Goal: Information Seeking & Learning: Learn about a topic

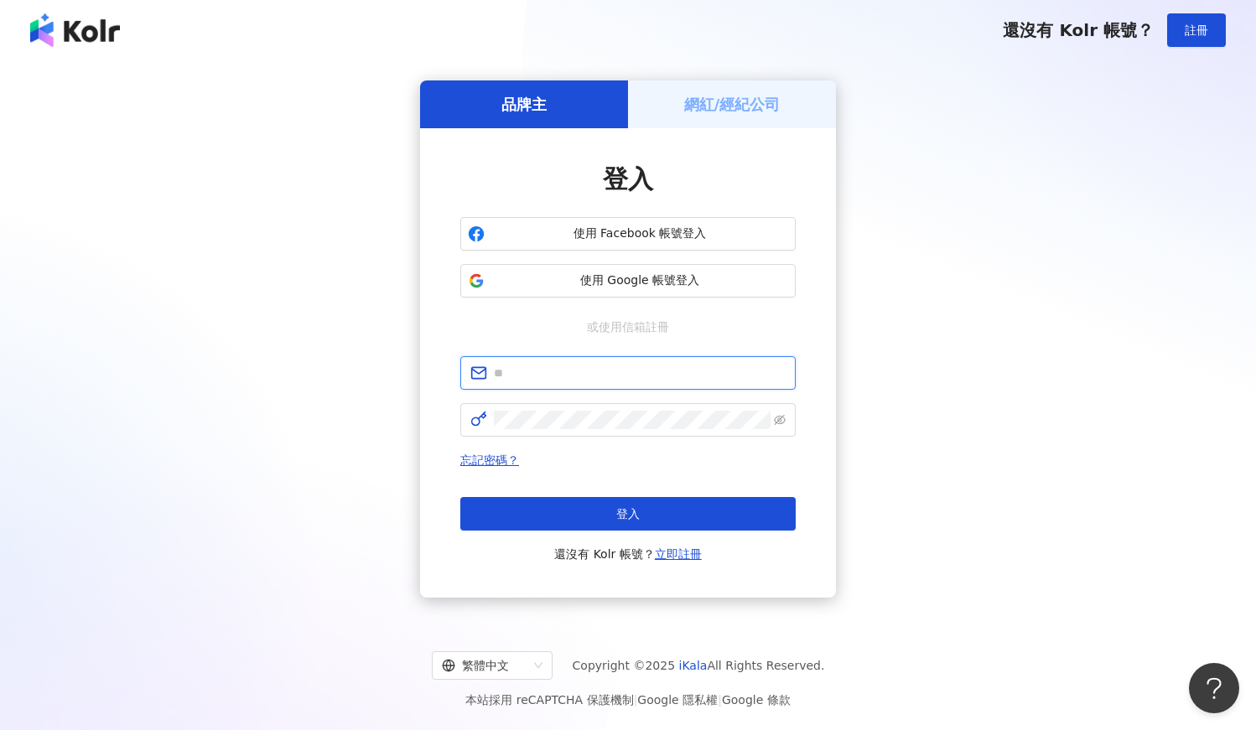
click at [660, 373] on input "text" at bounding box center [640, 373] width 292 height 18
type input "**********"
click at [557, 429] on span at bounding box center [627, 420] width 335 height 34
click button "登入" at bounding box center [627, 514] width 335 height 34
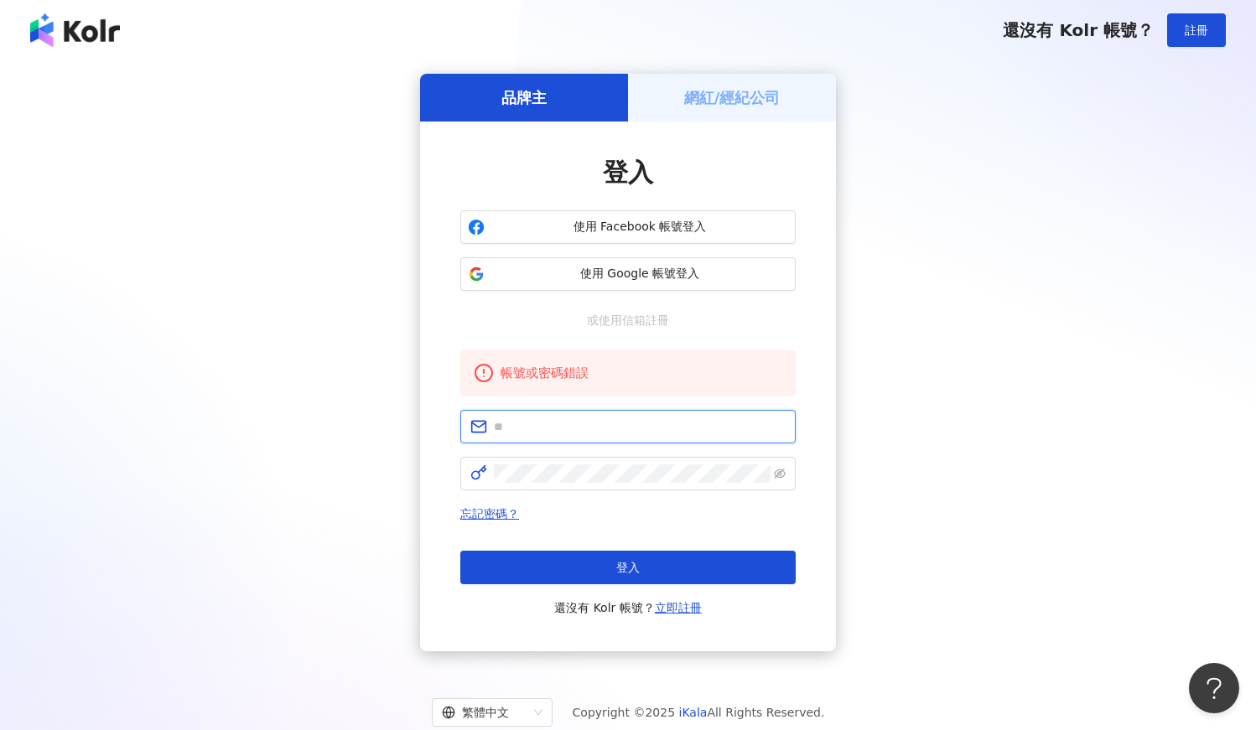
click at [552, 428] on input "text" at bounding box center [640, 426] width 292 height 18
type input "**********"
click at [578, 485] on span at bounding box center [627, 474] width 335 height 34
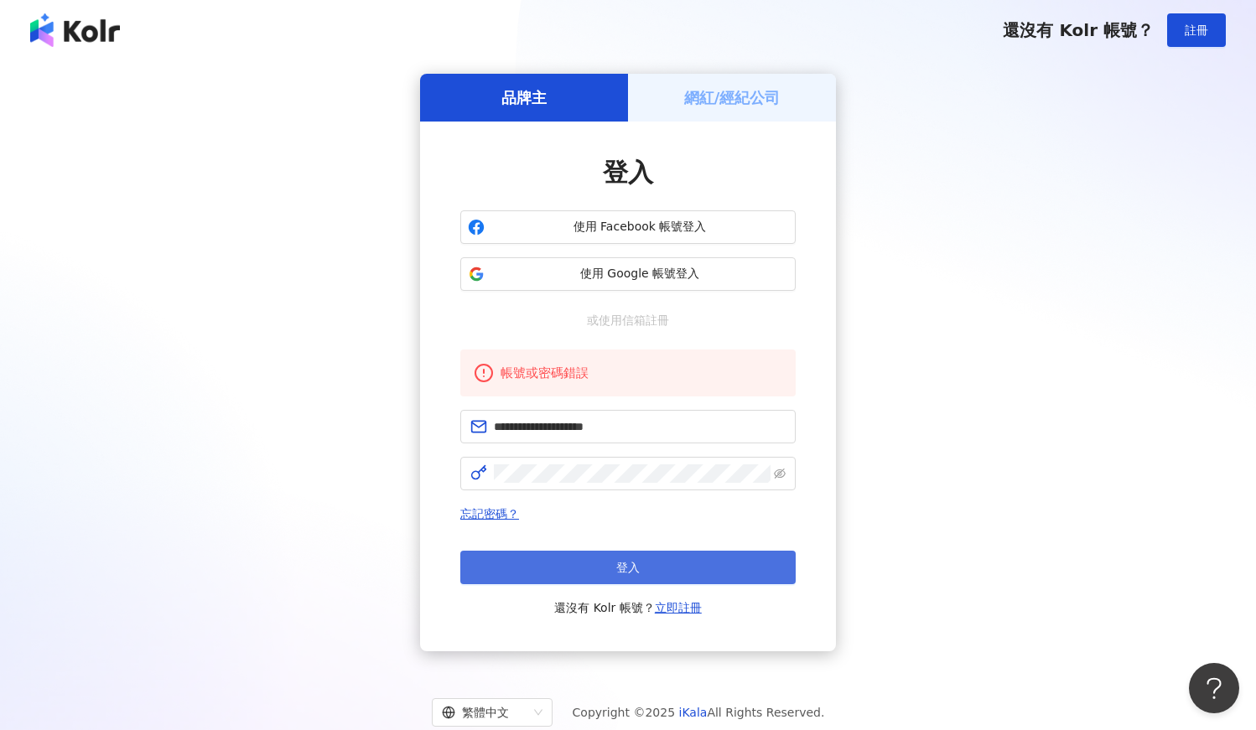
click at [664, 571] on button "登入" at bounding box center [627, 568] width 335 height 34
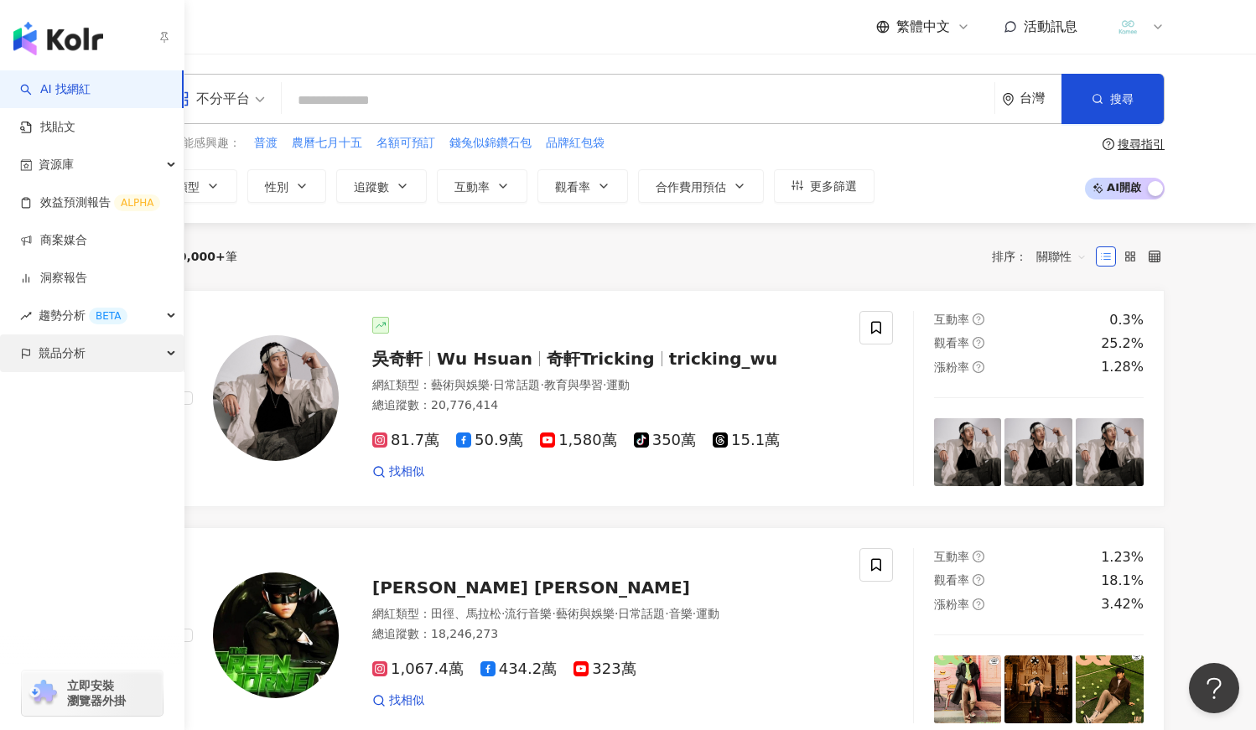
click at [58, 350] on span "競品分析" at bounding box center [62, 353] width 47 height 38
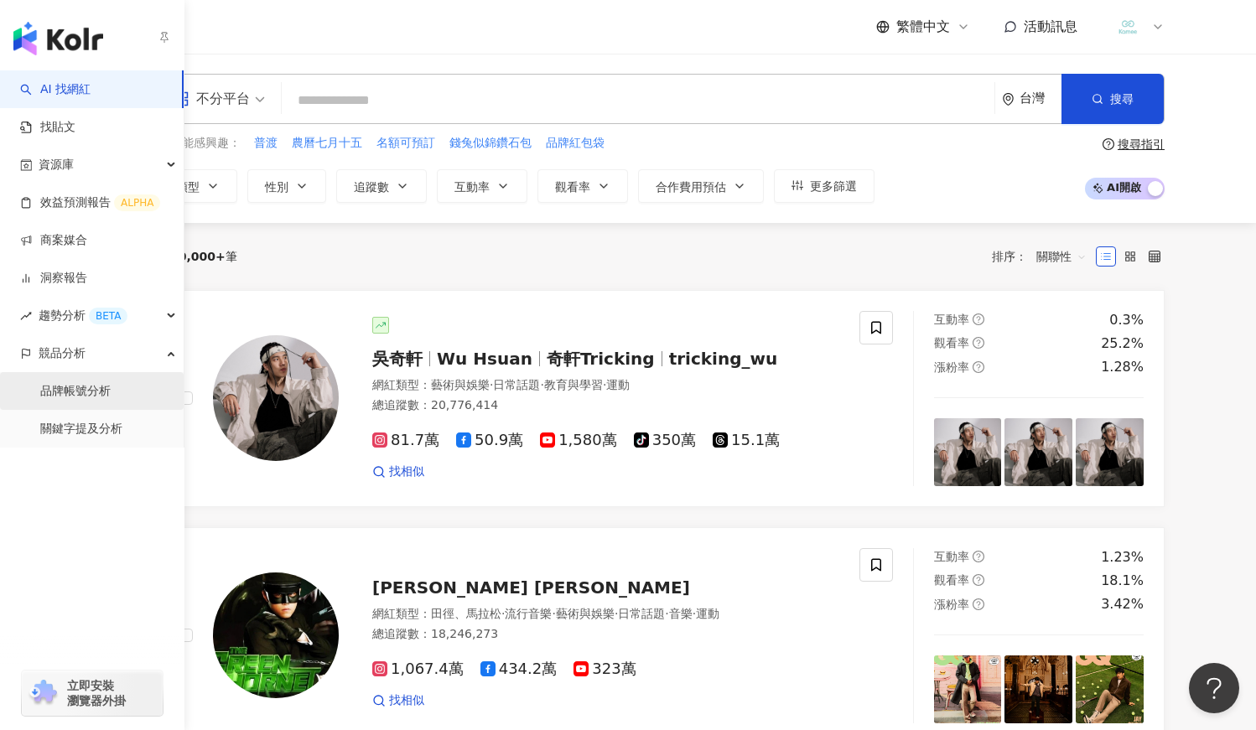
click at [92, 383] on link "品牌帳號分析" at bounding box center [75, 391] width 70 height 17
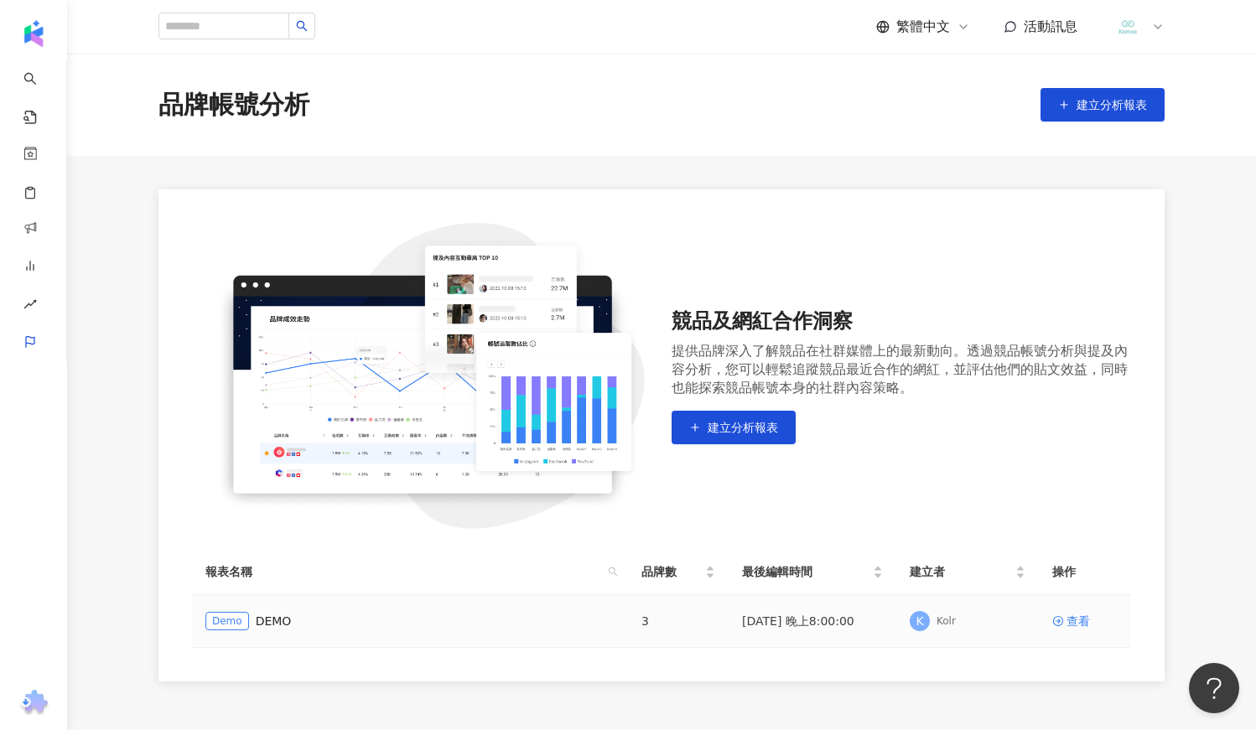
click at [546, 614] on div "Demo DEMO" at bounding box center [409, 621] width 409 height 18
click at [256, 619] on link "DEMO" at bounding box center [274, 621] width 36 height 18
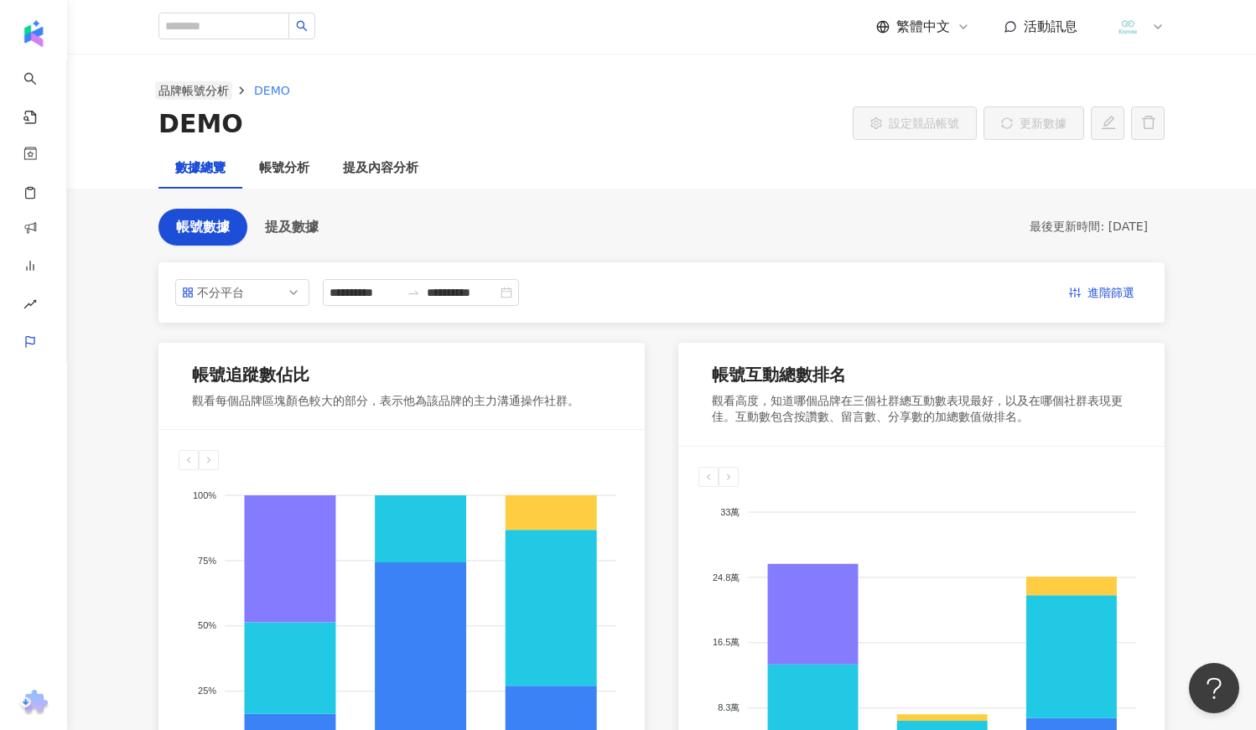
click at [216, 91] on link "品牌帳號分析" at bounding box center [193, 90] width 77 height 18
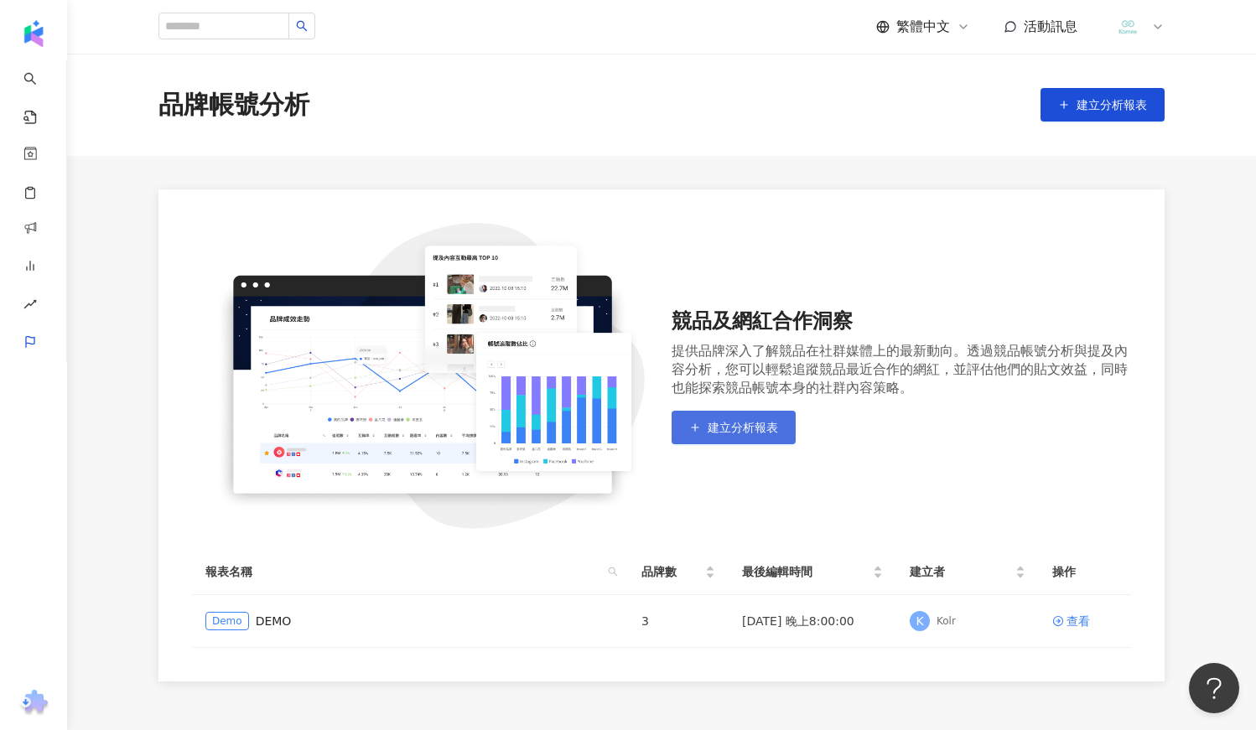
click at [761, 436] on button "建立分析報表" at bounding box center [733, 428] width 124 height 34
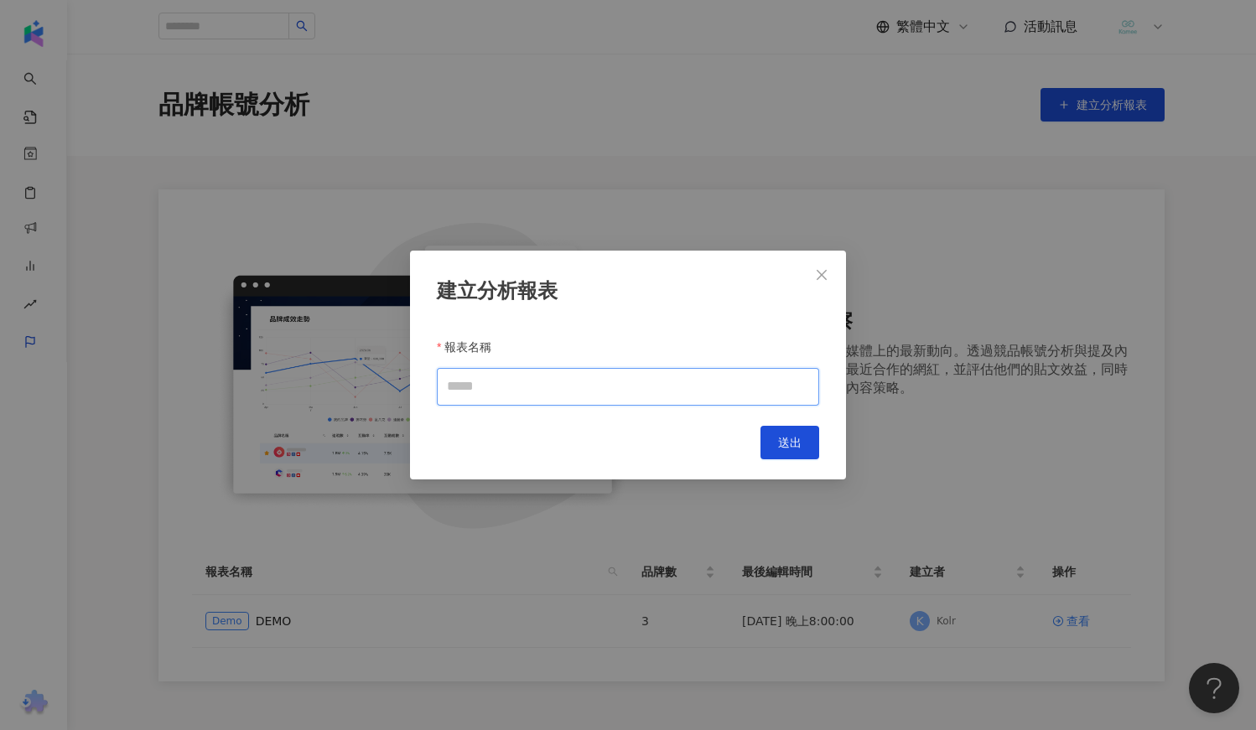
click at [529, 386] on input "報表名稱" at bounding box center [628, 387] width 382 height 38
type input "*"
type input "****"
click at [787, 449] on button "送出" at bounding box center [789, 443] width 59 height 34
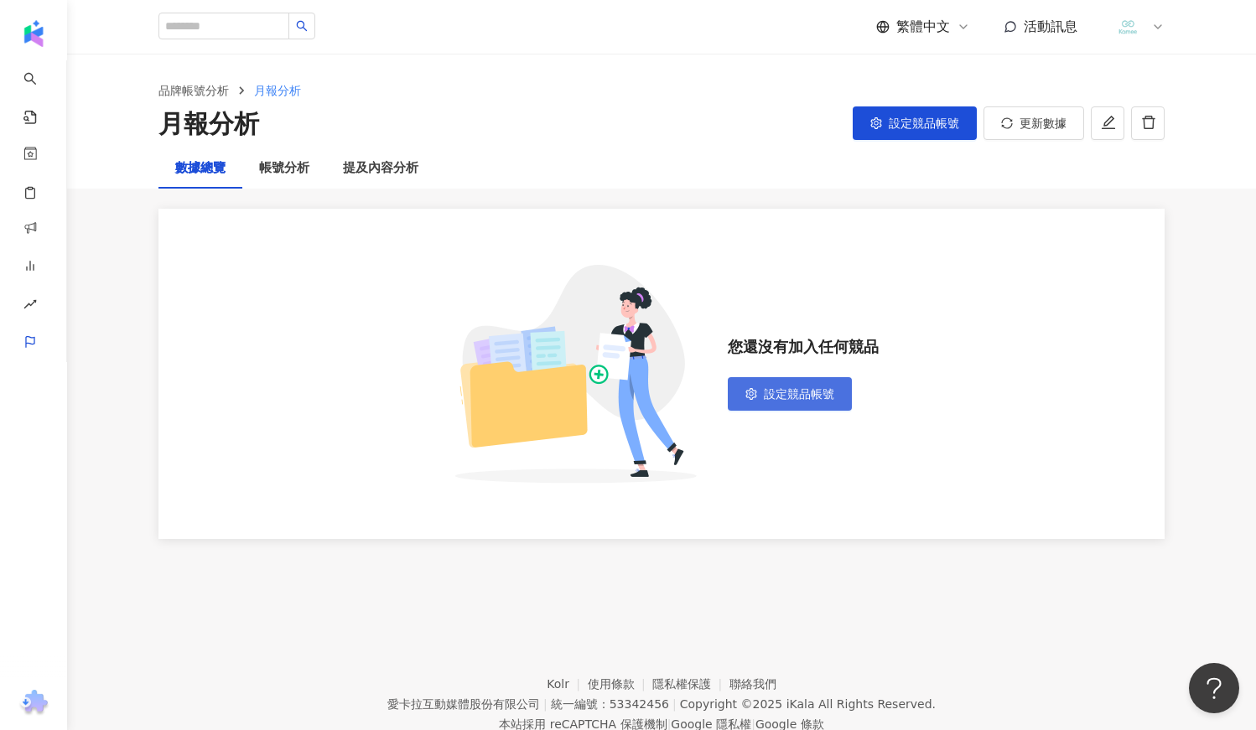
click at [795, 404] on button "設定競品帳號" at bounding box center [790, 394] width 124 height 34
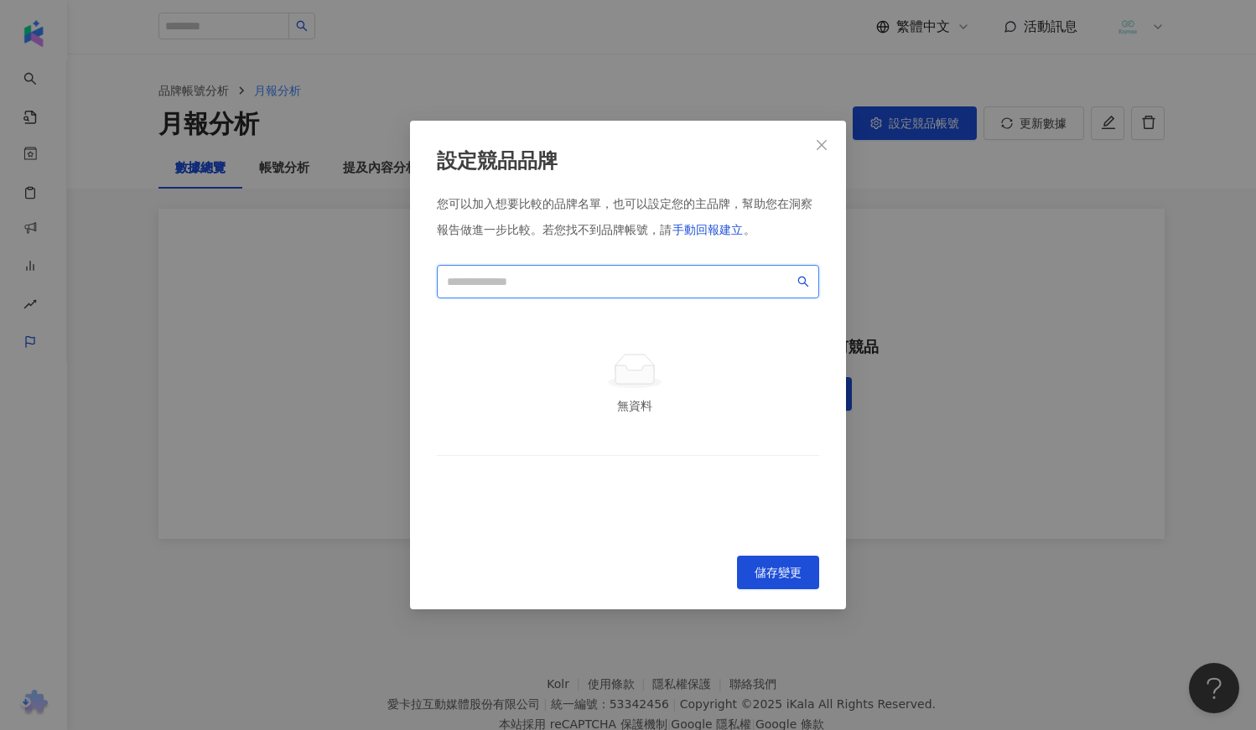
click at [606, 283] on input "search" at bounding box center [620, 281] width 347 height 18
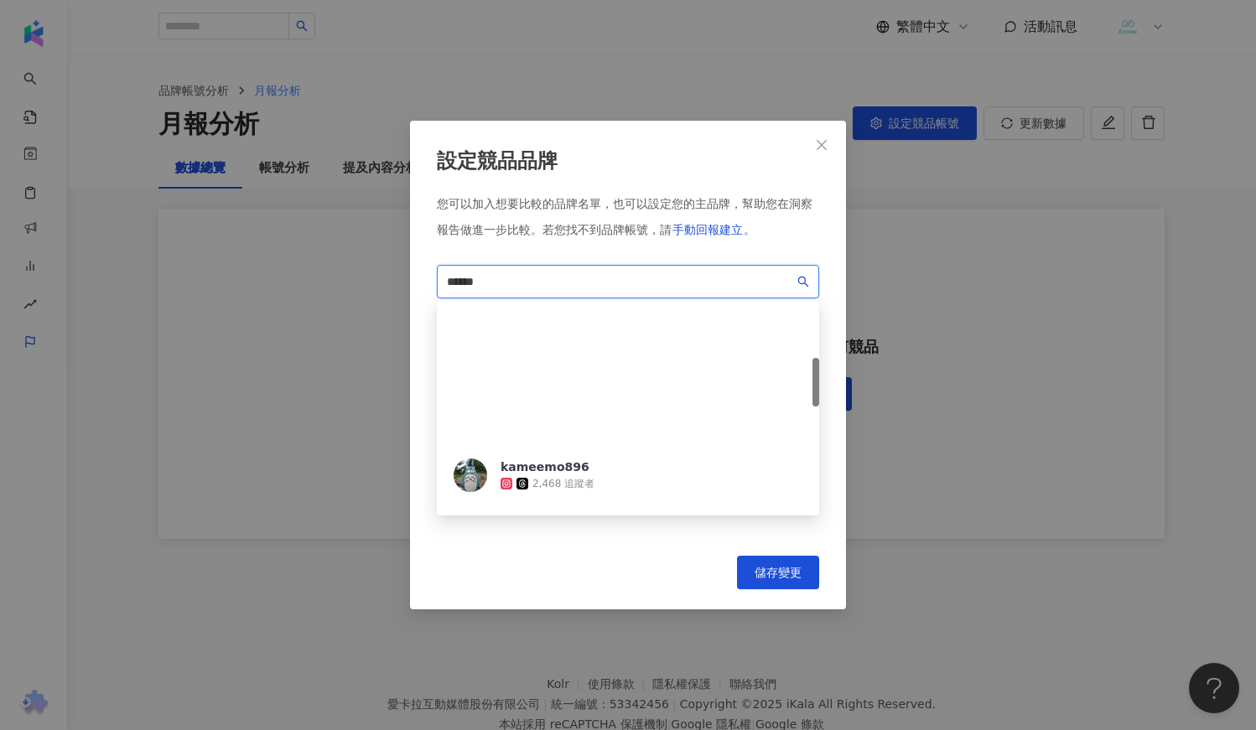
scroll to position [44, 0]
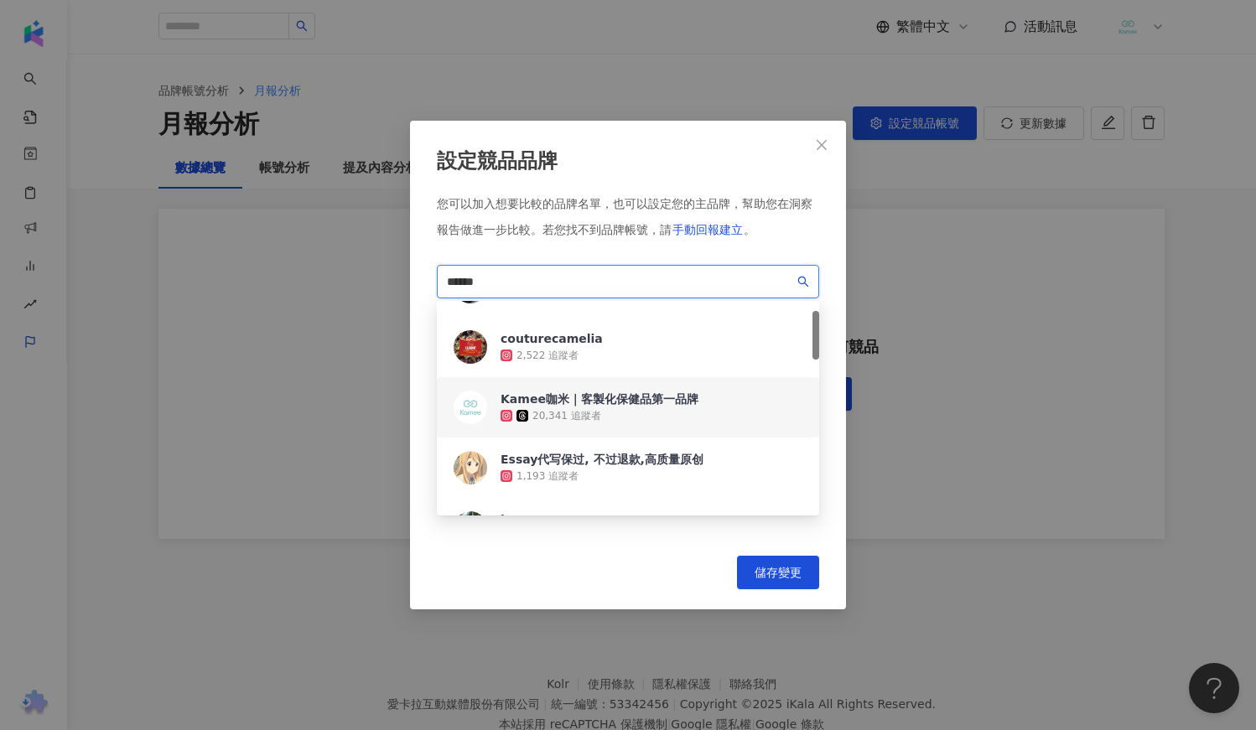
click at [584, 416] on div "20,341 追蹤者" at bounding box center [566, 416] width 69 height 14
drag, startPoint x: 760, startPoint y: 286, endPoint x: 485, endPoint y: 272, distance: 275.3
click at [485, 272] on input "******" at bounding box center [620, 281] width 347 height 18
type input "*"
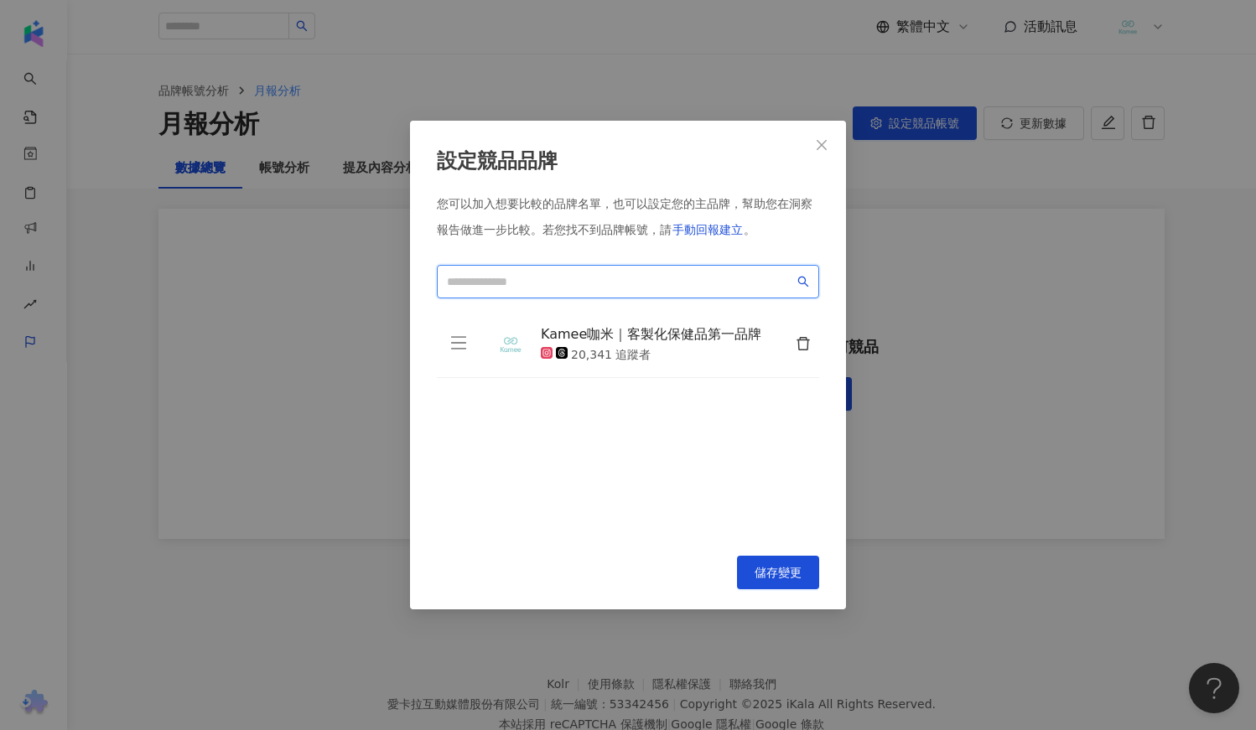
type input "*"
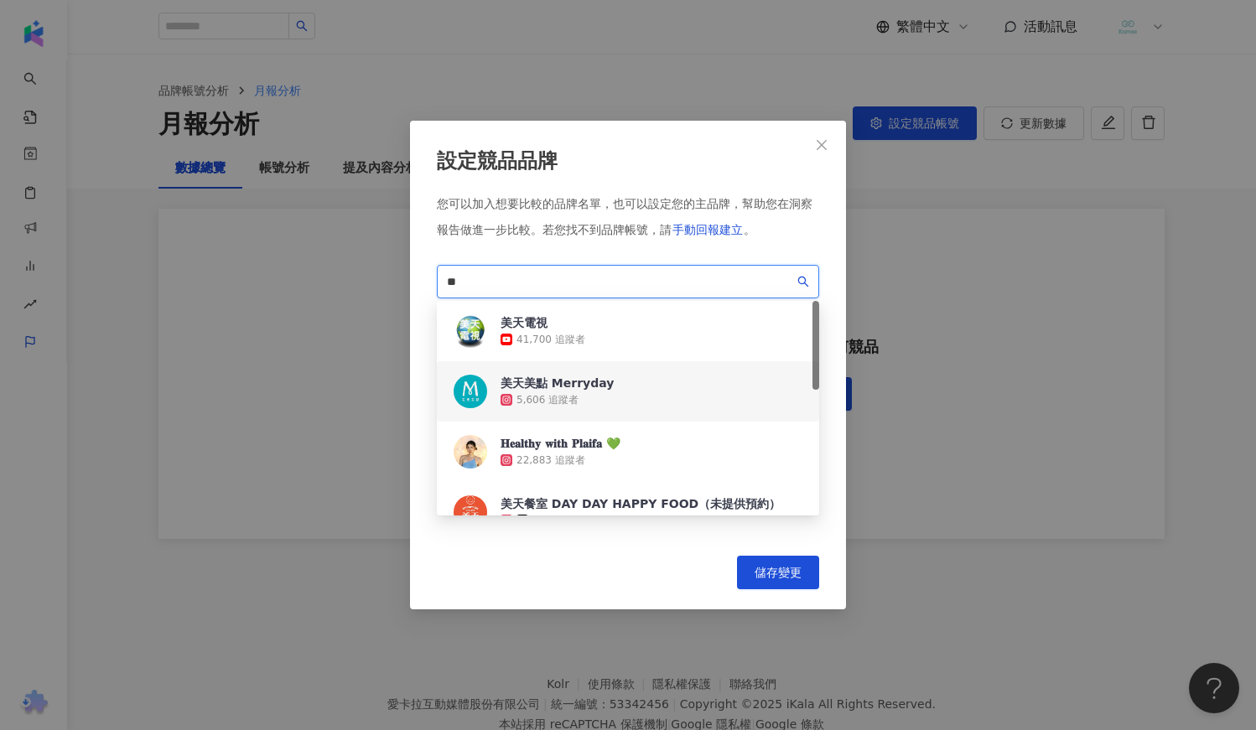
click at [641, 382] on div "美天美點 Merryday 5,606 追蹤者" at bounding box center [628, 391] width 382 height 60
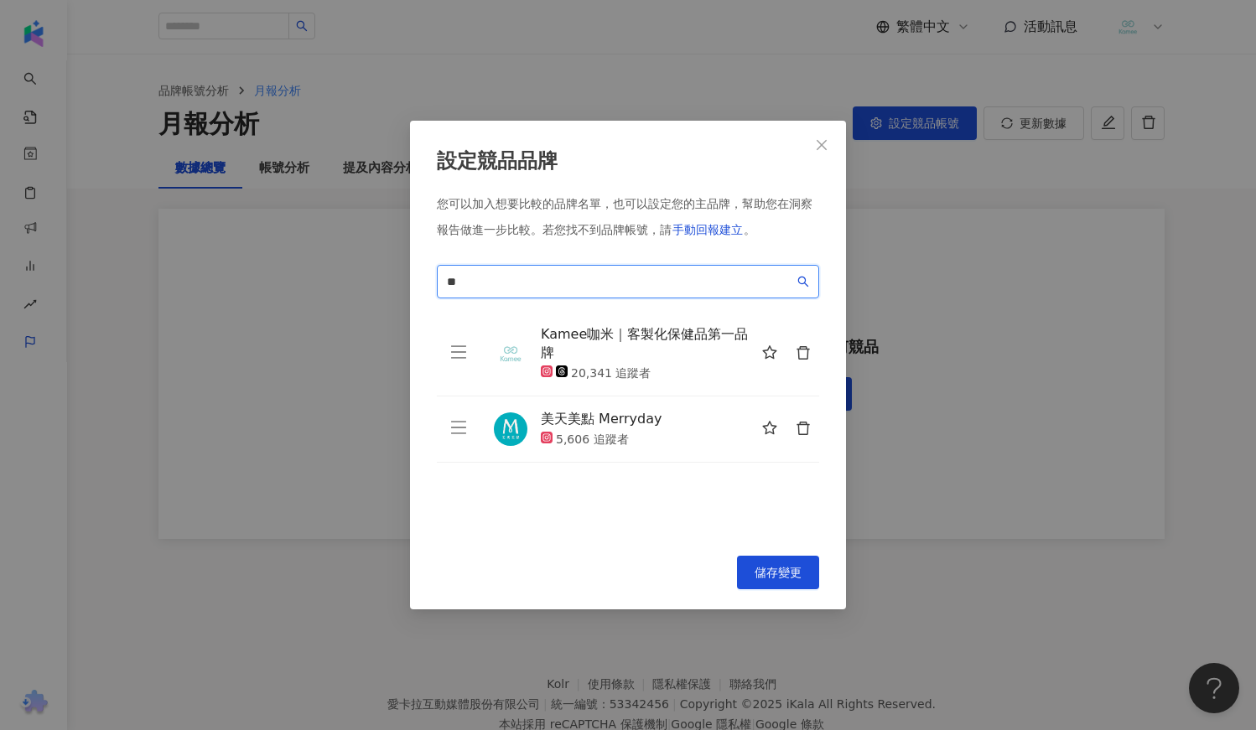
type input "*"
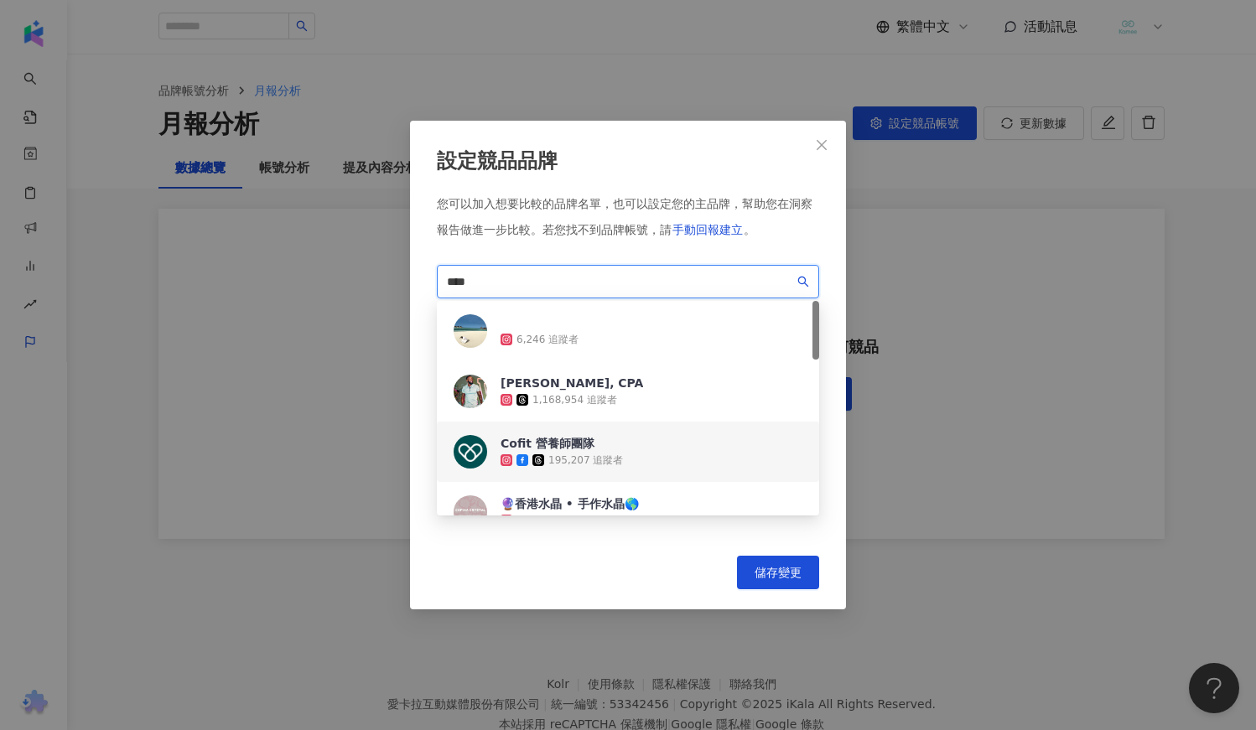
click at [629, 460] on div "Cofit 營養師團隊 195,207 追蹤者" at bounding box center [628, 452] width 382 height 60
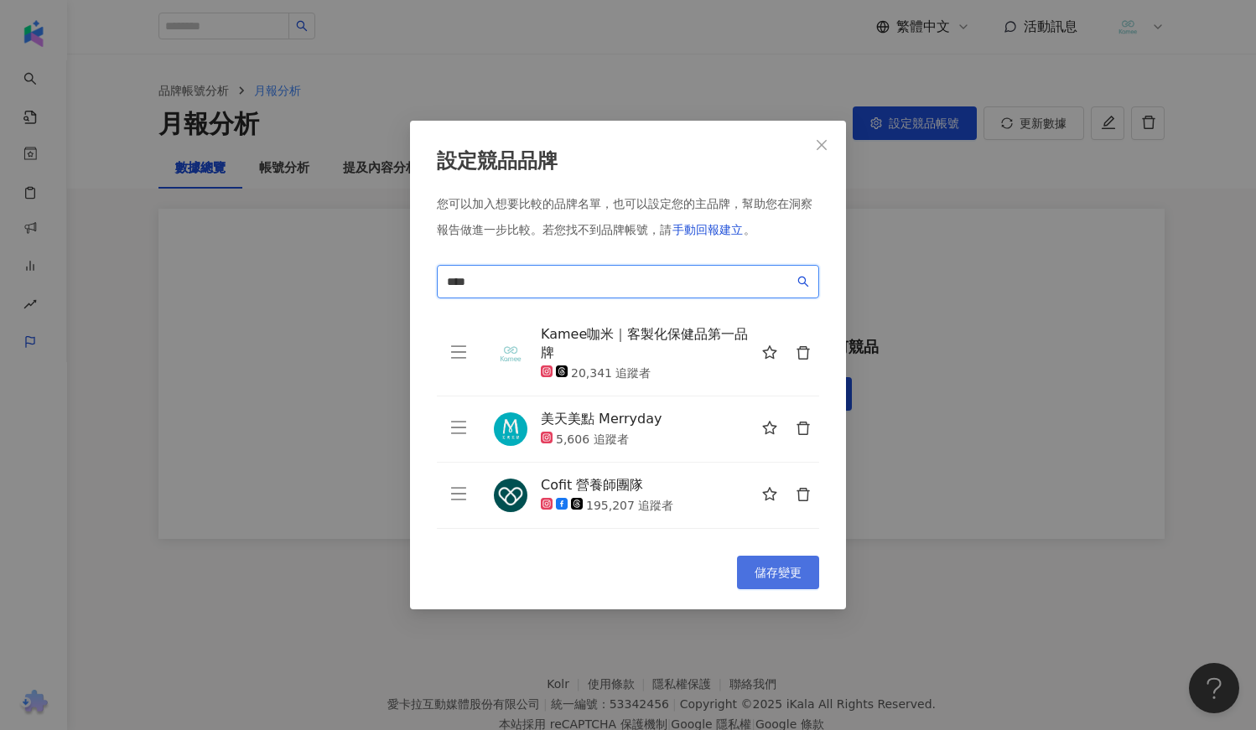
type input "****"
click at [765, 576] on span "儲存變更" at bounding box center [777, 572] width 47 height 13
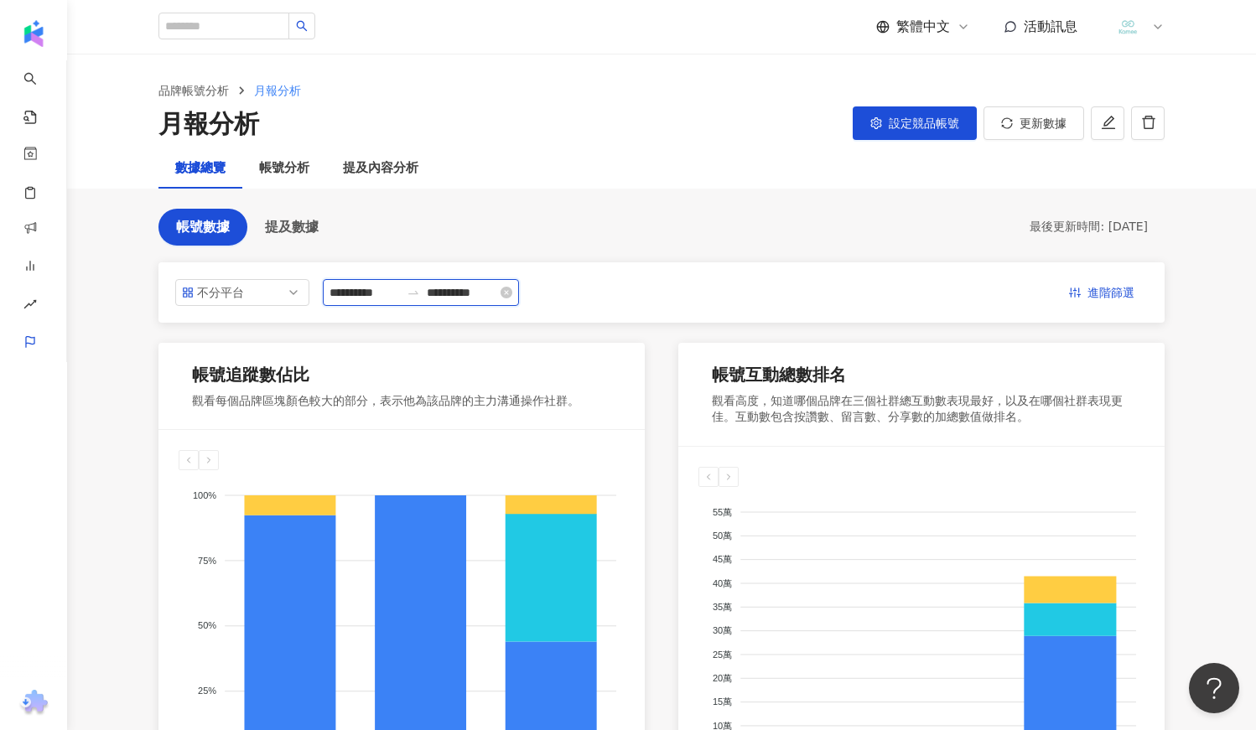
click at [385, 297] on input "**********" at bounding box center [364, 292] width 70 height 18
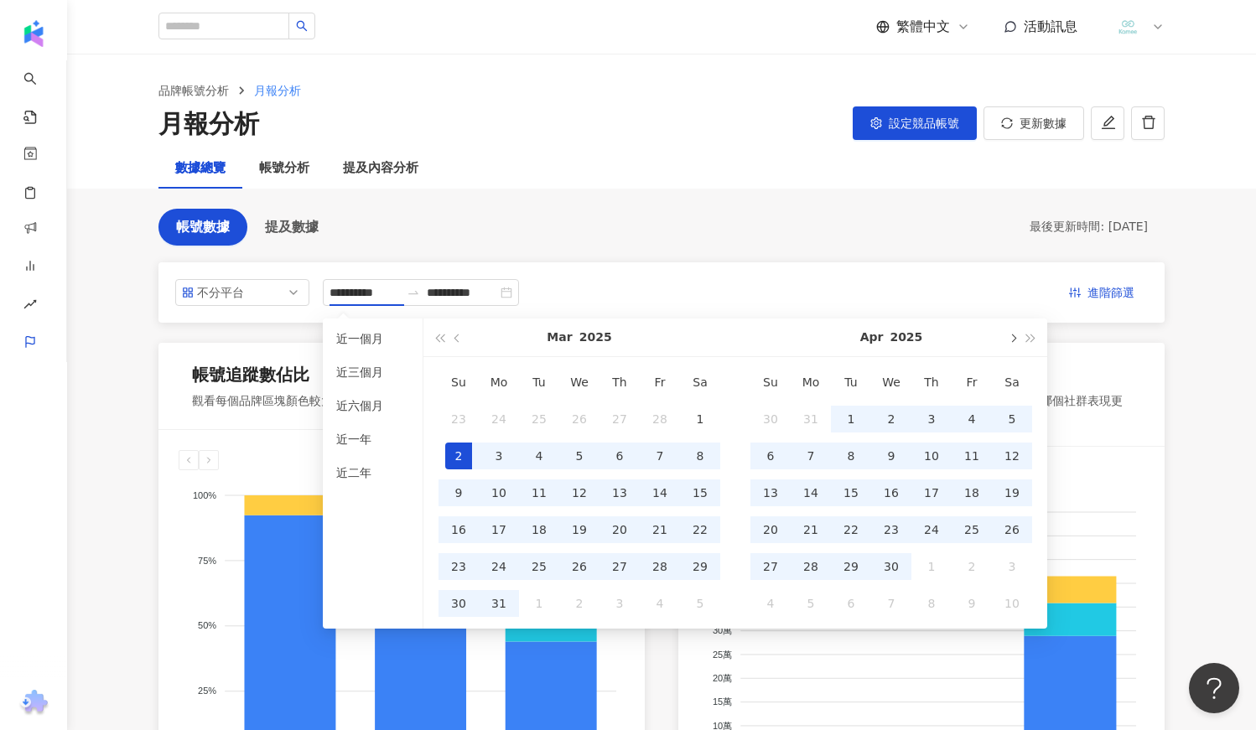
click at [1016, 346] on button "button" at bounding box center [1012, 338] width 18 height 38
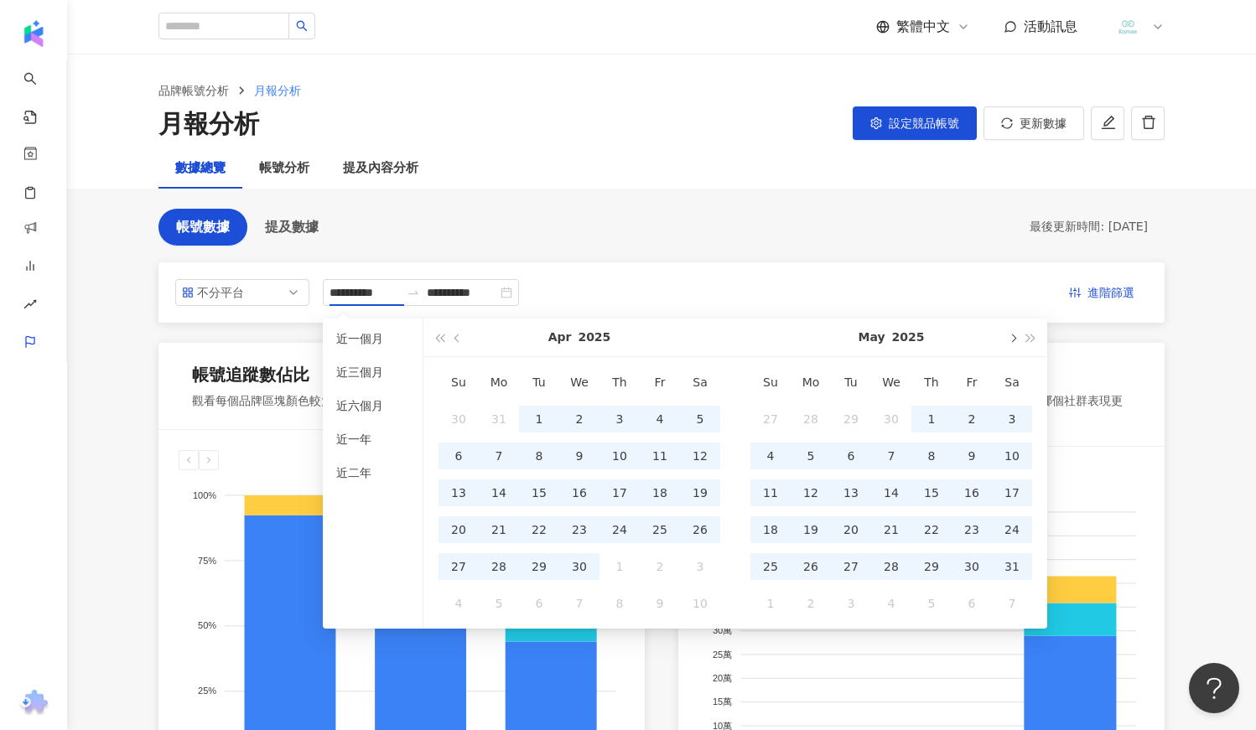
click at [1016, 346] on button "button" at bounding box center [1012, 338] width 18 height 38
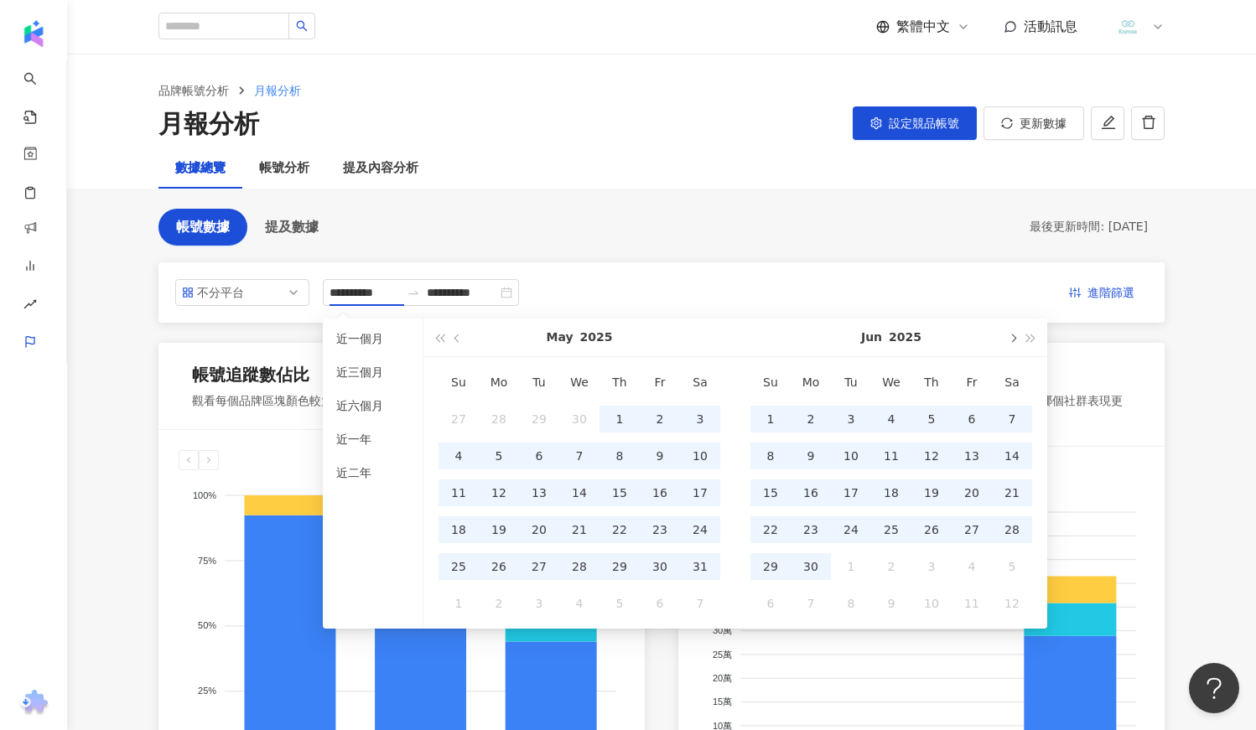
click at [1016, 346] on button "button" at bounding box center [1012, 338] width 18 height 38
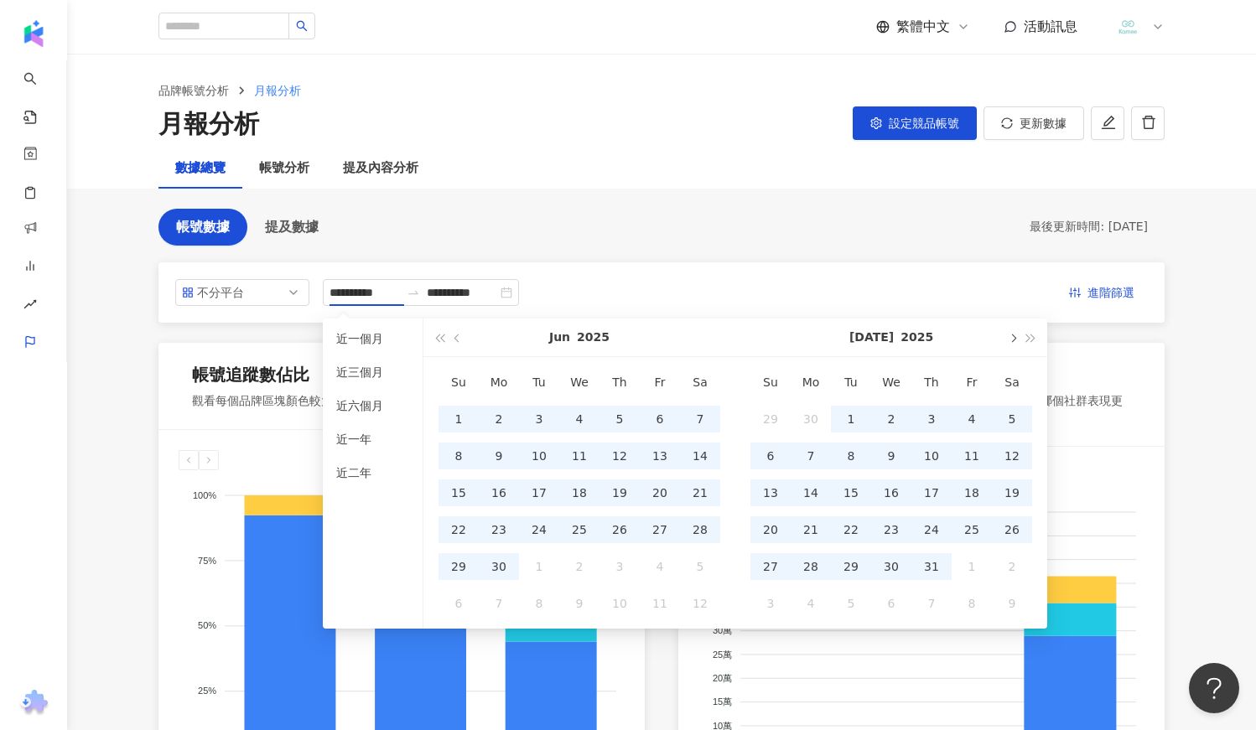
click at [1016, 346] on button "button" at bounding box center [1012, 338] width 18 height 38
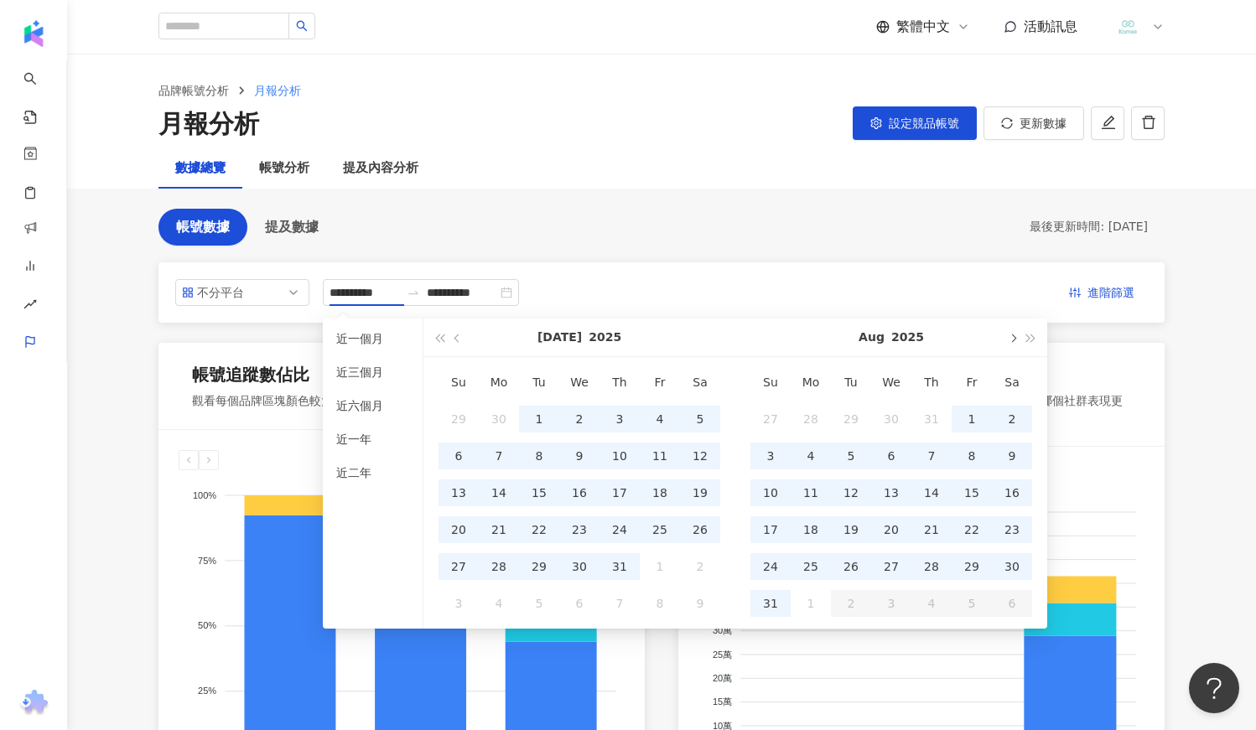
click at [1016, 346] on button "button" at bounding box center [1012, 338] width 18 height 38
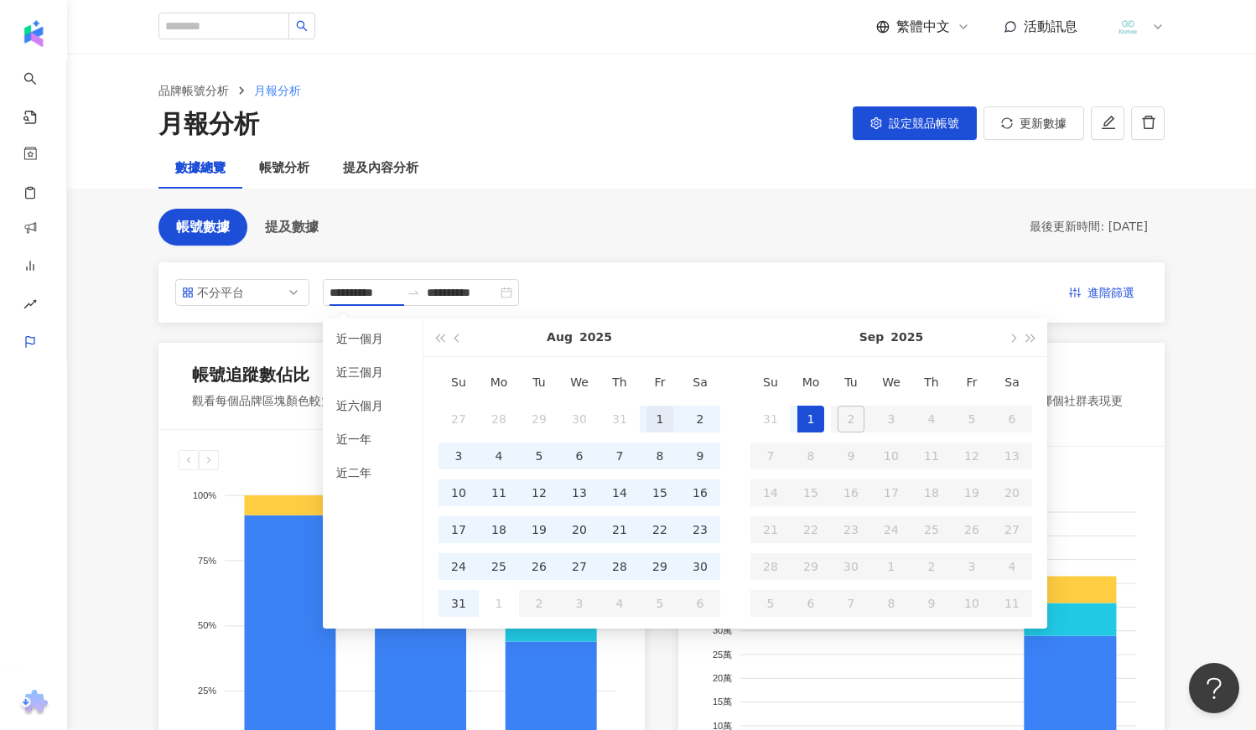
type input "**********"
click at [660, 417] on div "1" at bounding box center [659, 419] width 27 height 27
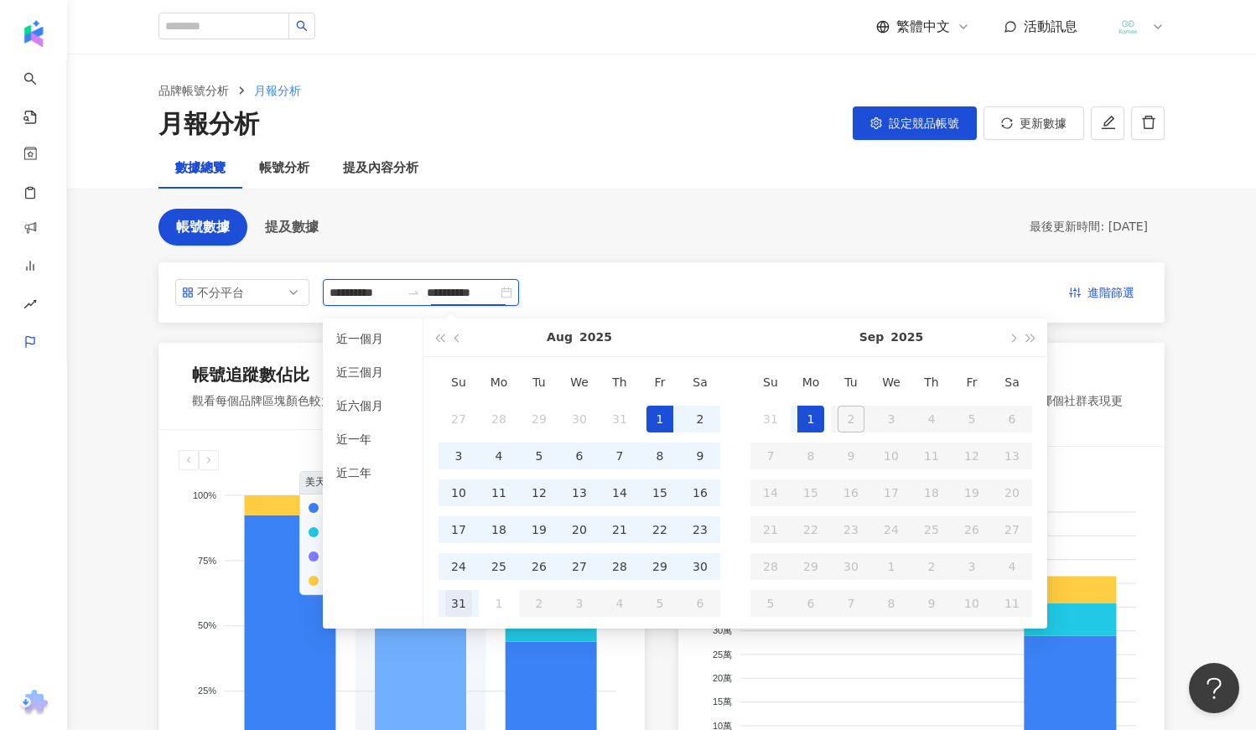
type input "**********"
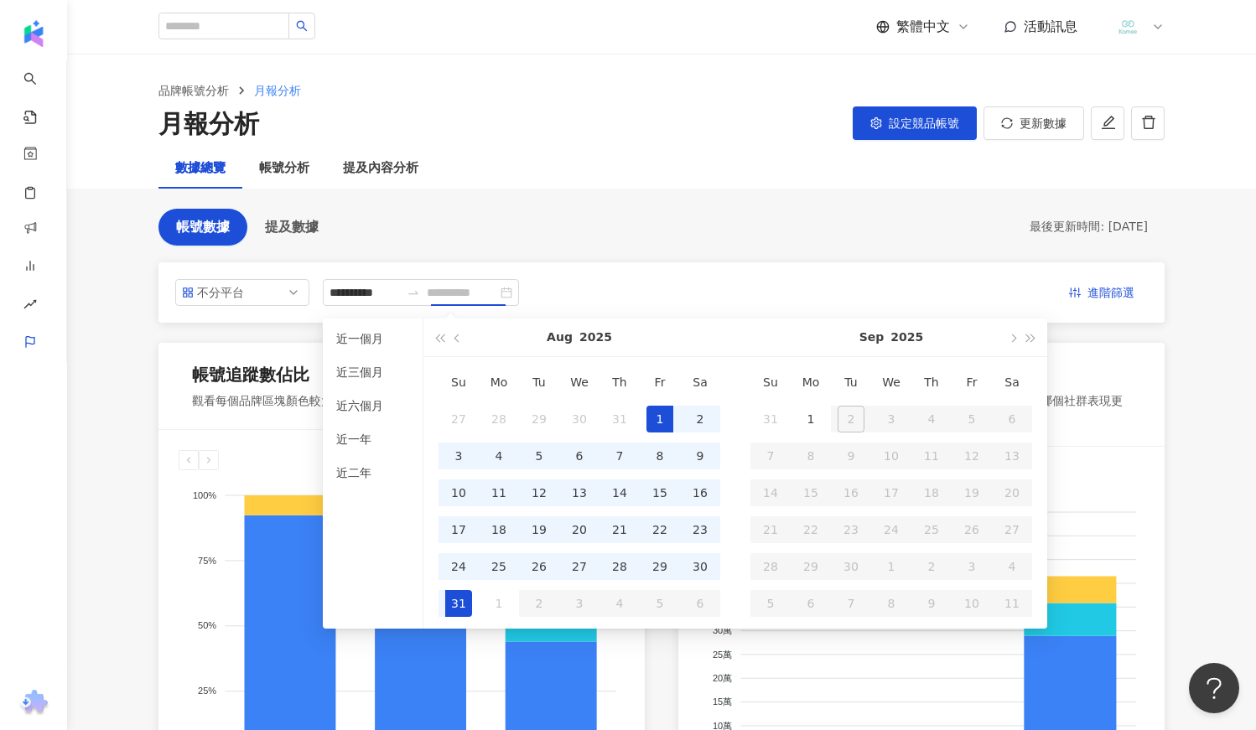
click at [462, 606] on div "31" at bounding box center [458, 603] width 27 height 27
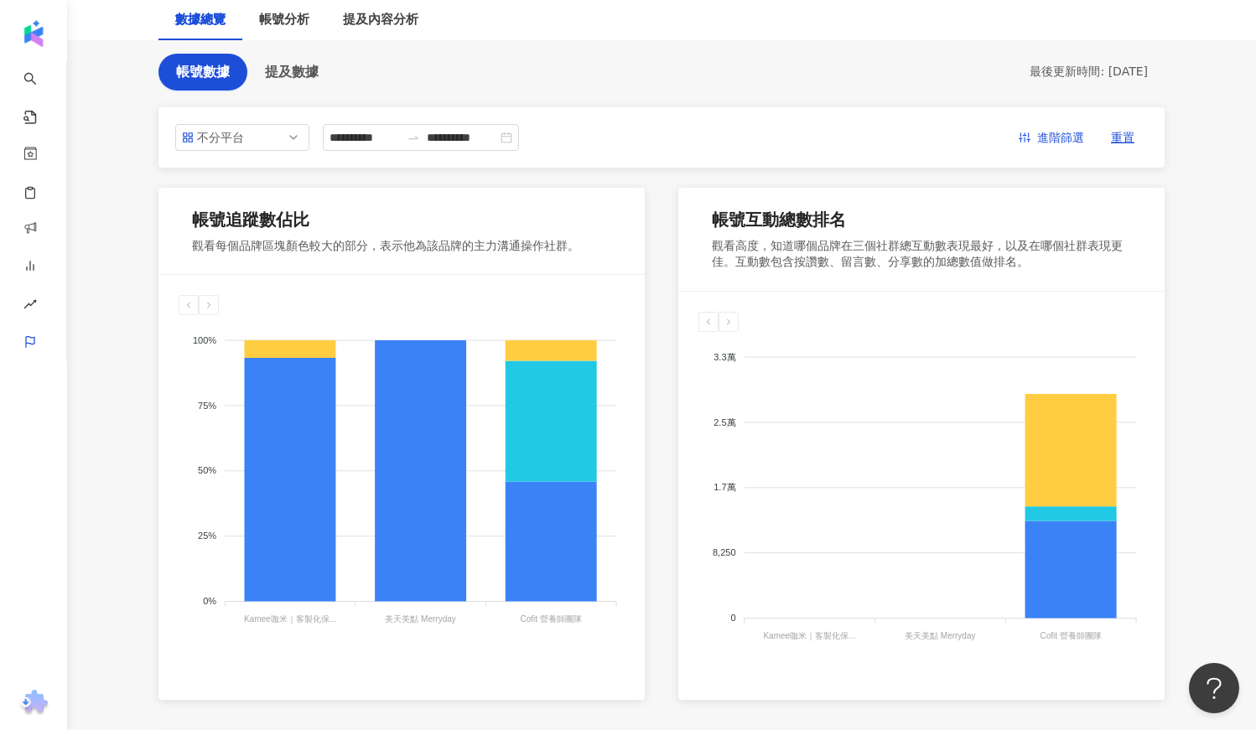
scroll to position [106, 0]
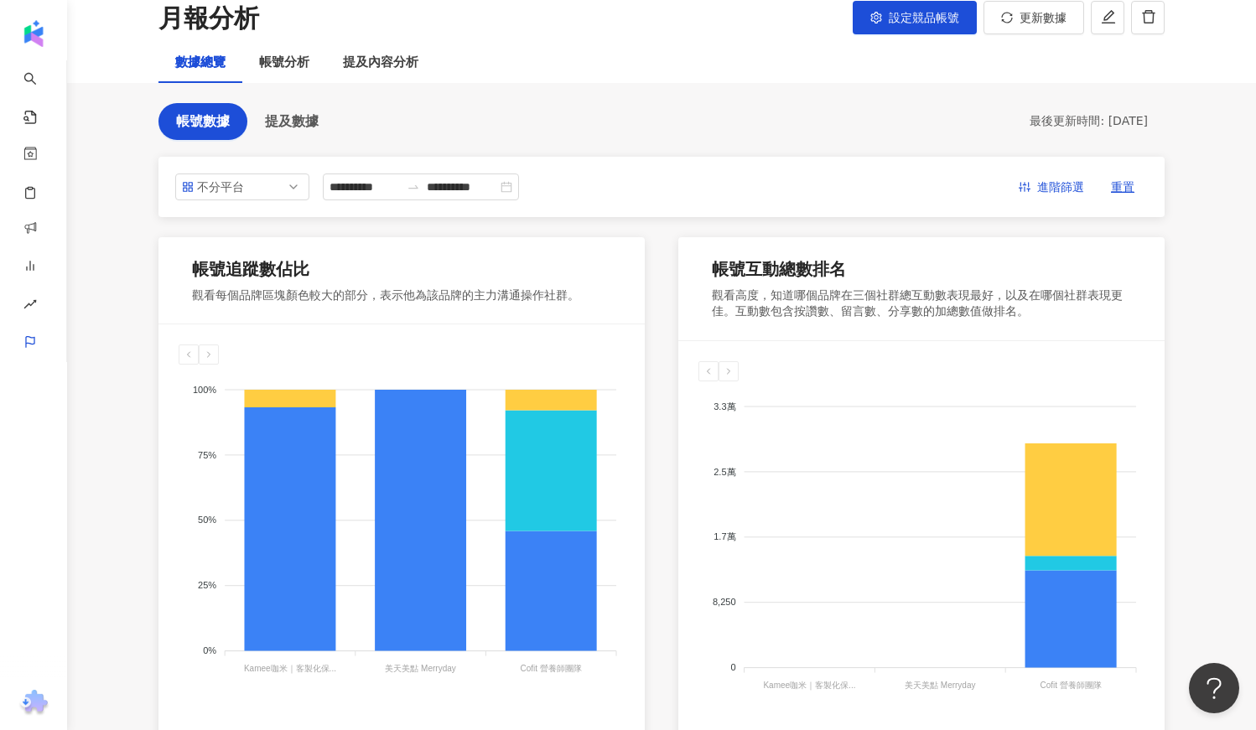
click at [736, 374] on div at bounding box center [728, 371] width 20 height 20
click at [1034, 191] on button "進階篩選" at bounding box center [1051, 187] width 92 height 27
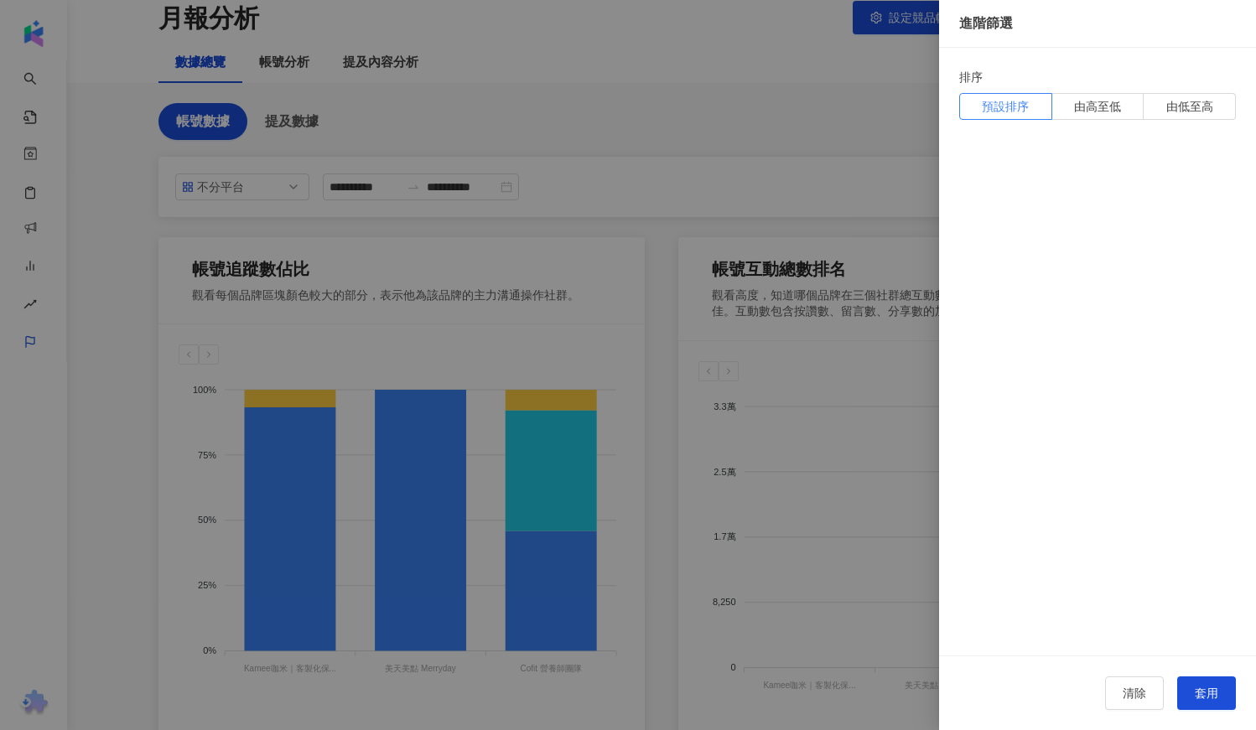
click at [853, 189] on div at bounding box center [628, 365] width 1256 height 730
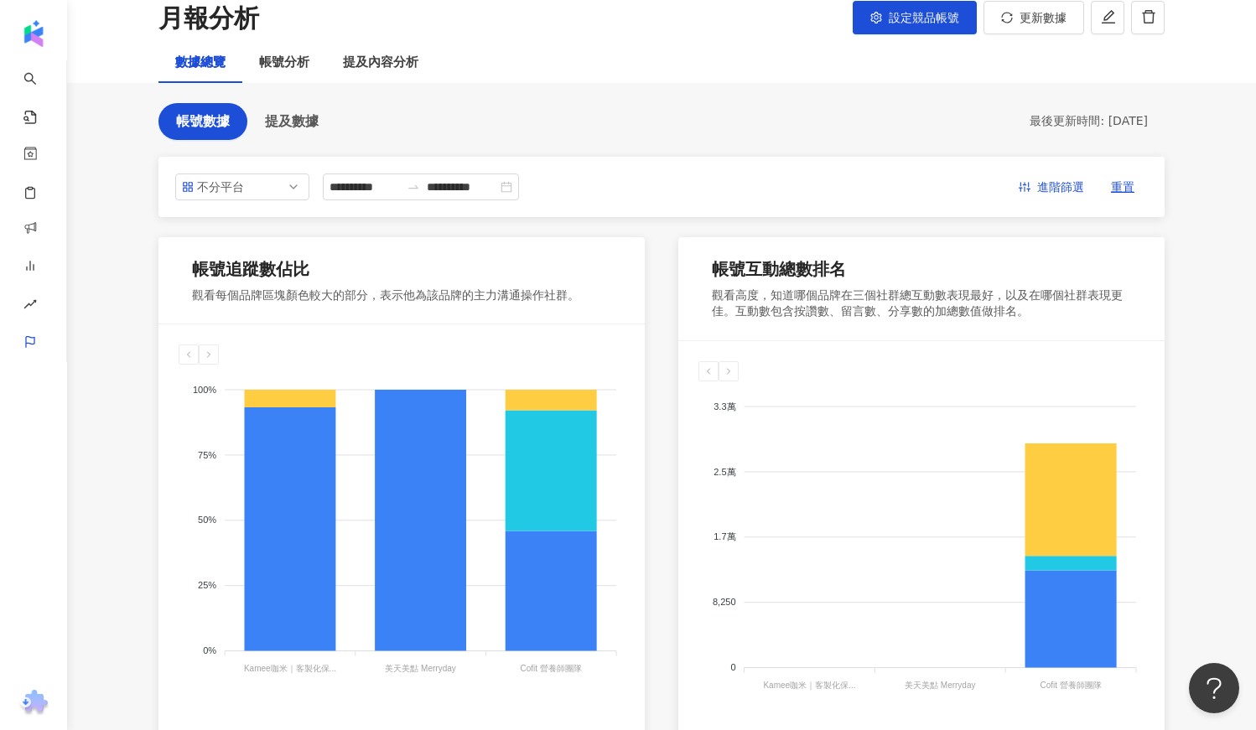
click at [208, 354] on icon at bounding box center [209, 355] width 10 height 10
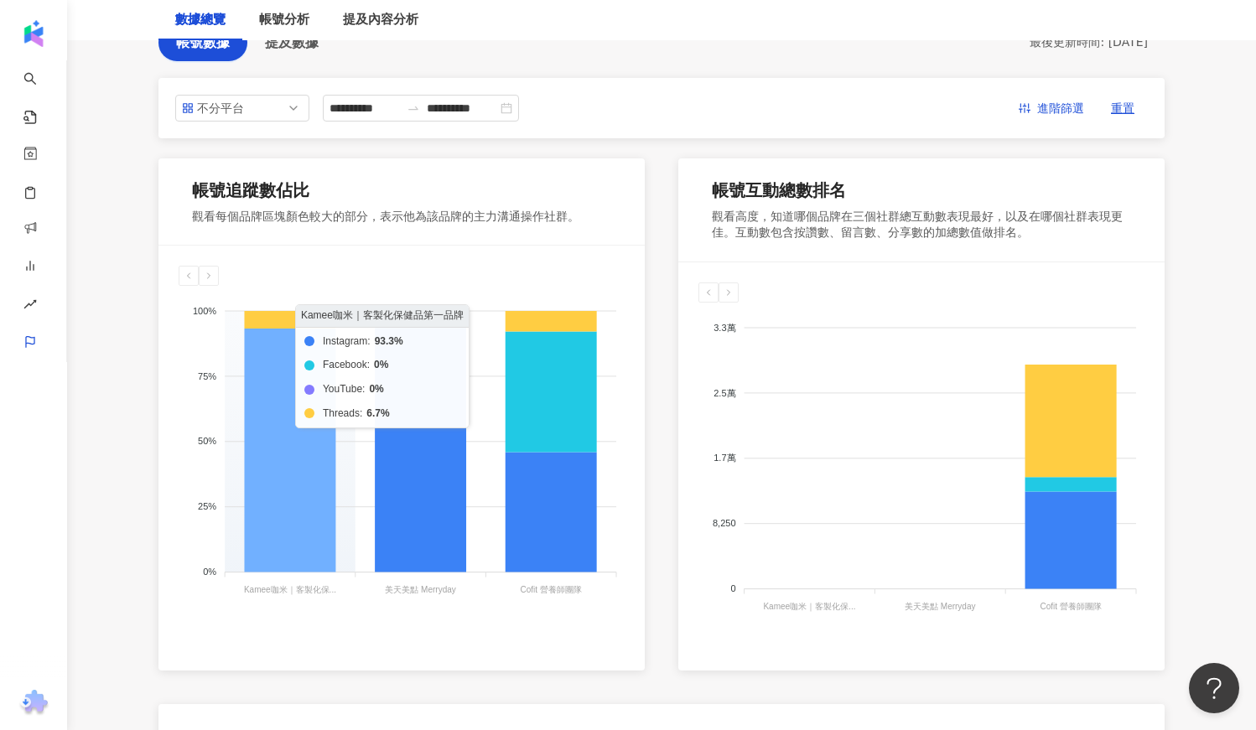
scroll to position [189, 0]
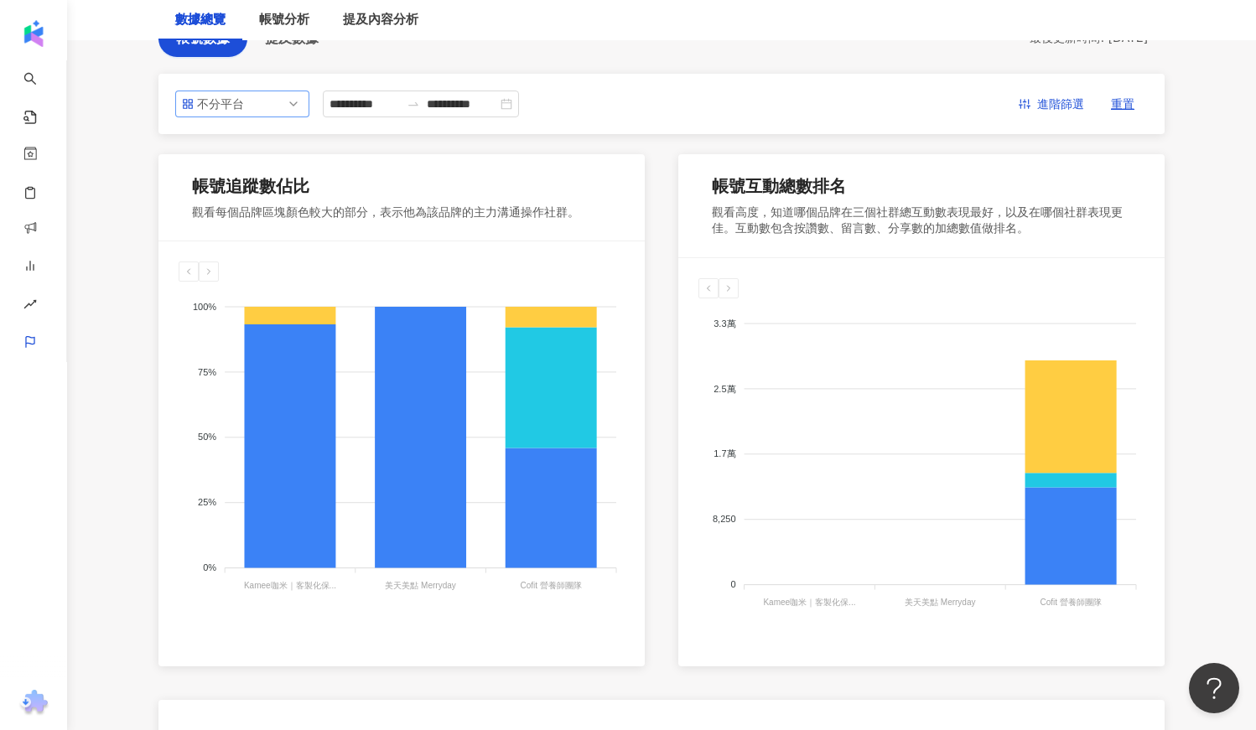
click at [284, 94] on span "不分平台" at bounding box center [242, 103] width 121 height 25
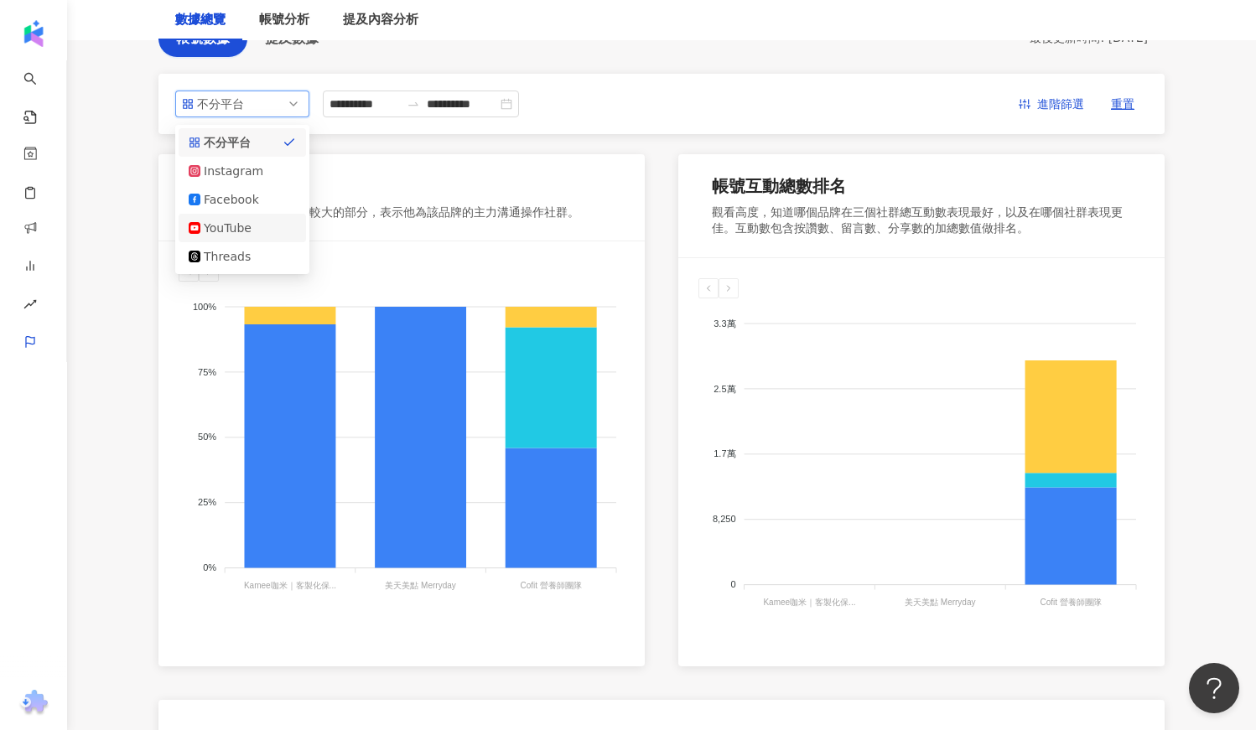
click at [238, 220] on div "YouTube" at bounding box center [231, 228] width 54 height 18
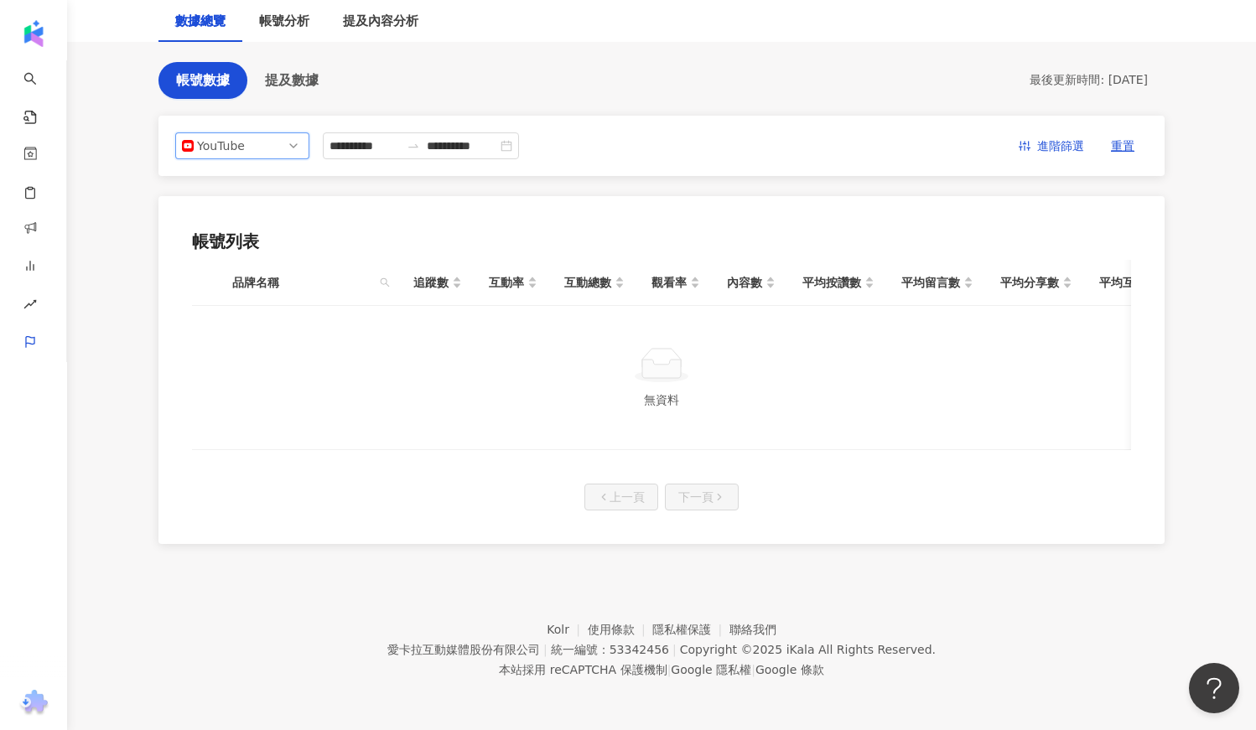
scroll to position [147, 0]
click at [237, 155] on div "YouTube" at bounding box center [224, 145] width 54 height 25
click at [230, 292] on div "Threads" at bounding box center [231, 298] width 54 height 18
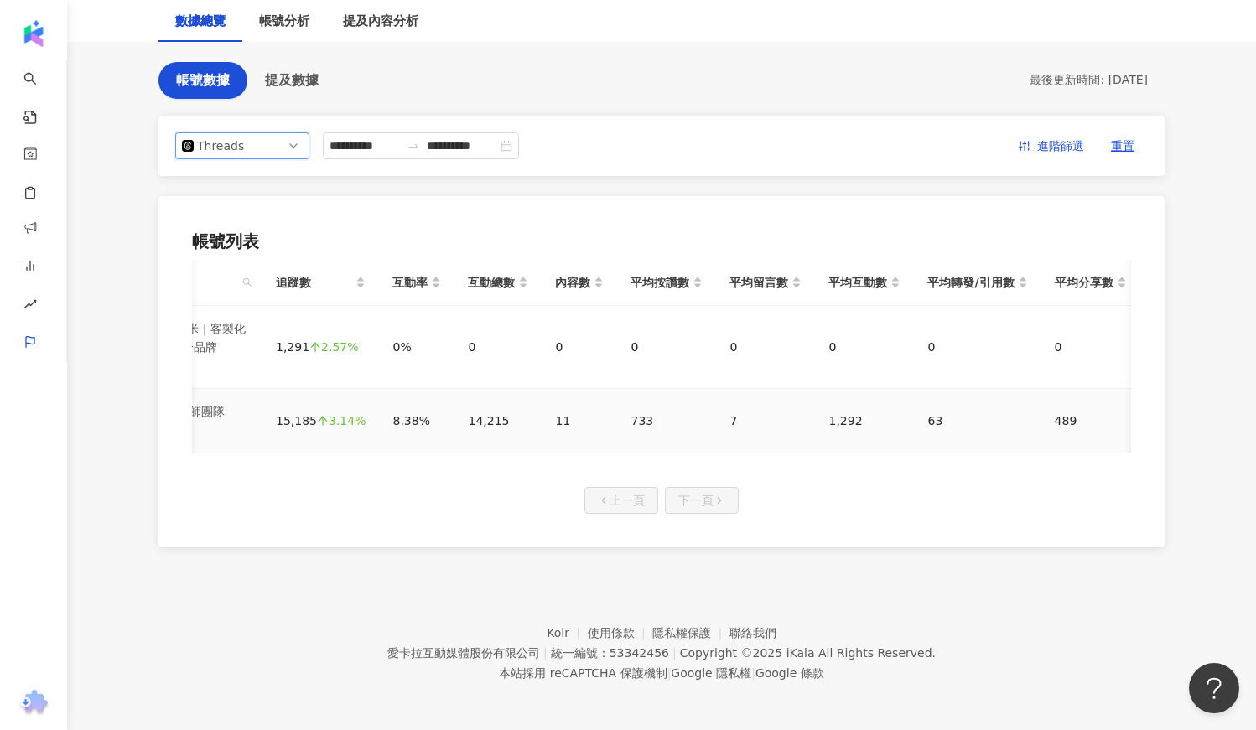
scroll to position [0, 0]
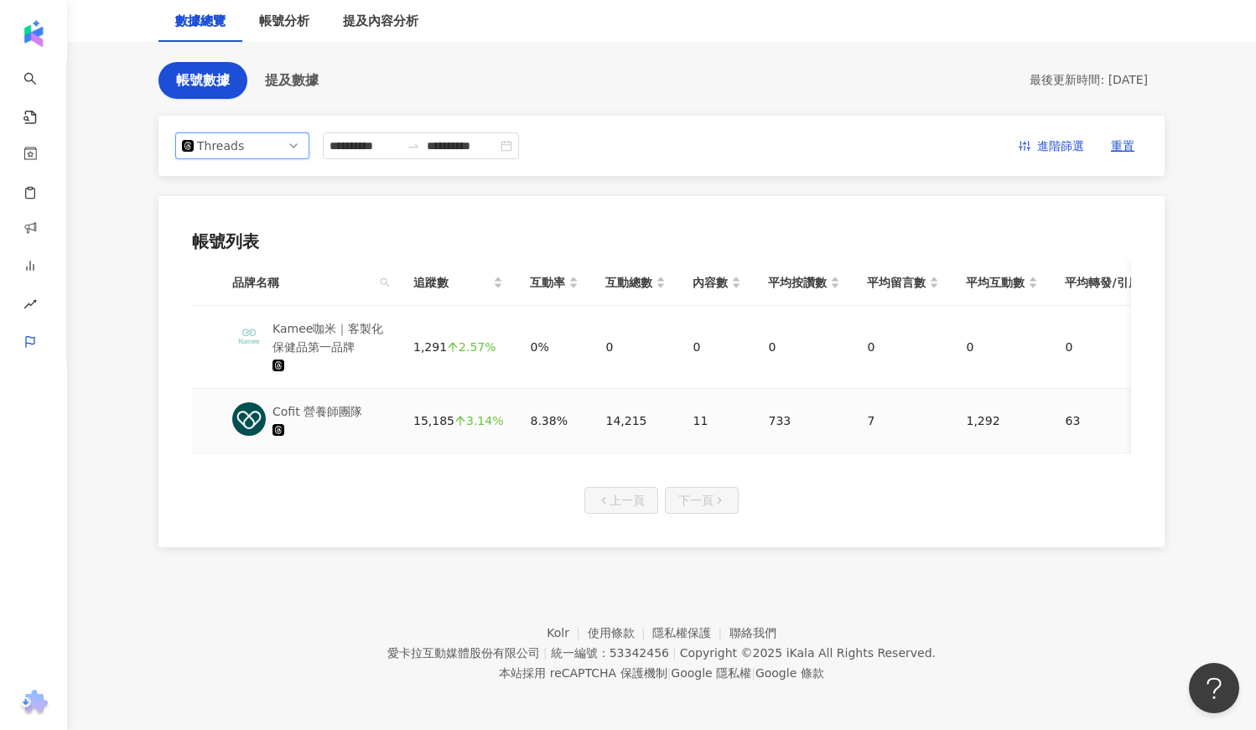
click at [286, 423] on div at bounding box center [317, 430] width 90 height 18
click at [276, 150] on span "Threads" at bounding box center [242, 145] width 121 height 25
click at [258, 218] on div "Instagram" at bounding box center [242, 213] width 107 height 18
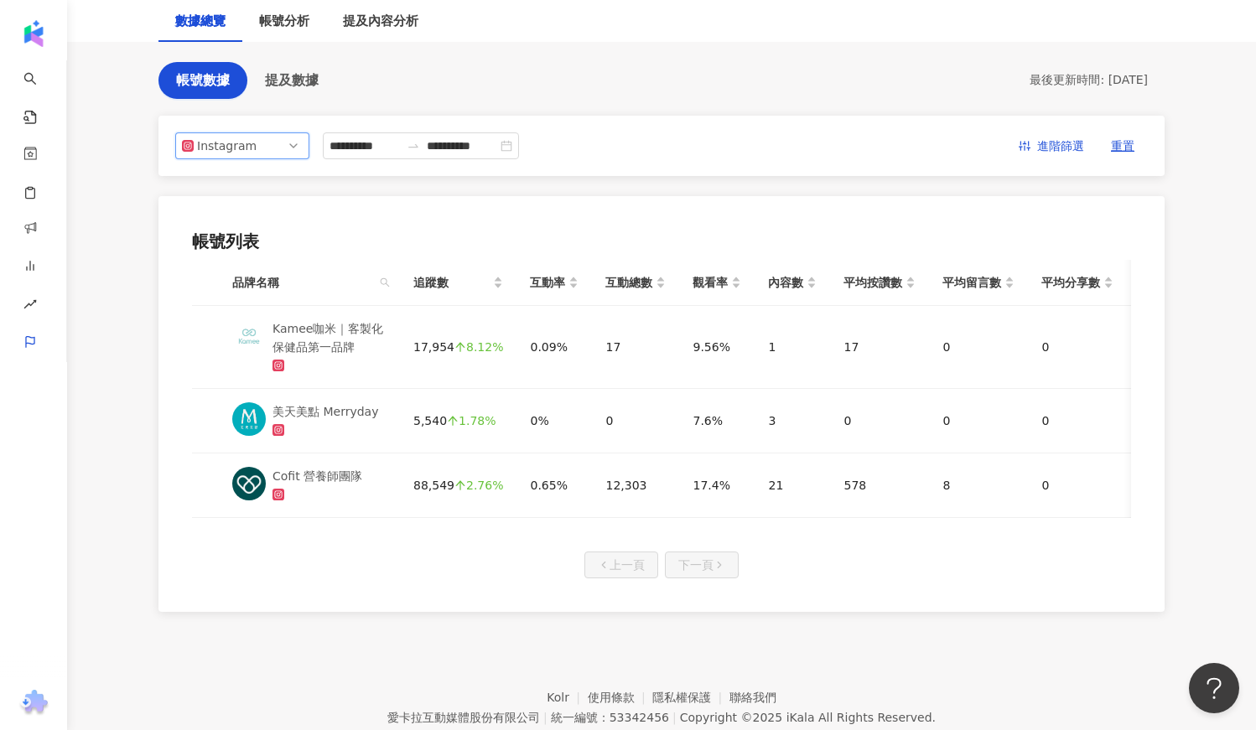
click at [271, 152] on span "Instagram" at bounding box center [242, 145] width 121 height 25
click at [233, 238] on div "Facebook" at bounding box center [231, 241] width 54 height 18
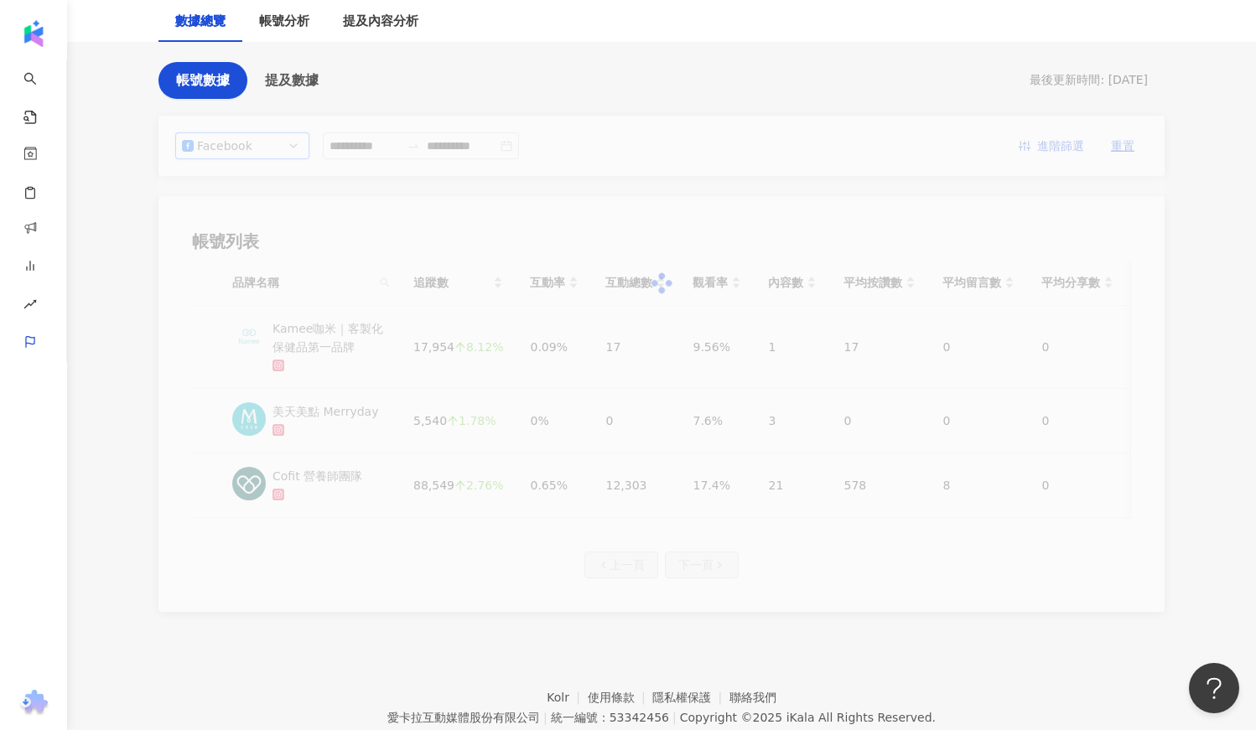
scroll to position [77, 0]
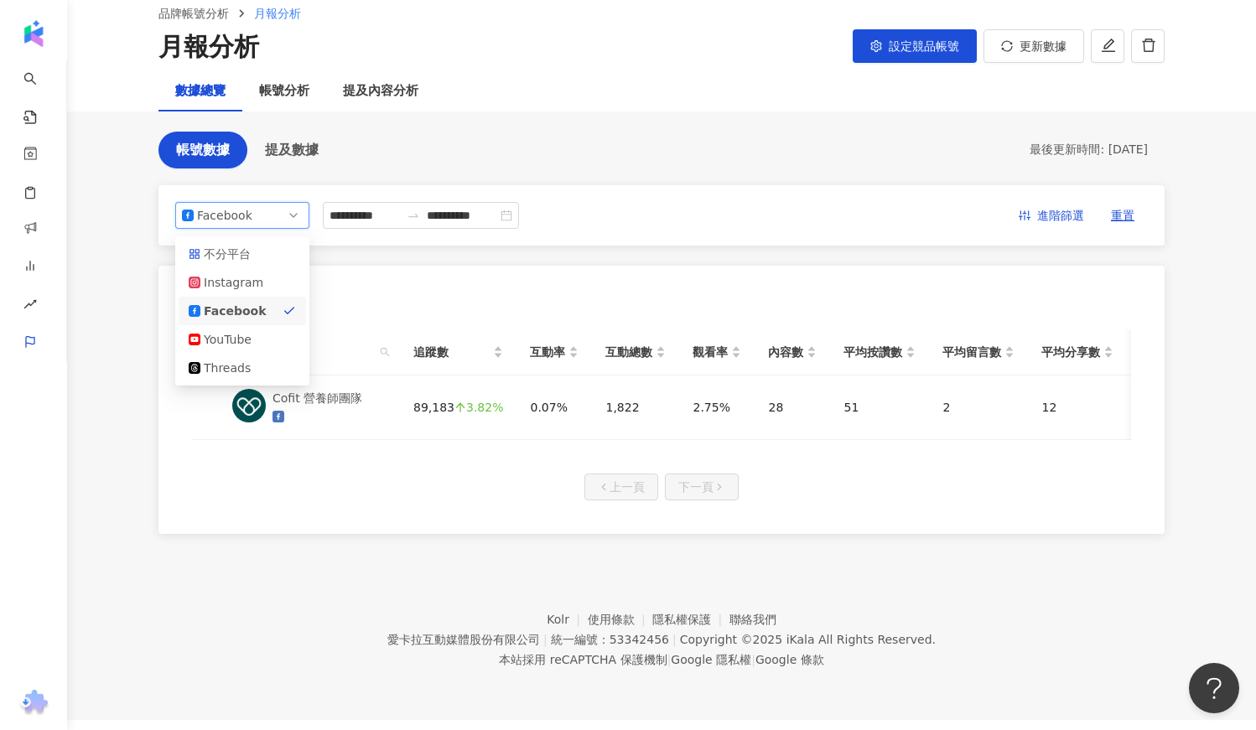
click at [245, 207] on div "Facebook" at bounding box center [224, 215] width 54 height 25
click at [248, 287] on div "Instagram" at bounding box center [231, 282] width 54 height 18
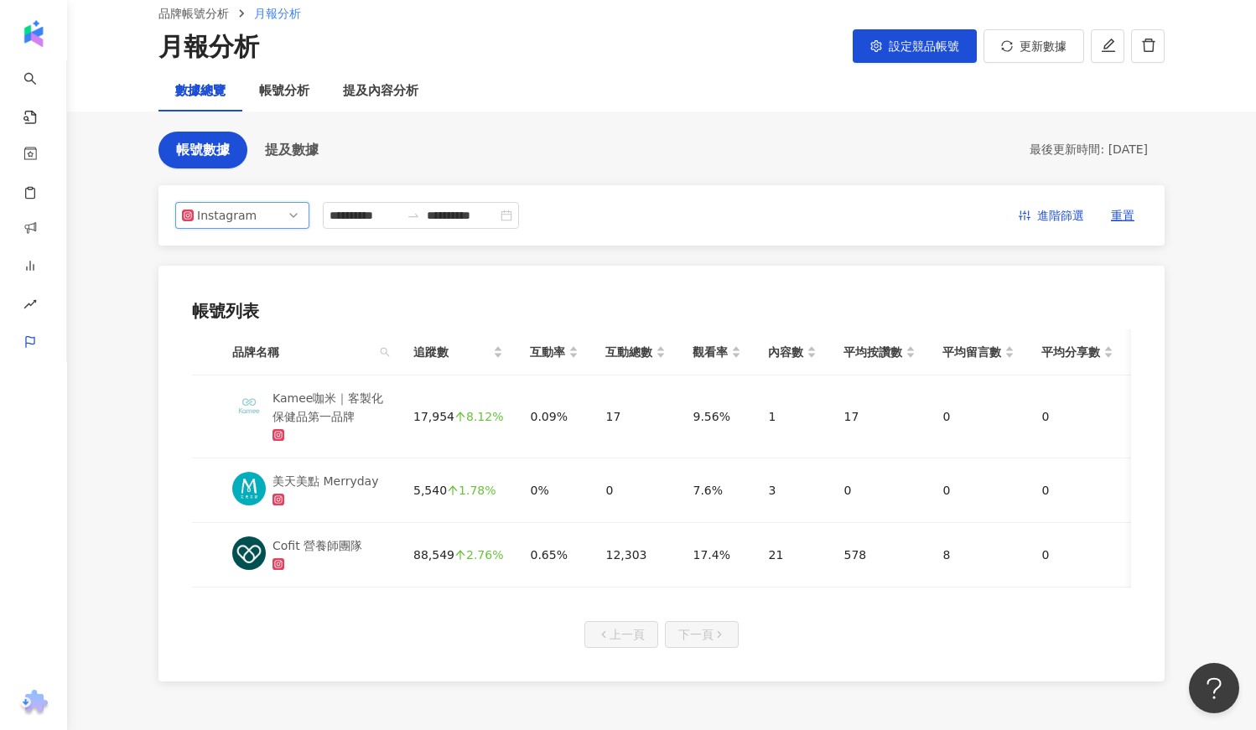
click at [265, 218] on span "Instagram" at bounding box center [242, 215] width 121 height 25
click at [251, 257] on div "不分平台" at bounding box center [231, 254] width 54 height 18
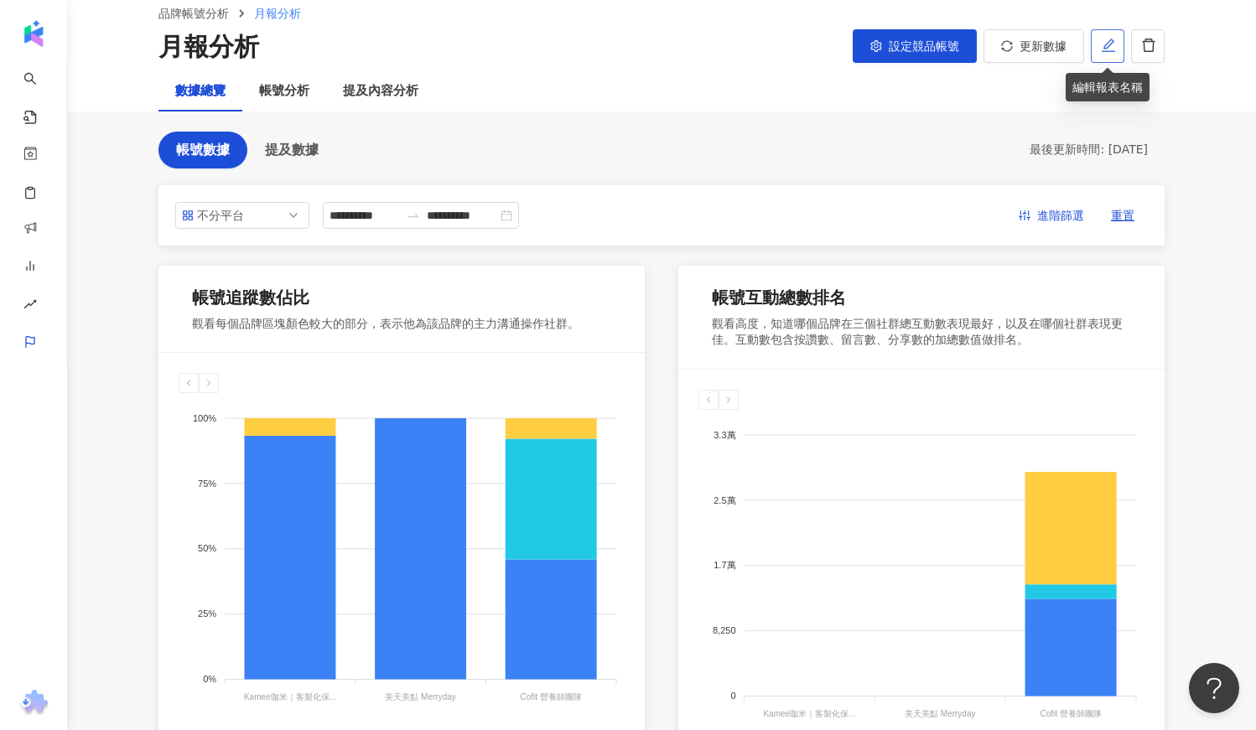
click at [1113, 52] on icon "edit" at bounding box center [1108, 45] width 13 height 13
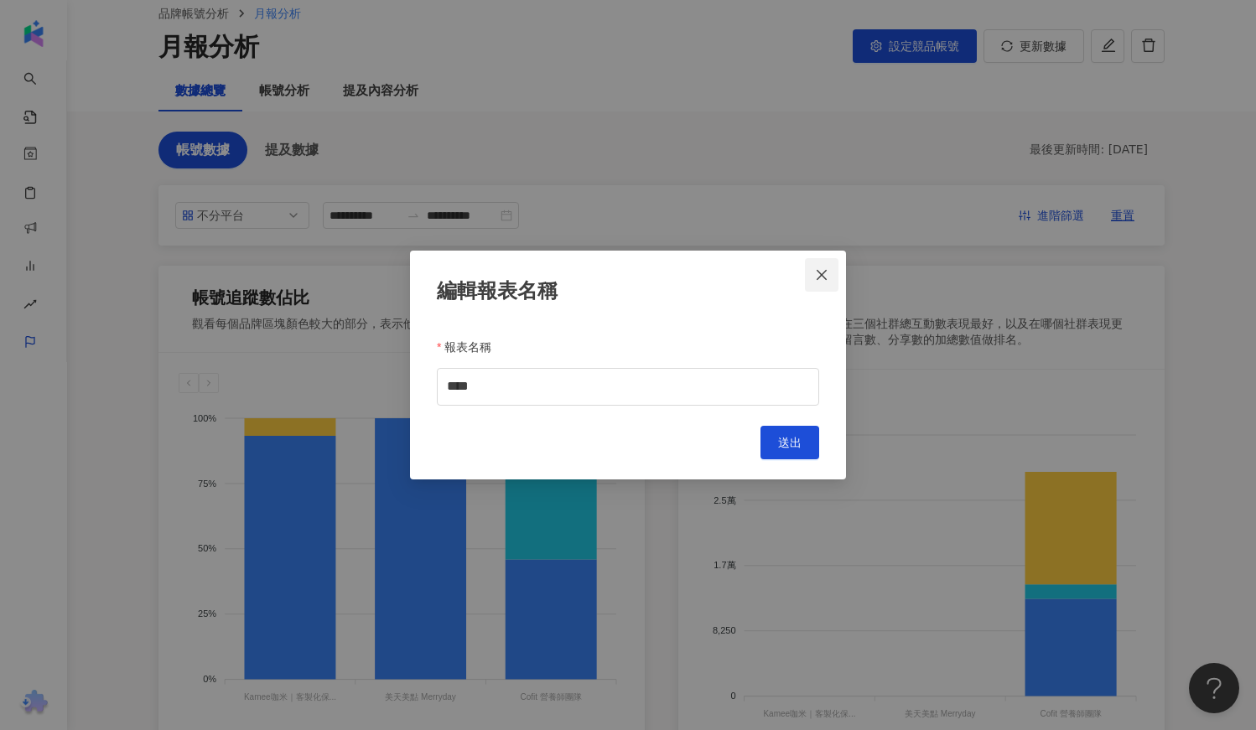
click at [826, 279] on icon "close" at bounding box center [821, 275] width 10 height 10
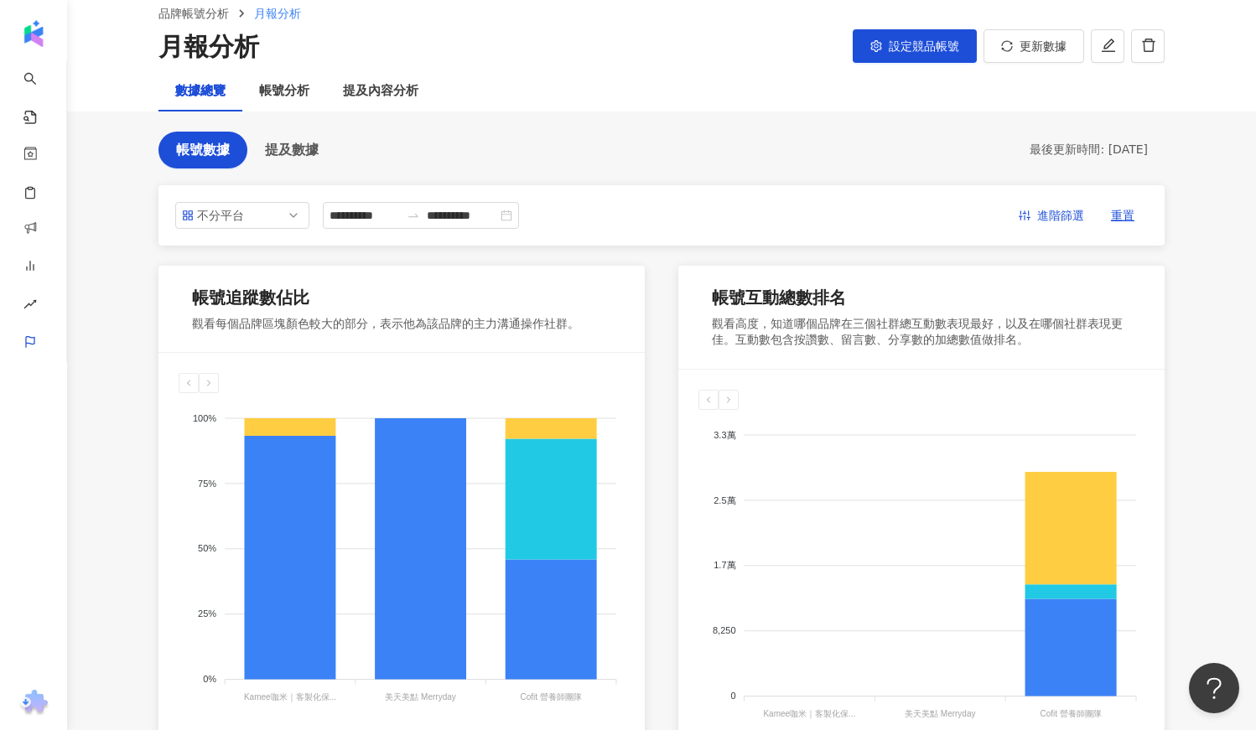
scroll to position [70, 0]
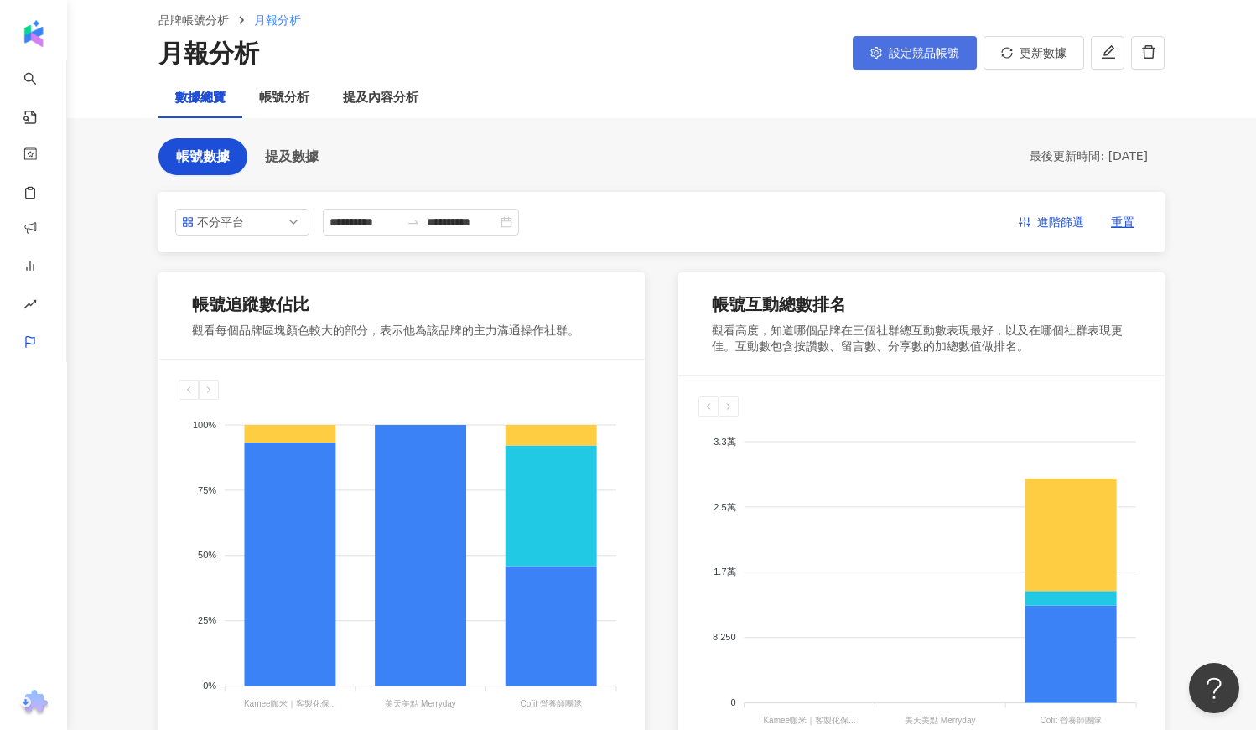
click at [941, 64] on button "設定競品帳號" at bounding box center [915, 53] width 124 height 34
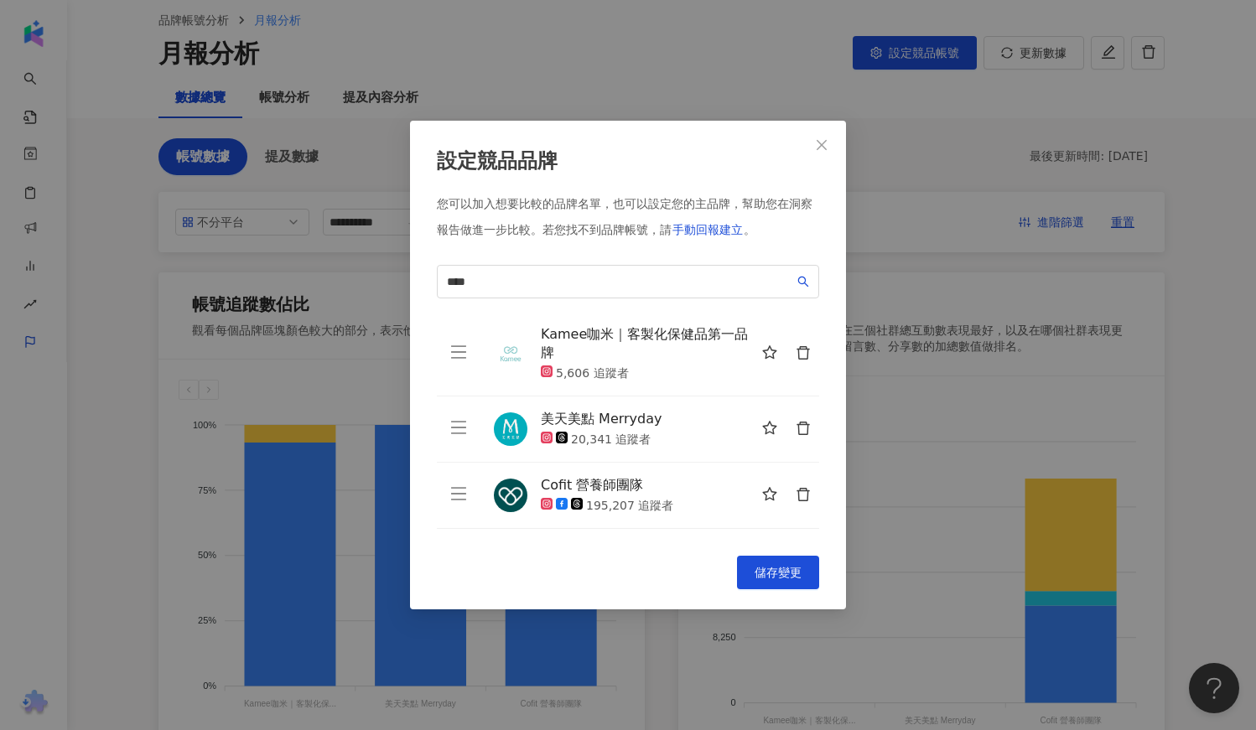
click at [556, 378] on div "5,606 追蹤者" at bounding box center [592, 373] width 73 height 17
click at [566, 356] on div "Kamee咖米｜客製化保健品第一品牌" at bounding box center [646, 344] width 211 height 38
click at [697, 232] on span "手動回報建立" at bounding box center [707, 229] width 70 height 13
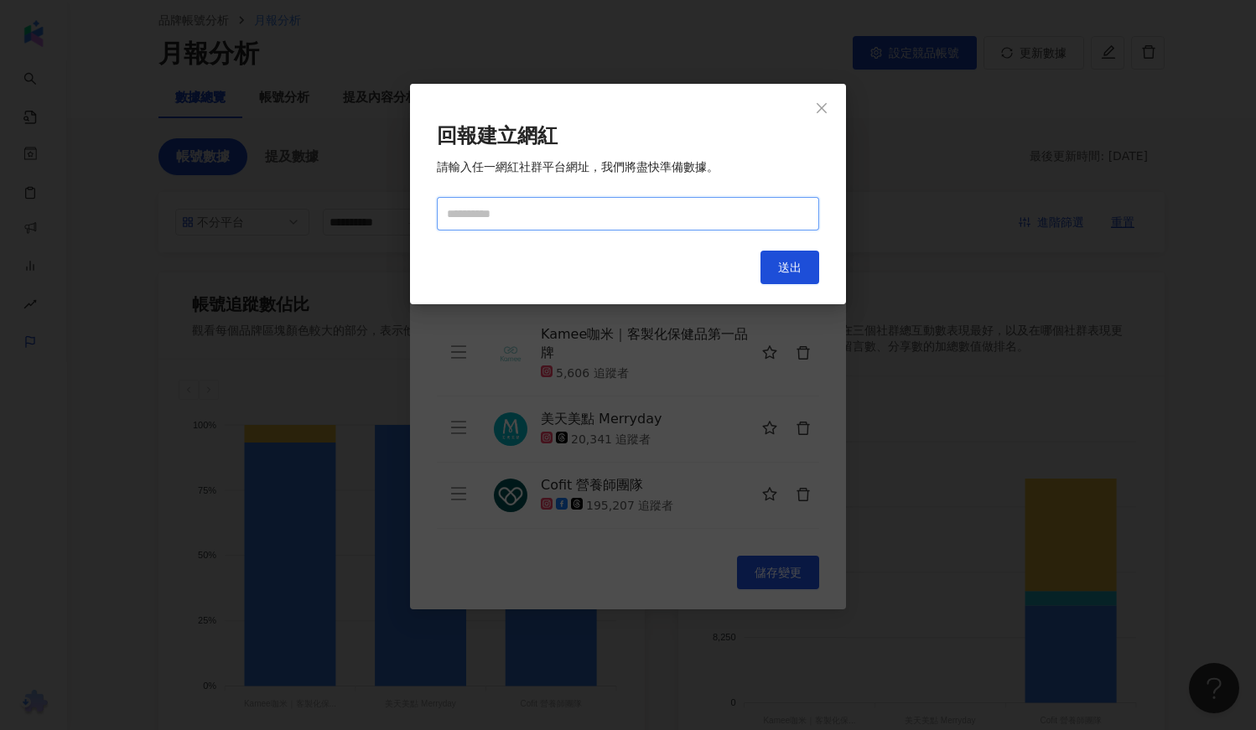
click at [625, 220] on input "text" at bounding box center [628, 214] width 382 height 34
paste input "**********"
type input "**********"
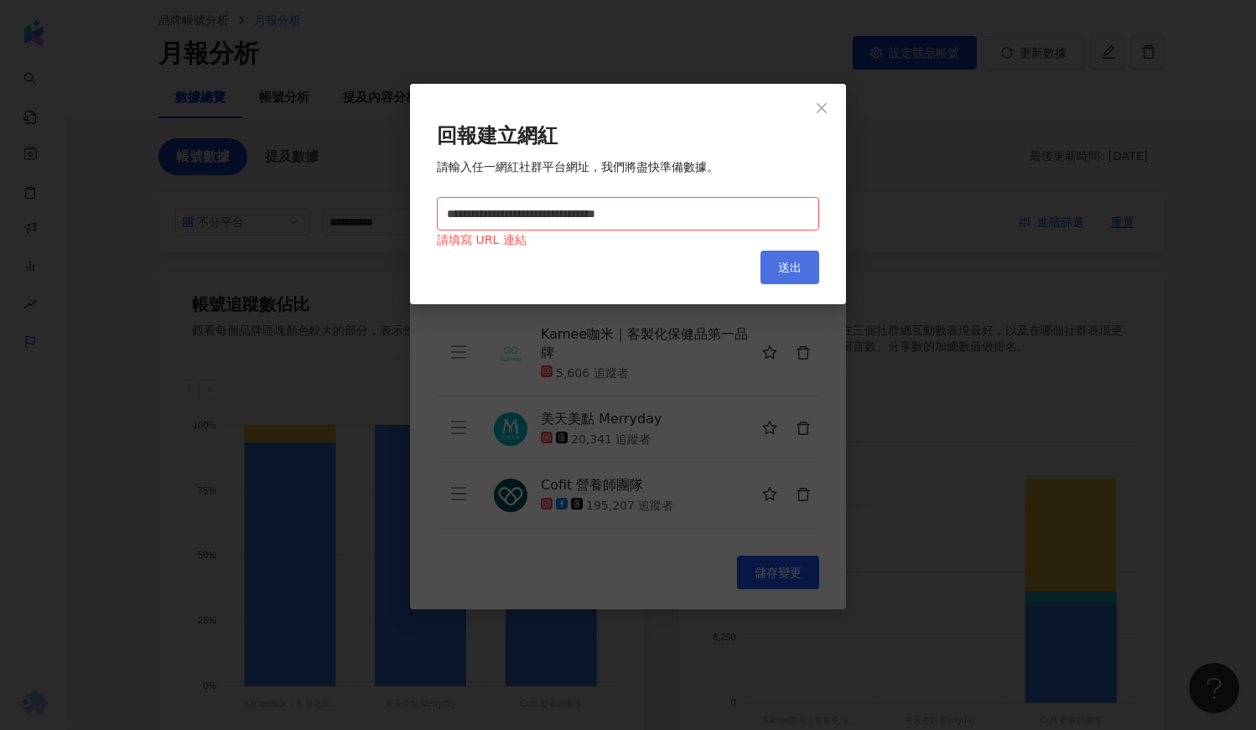
click at [785, 262] on span "送出" at bounding box center [789, 267] width 23 height 13
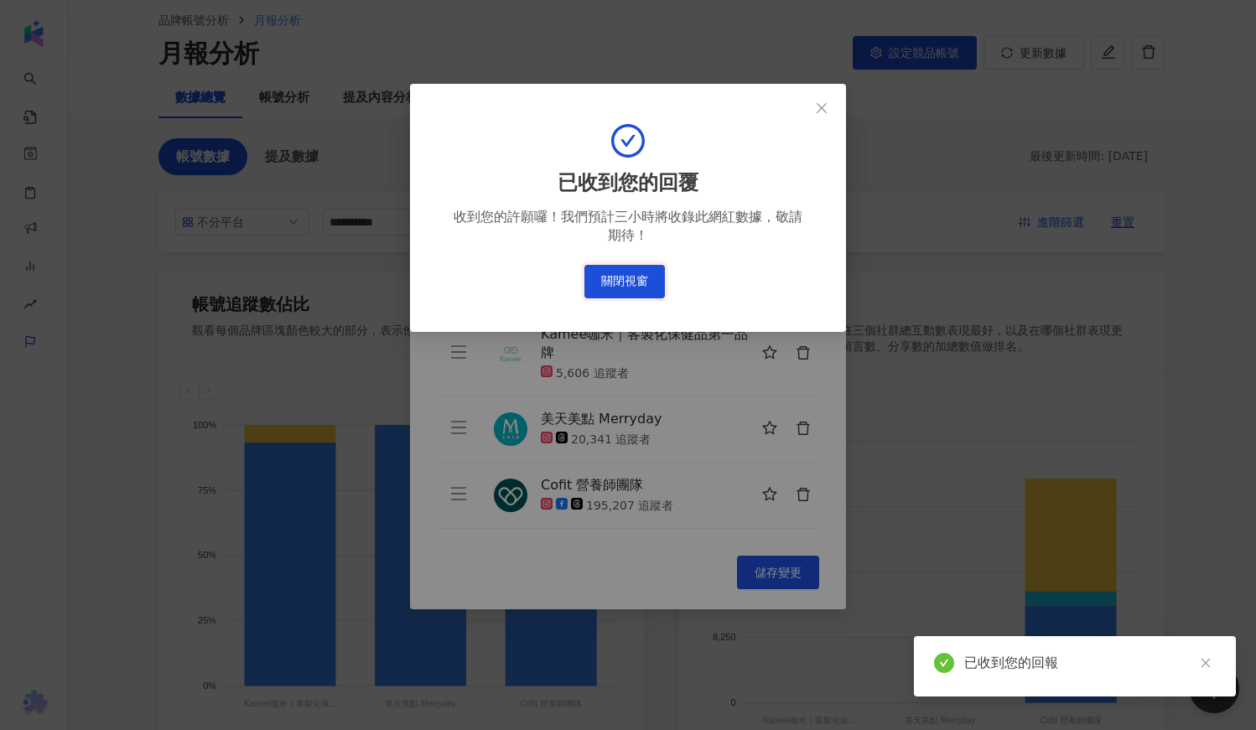
click at [627, 287] on button "關閉視窗" at bounding box center [624, 282] width 80 height 34
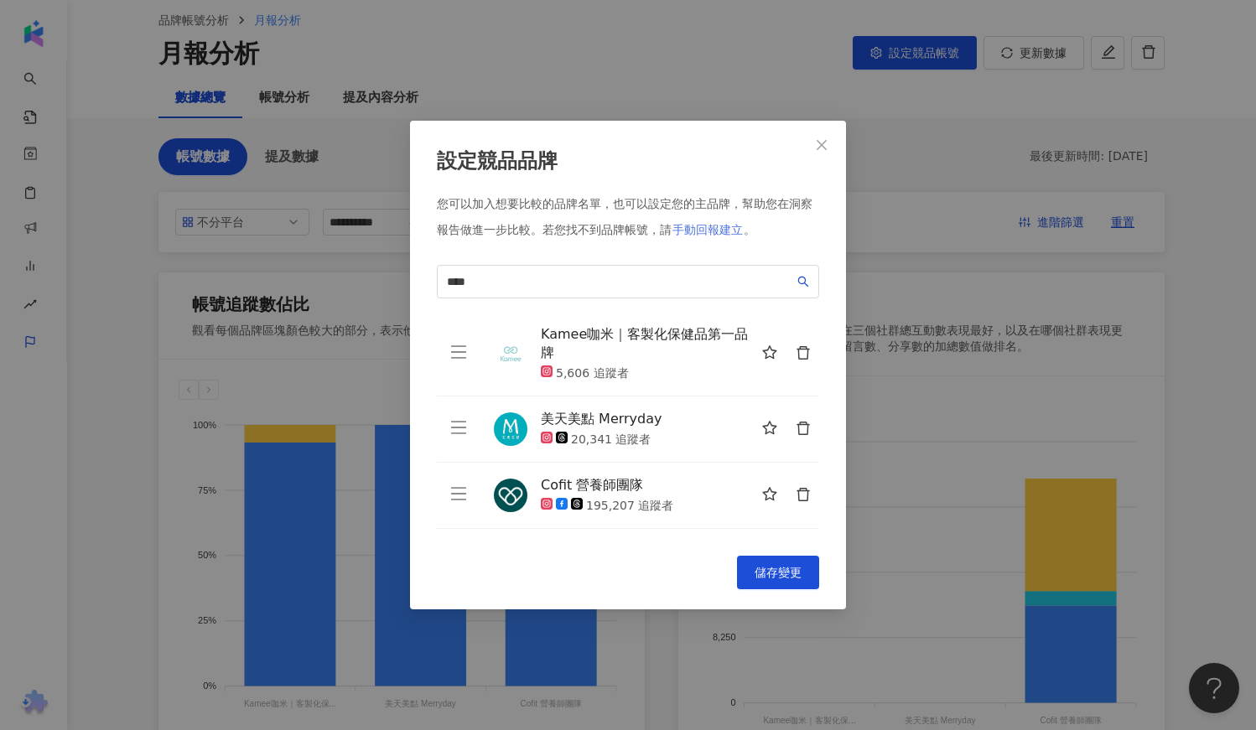
click at [699, 226] on span "手動回報建立" at bounding box center [707, 229] width 70 height 13
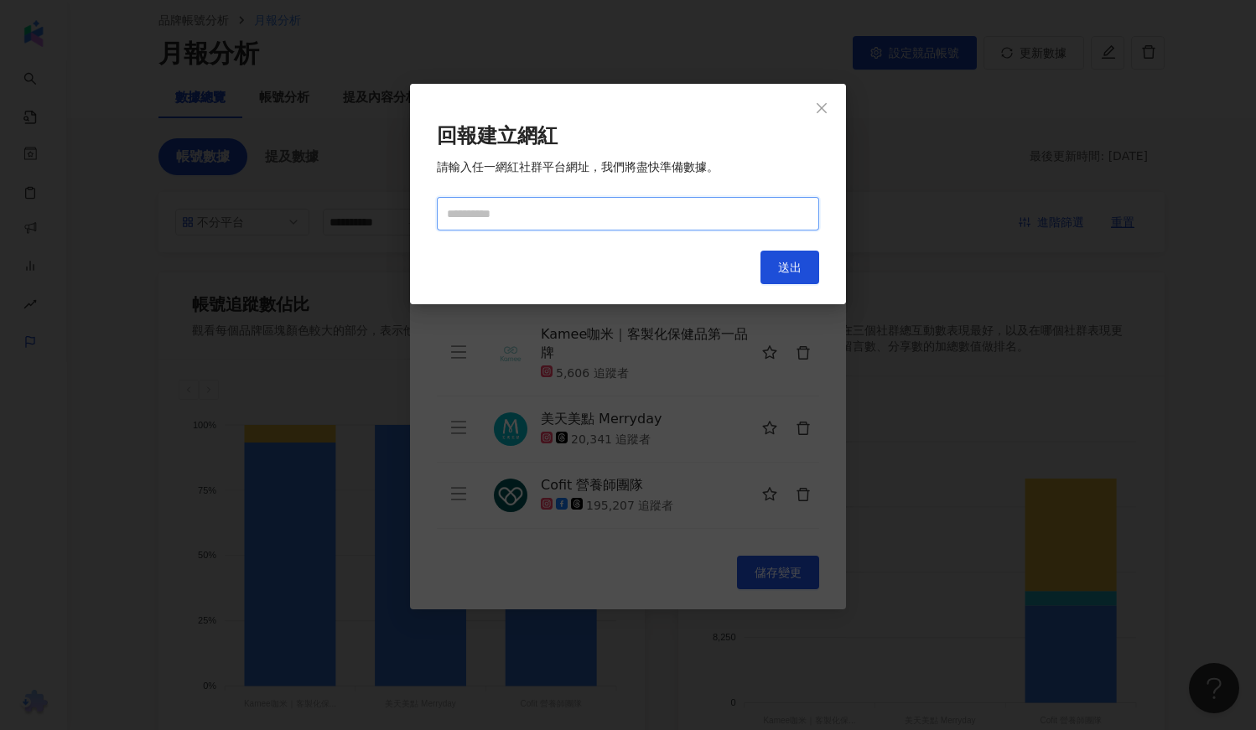
click at [679, 213] on input "text" at bounding box center [628, 214] width 382 height 34
paste input "**********"
type input "**********"
click at [780, 267] on span "送出" at bounding box center [789, 267] width 23 height 13
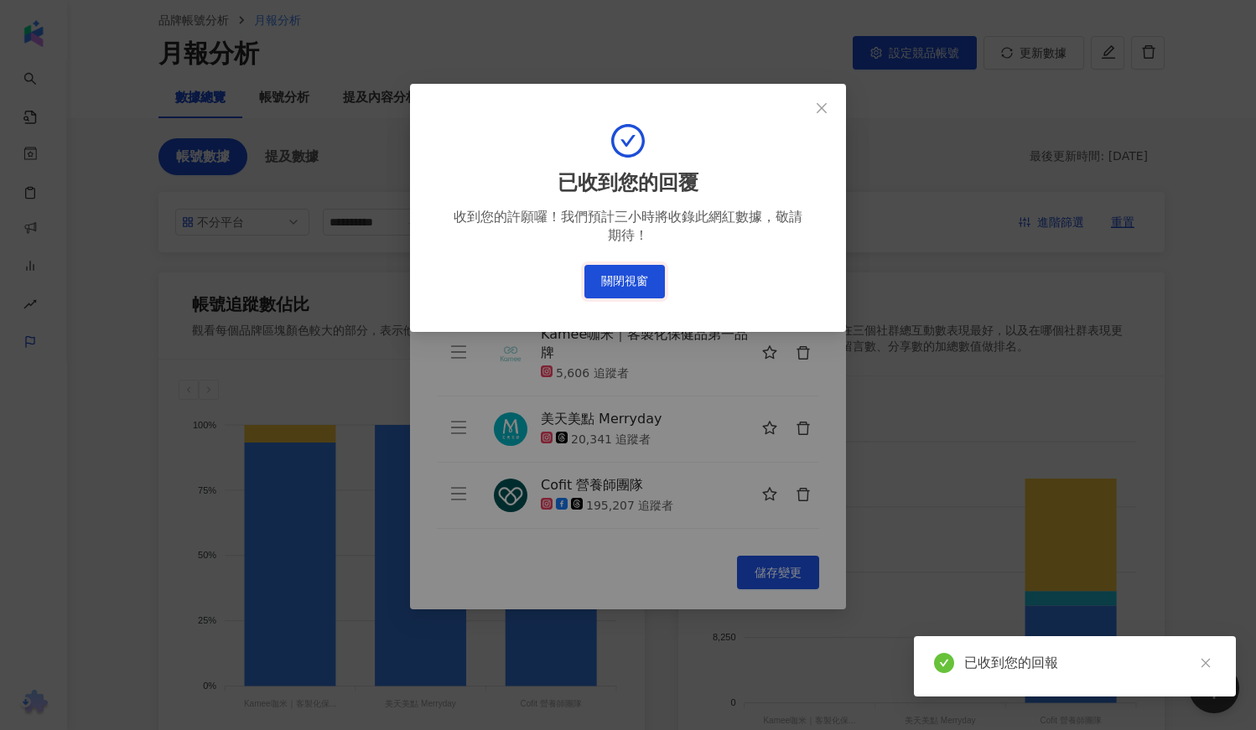
click at [640, 286] on button "關閉視窗" at bounding box center [624, 282] width 80 height 34
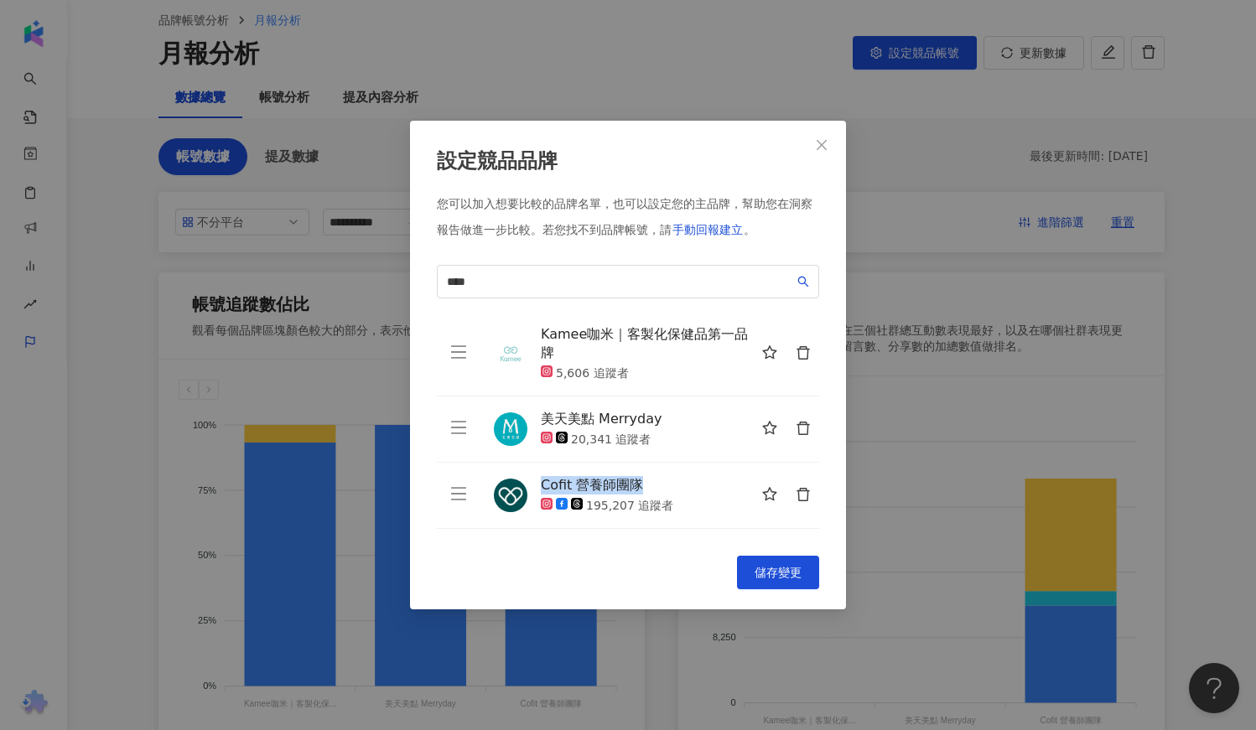
drag, startPoint x: 642, startPoint y: 486, endPoint x: 544, endPoint y: 488, distance: 98.1
click at [544, 488] on div "Cofit 營養師團隊" at bounding box center [607, 485] width 132 height 18
copy div "Cofit 營養師團隊"
click at [723, 235] on span "手動回報建立" at bounding box center [707, 229] width 70 height 13
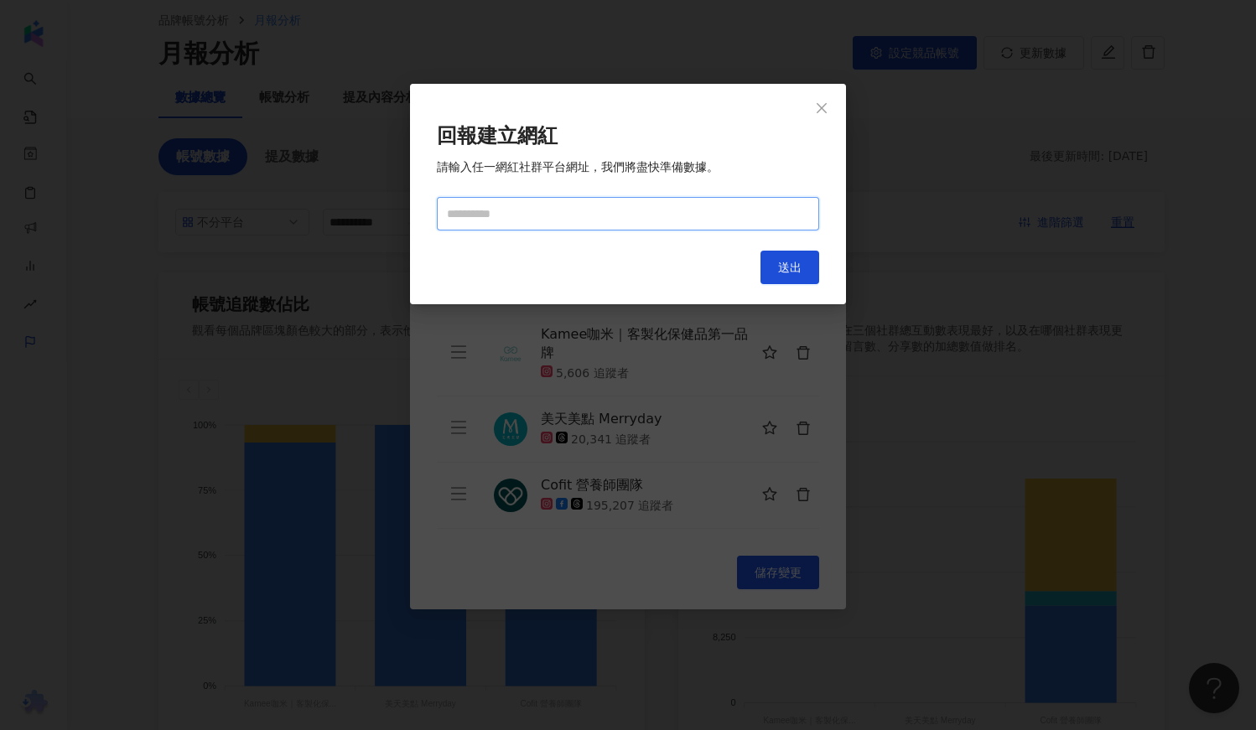
click at [682, 208] on input "text" at bounding box center [628, 214] width 382 height 34
paste input "**********"
type input "**********"
click at [785, 262] on span "送出" at bounding box center [789, 267] width 23 height 13
click at [645, 324] on div "**********" at bounding box center [628, 365] width 1256 height 730
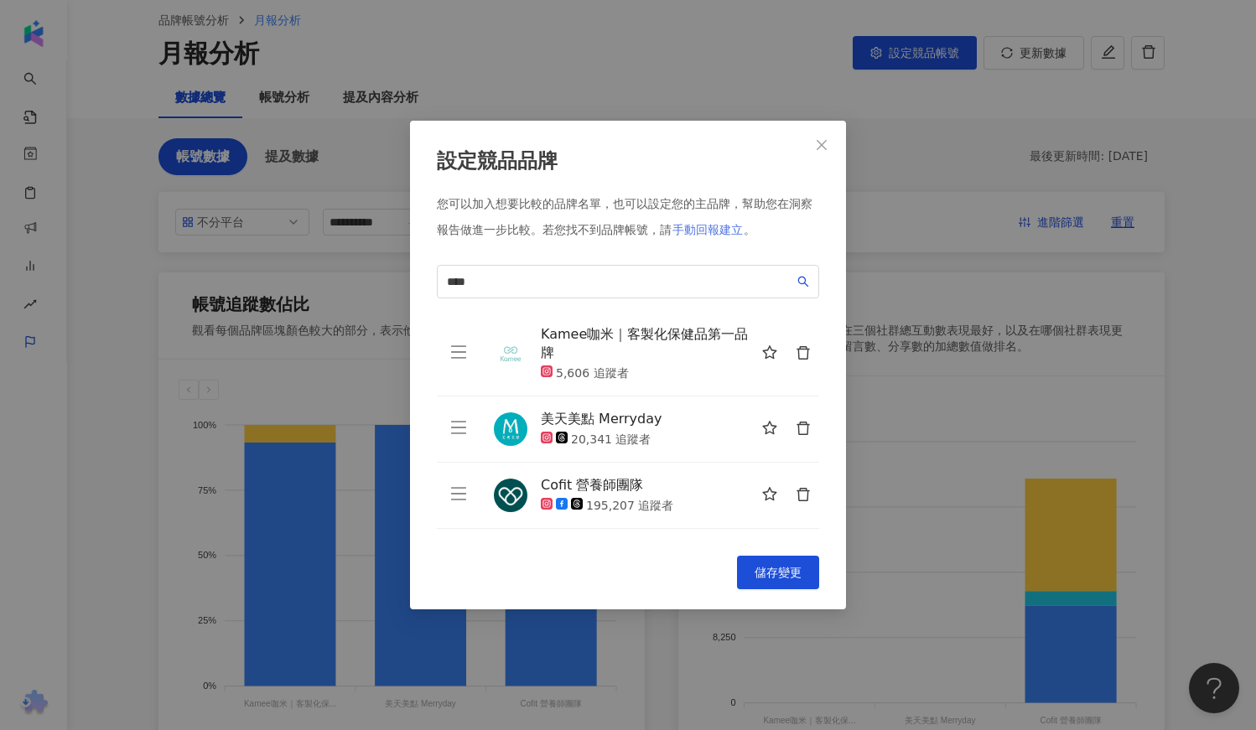
click at [695, 230] on span "手動回報建立" at bounding box center [707, 229] width 70 height 13
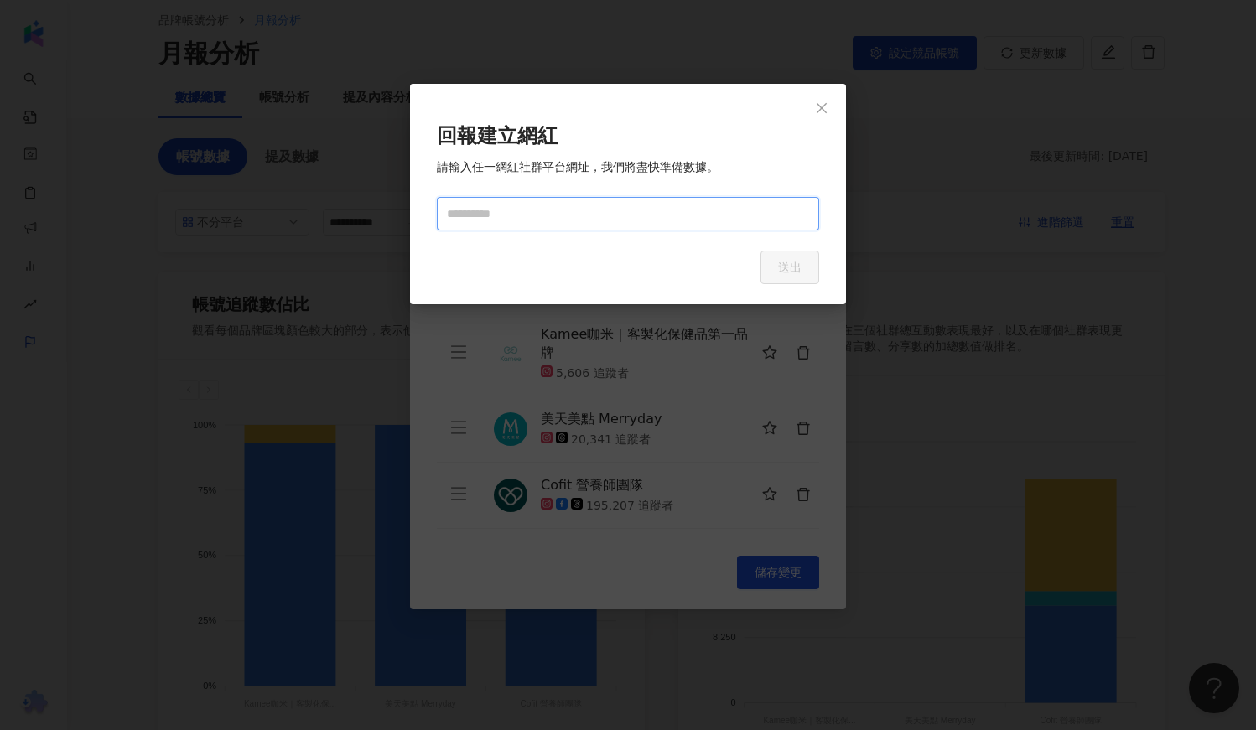
click at [701, 223] on input "text" at bounding box center [628, 214] width 382 height 34
paste input "**********"
type input "**********"
click at [713, 272] on div "Cancel 送出" at bounding box center [628, 268] width 382 height 34
click at [817, 114] on button "Close" at bounding box center [822, 108] width 34 height 34
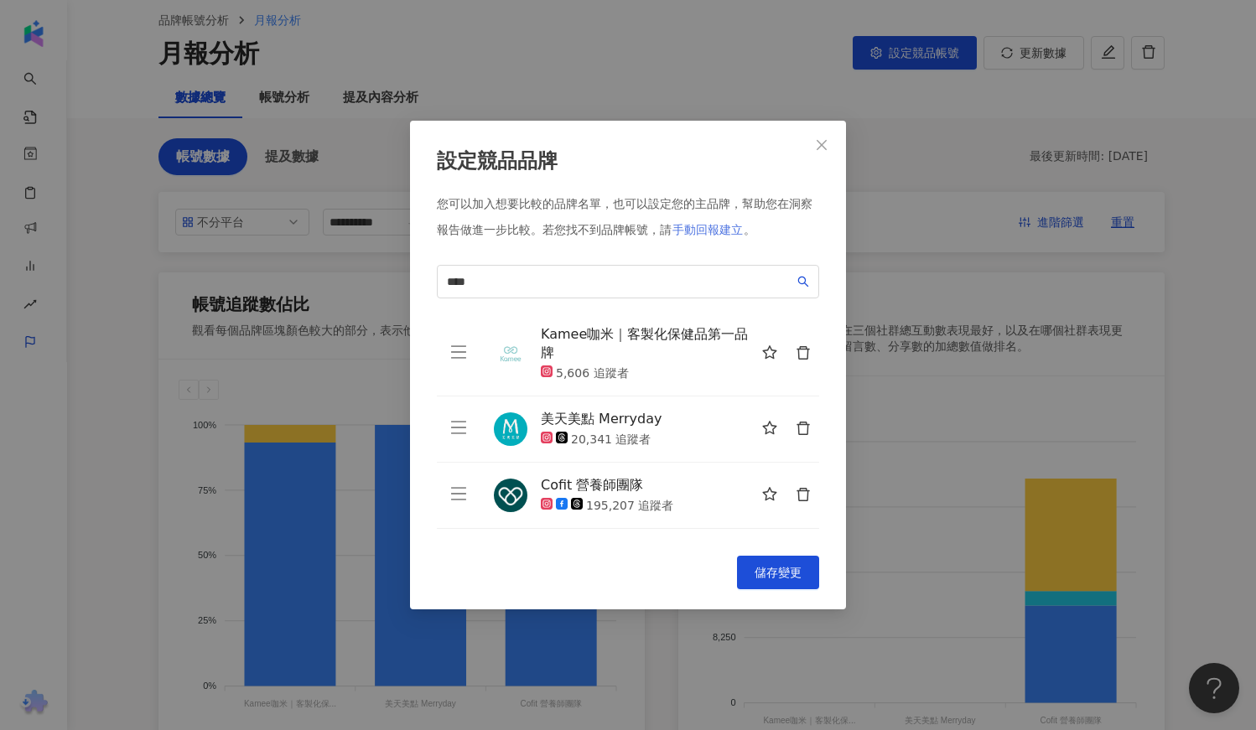
click at [705, 236] on button "手動回報建立" at bounding box center [707, 230] width 72 height 34
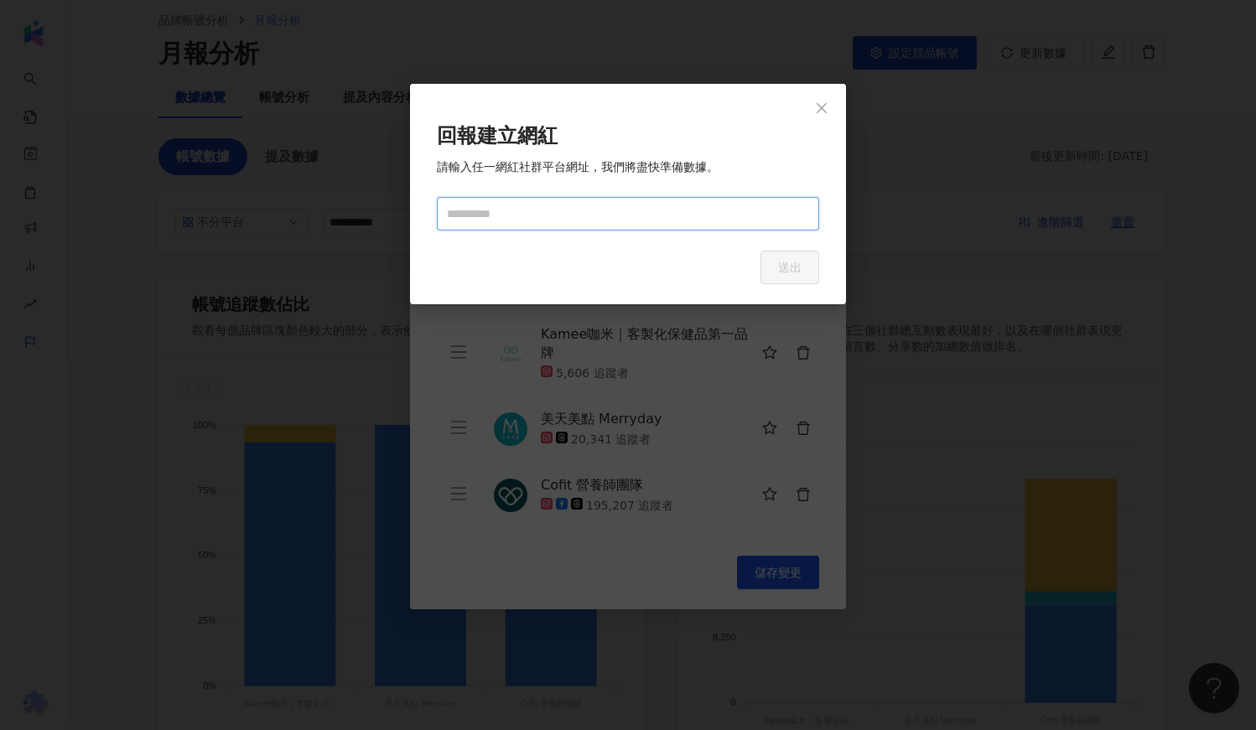
click at [687, 216] on input "text" at bounding box center [628, 214] width 382 height 34
paste input "**********"
type input "**********"
click at [824, 111] on icon "close" at bounding box center [821, 107] width 13 height 13
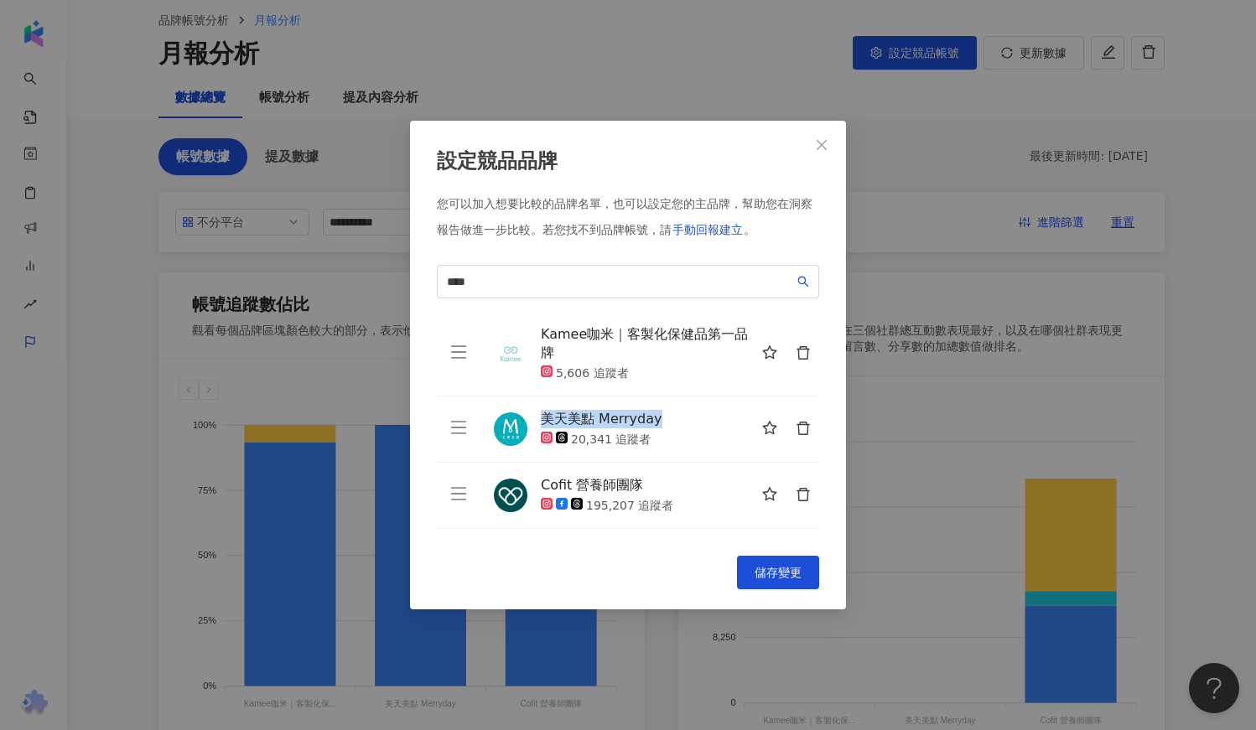
drag, startPoint x: 645, startPoint y: 422, endPoint x: 545, endPoint y: 422, distance: 99.8
click at [545, 422] on div "美天美點 Merryday 20,341 追蹤者" at bounding box center [680, 429] width 278 height 39
copy div "美天美點 Merryday"
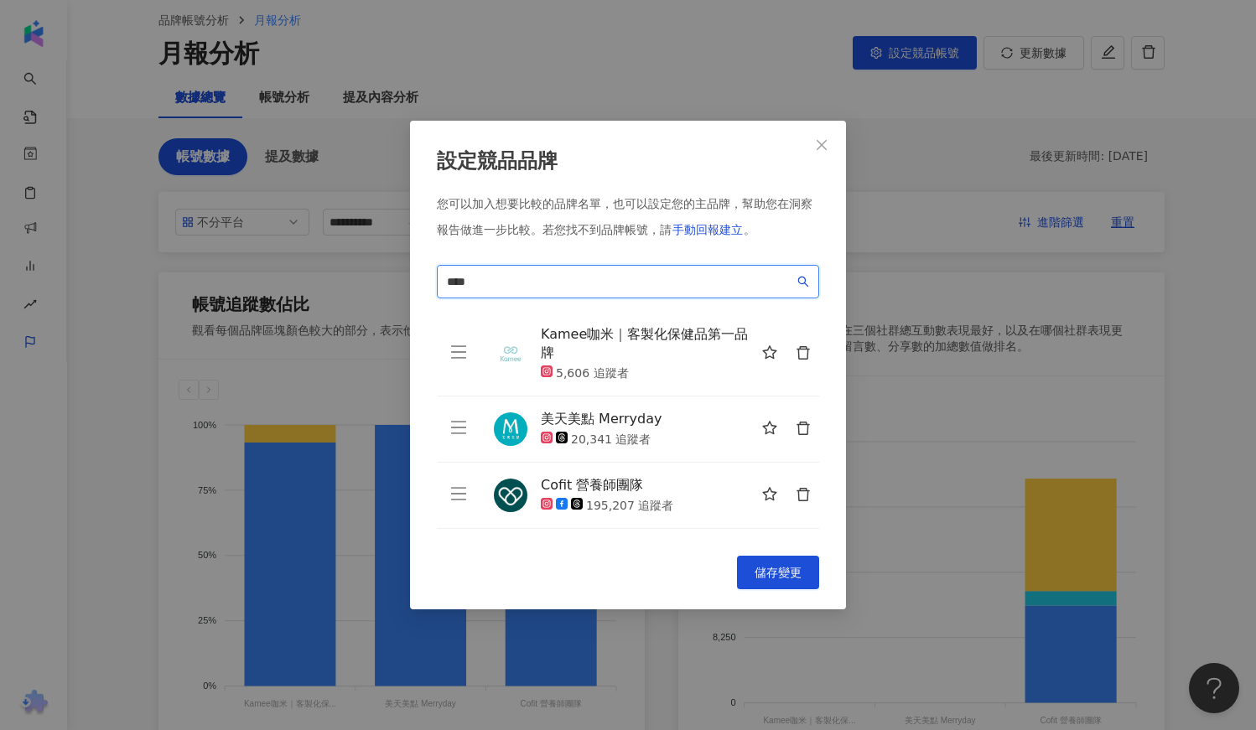
click at [659, 283] on input "****" at bounding box center [620, 281] width 347 height 18
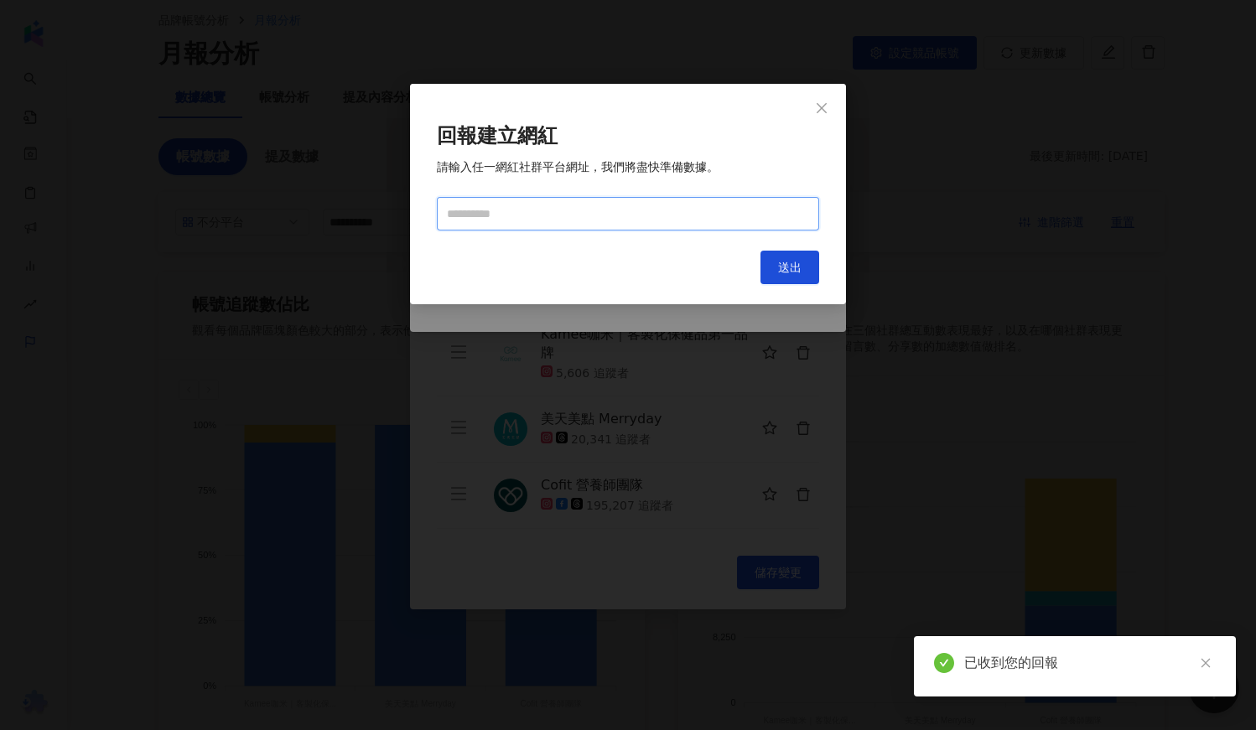
click at [775, 210] on input "text" at bounding box center [628, 214] width 382 height 34
paste input "**********"
type input "**********"
click at [796, 269] on span "送出" at bounding box center [789, 267] width 23 height 13
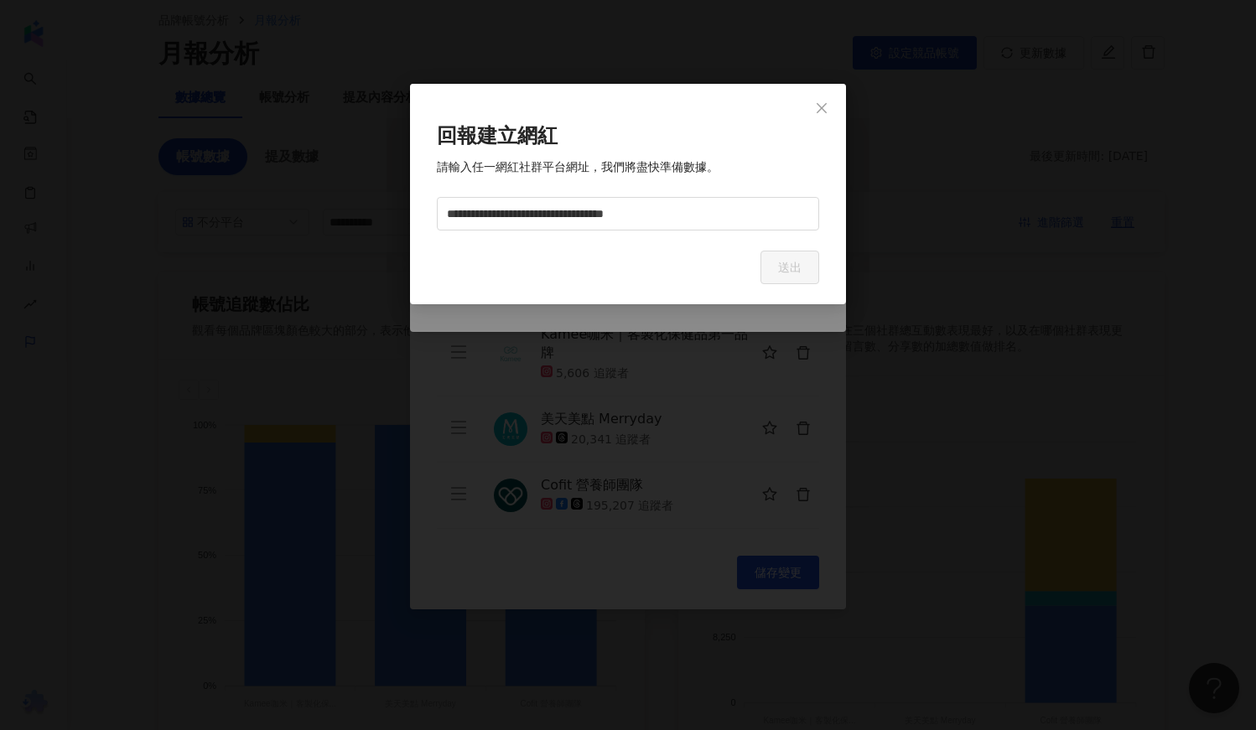
click at [688, 327] on div "**********" at bounding box center [628, 365] width 1256 height 730
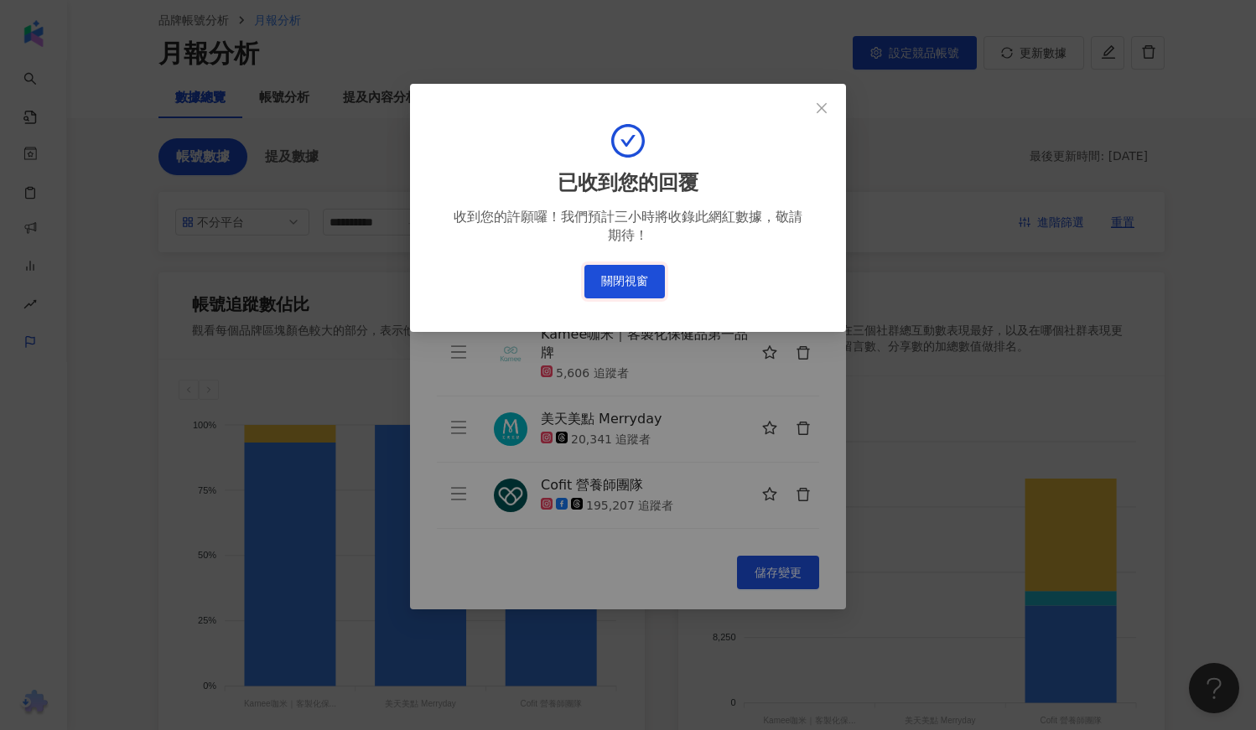
click at [636, 290] on button "關閉視窗" at bounding box center [624, 282] width 80 height 34
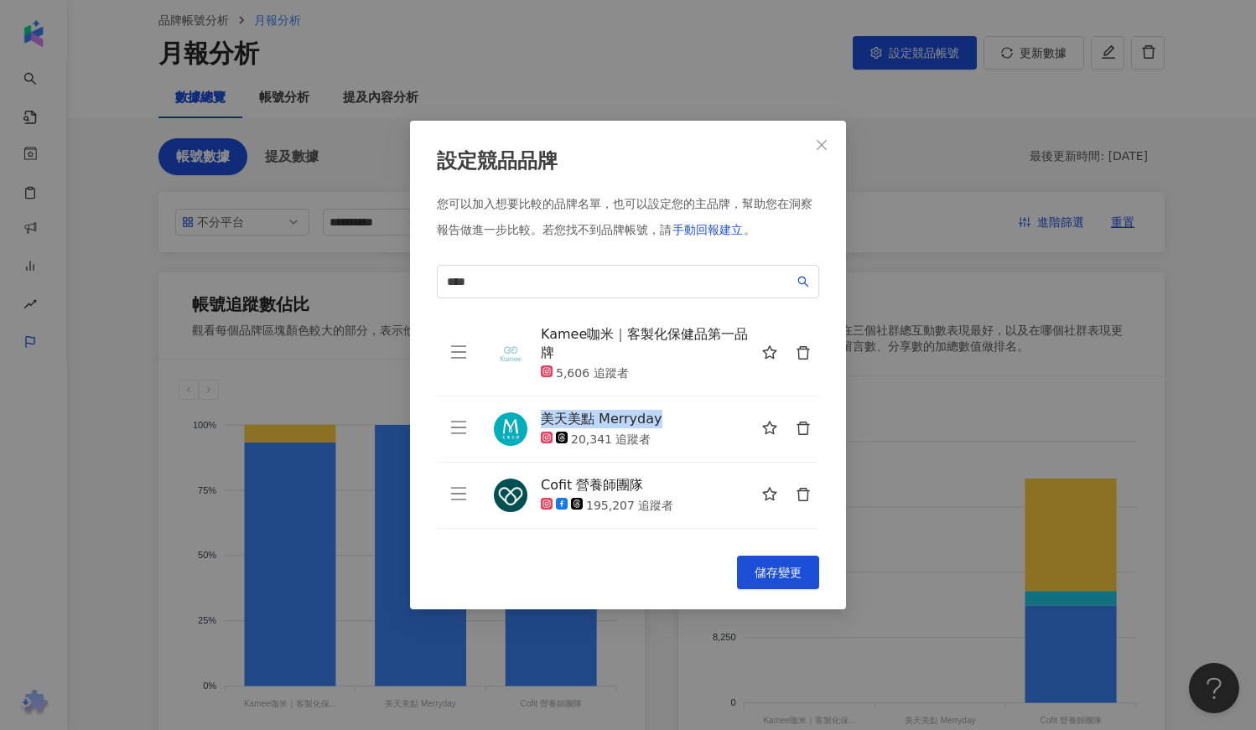
drag, startPoint x: 657, startPoint y: 419, endPoint x: 542, endPoint y: 422, distance: 114.9
click at [542, 422] on div "美天美點 Merryday 20,341 追蹤者" at bounding box center [680, 429] width 278 height 39
copy div "美天美點 Merryday"
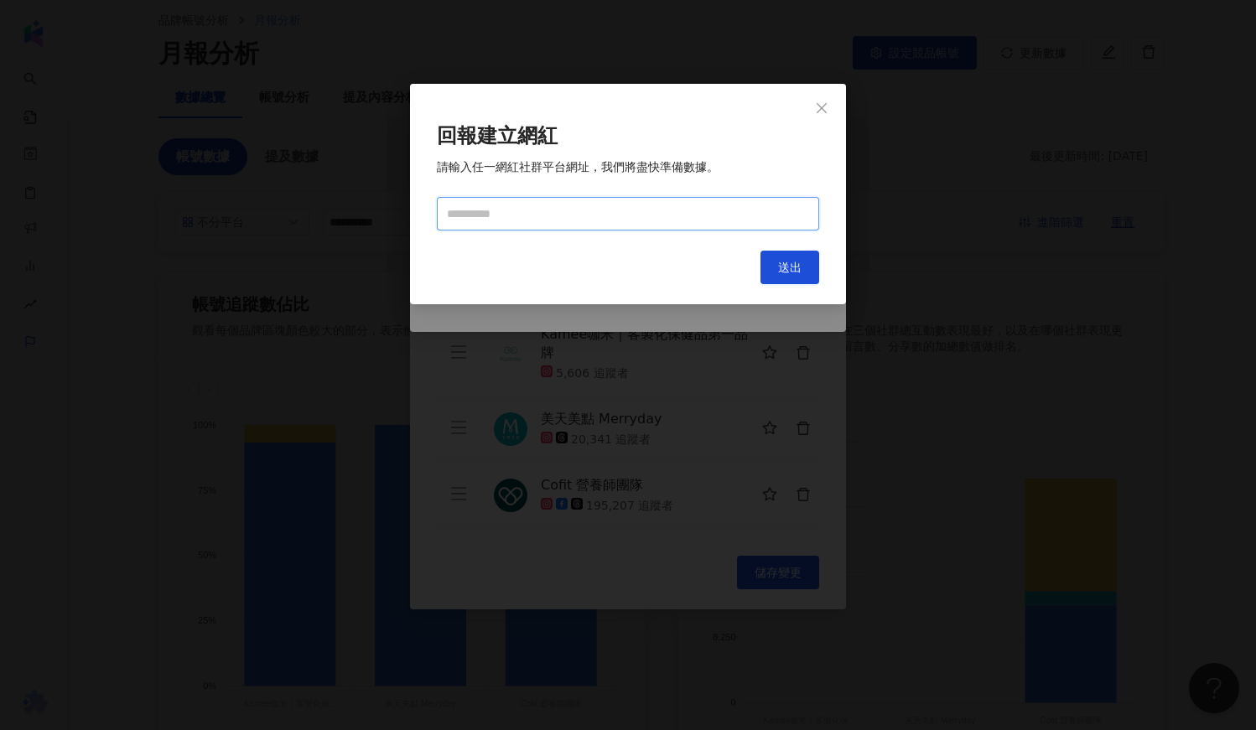
click at [622, 217] on input "text" at bounding box center [628, 214] width 382 height 34
paste input "**********"
type input "**********"
click at [796, 272] on span "送出" at bounding box center [789, 267] width 23 height 13
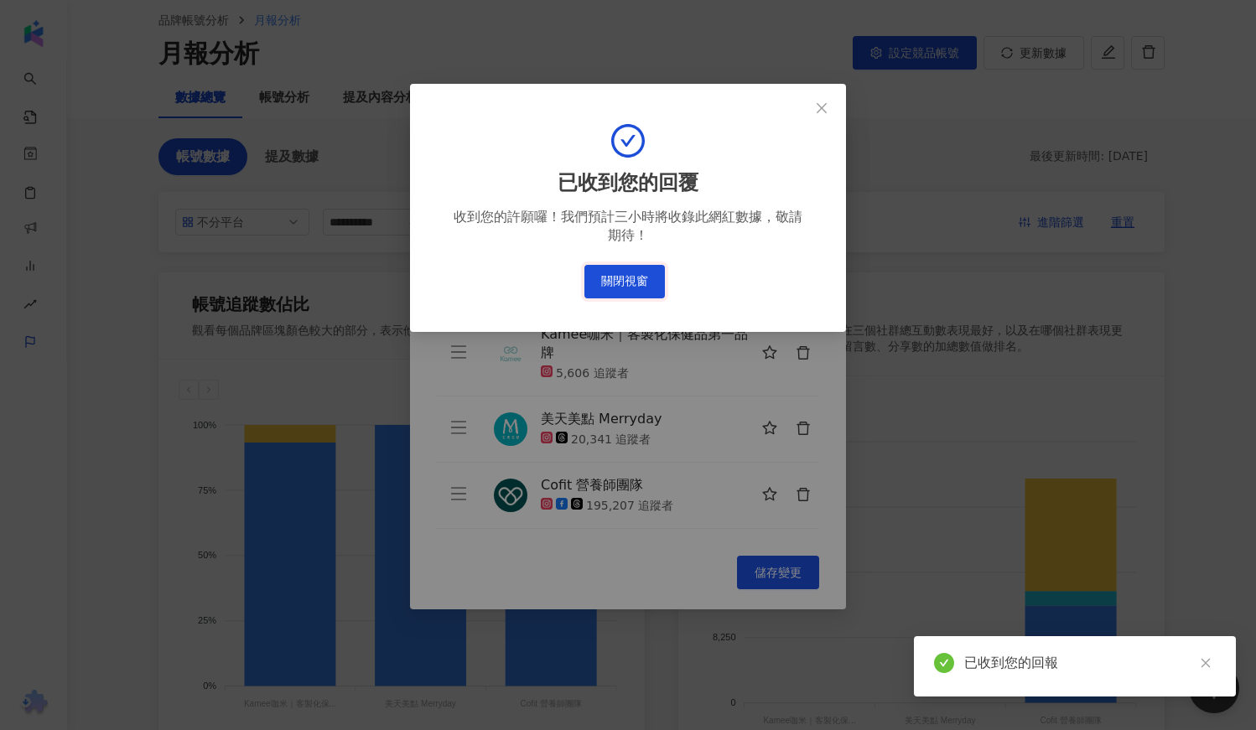
click at [639, 281] on button "關閉視窗" at bounding box center [624, 282] width 80 height 34
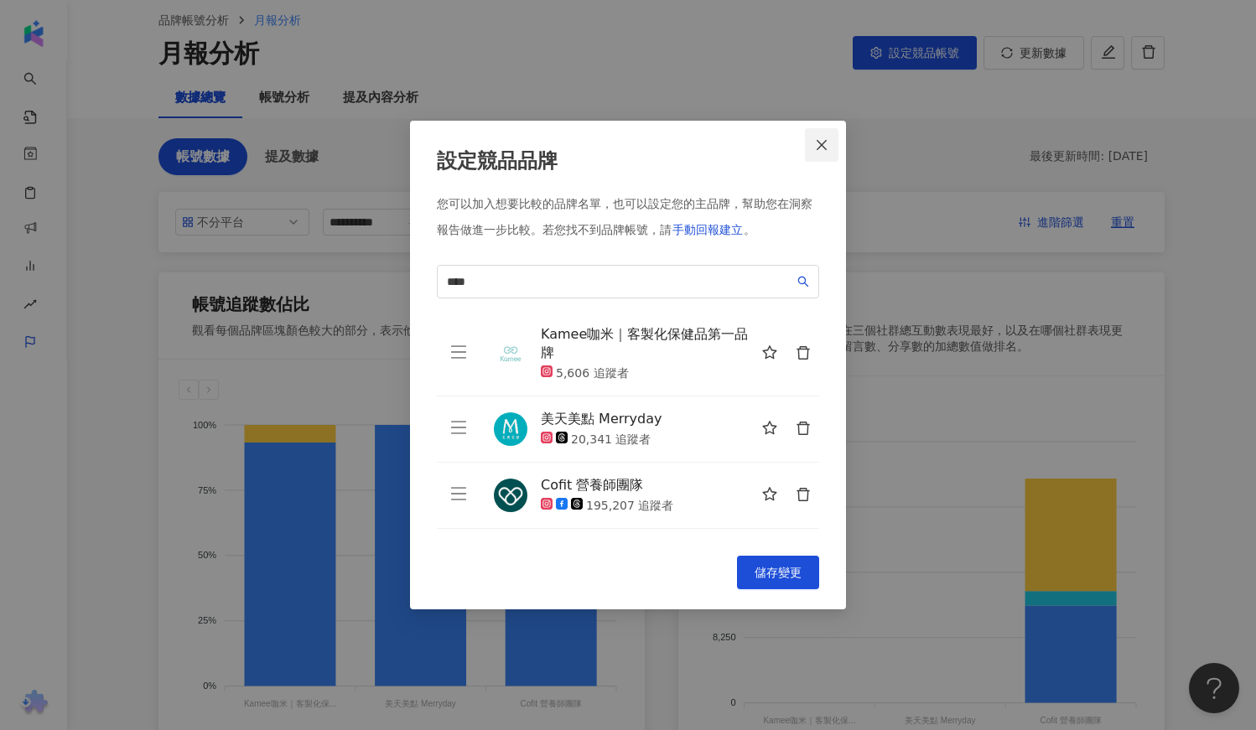
click at [821, 145] on icon "close" at bounding box center [821, 145] width 10 height 10
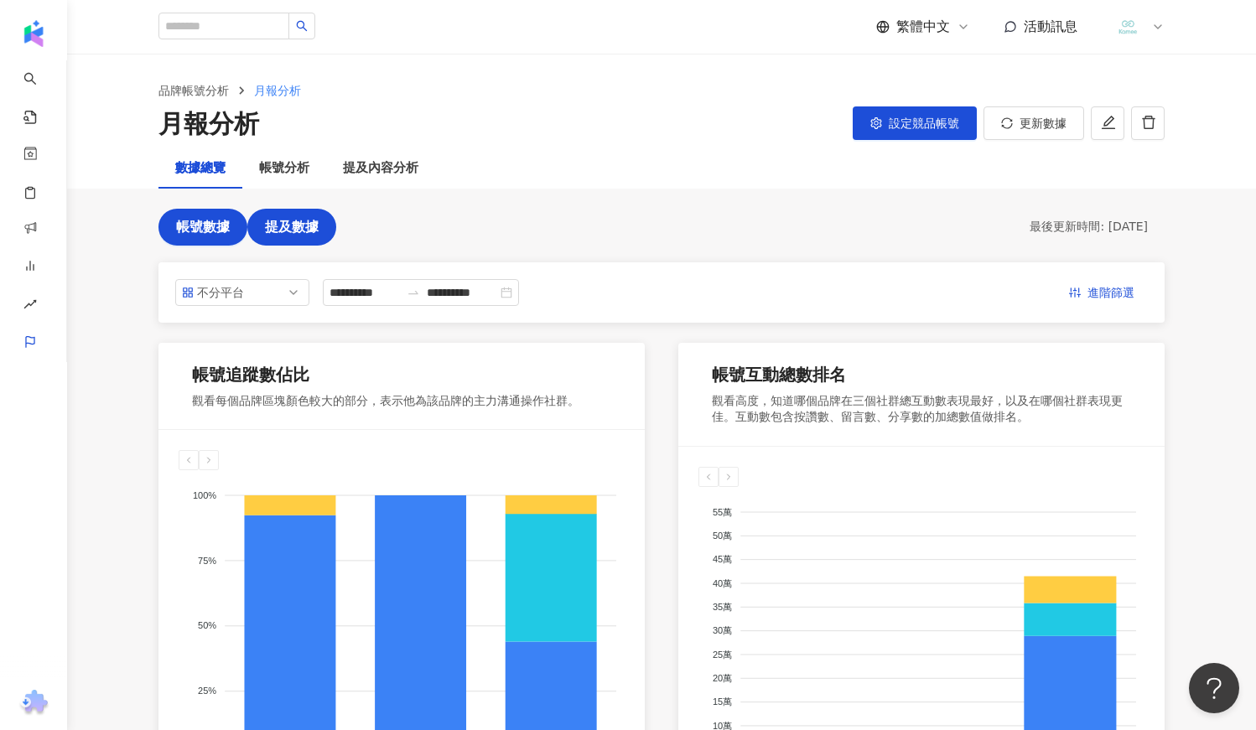
click at [312, 234] on span "提及數據" at bounding box center [292, 227] width 54 height 15
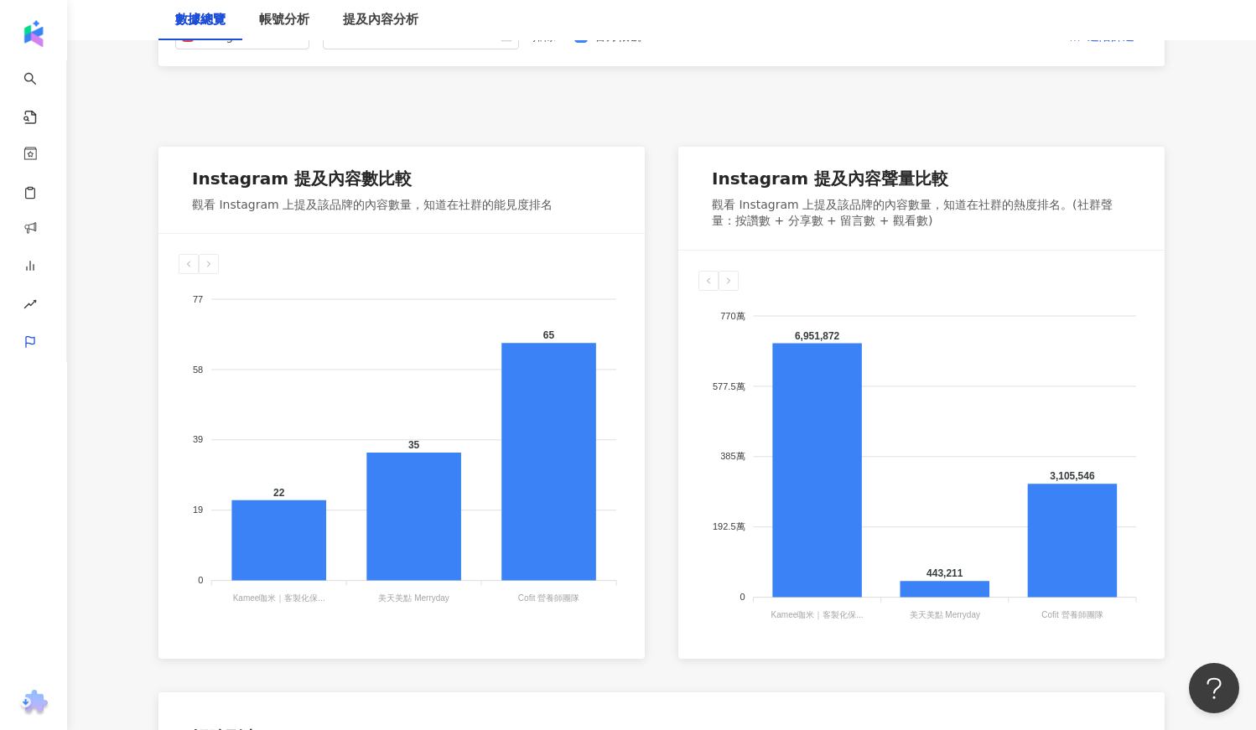
scroll to position [286, 0]
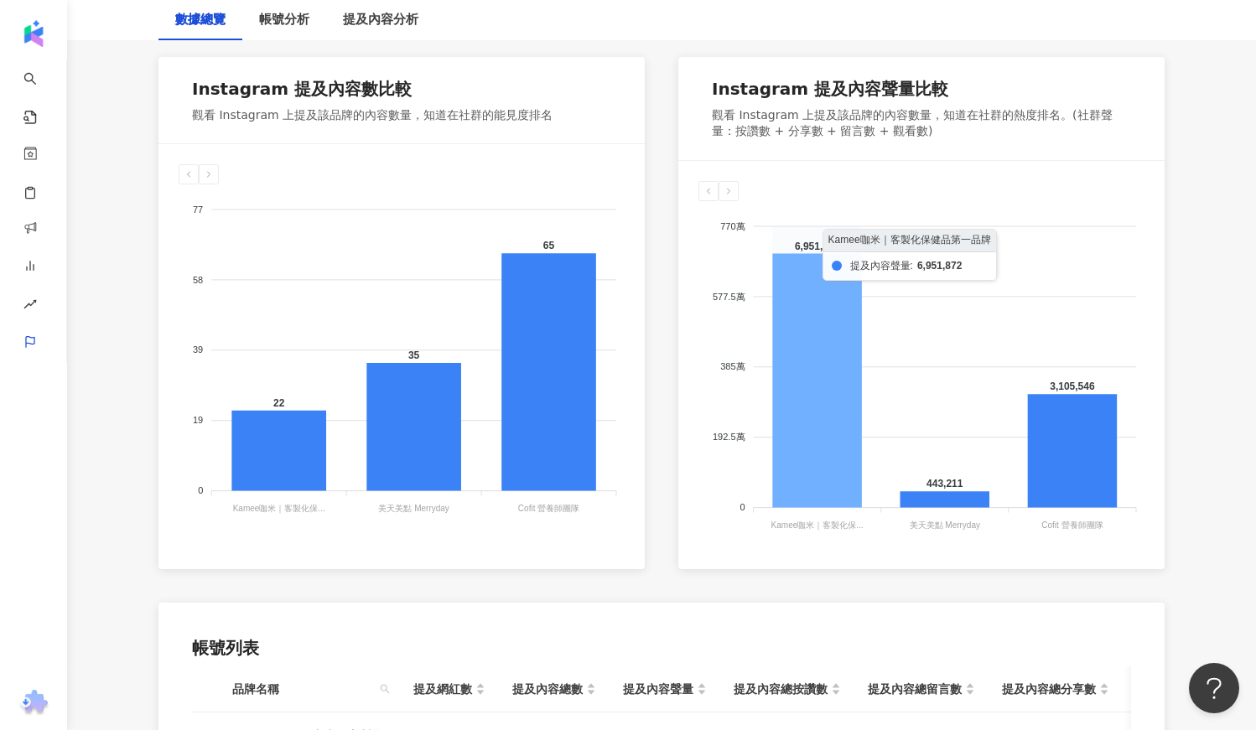
click at [795, 329] on icon at bounding box center [817, 381] width 90 height 254
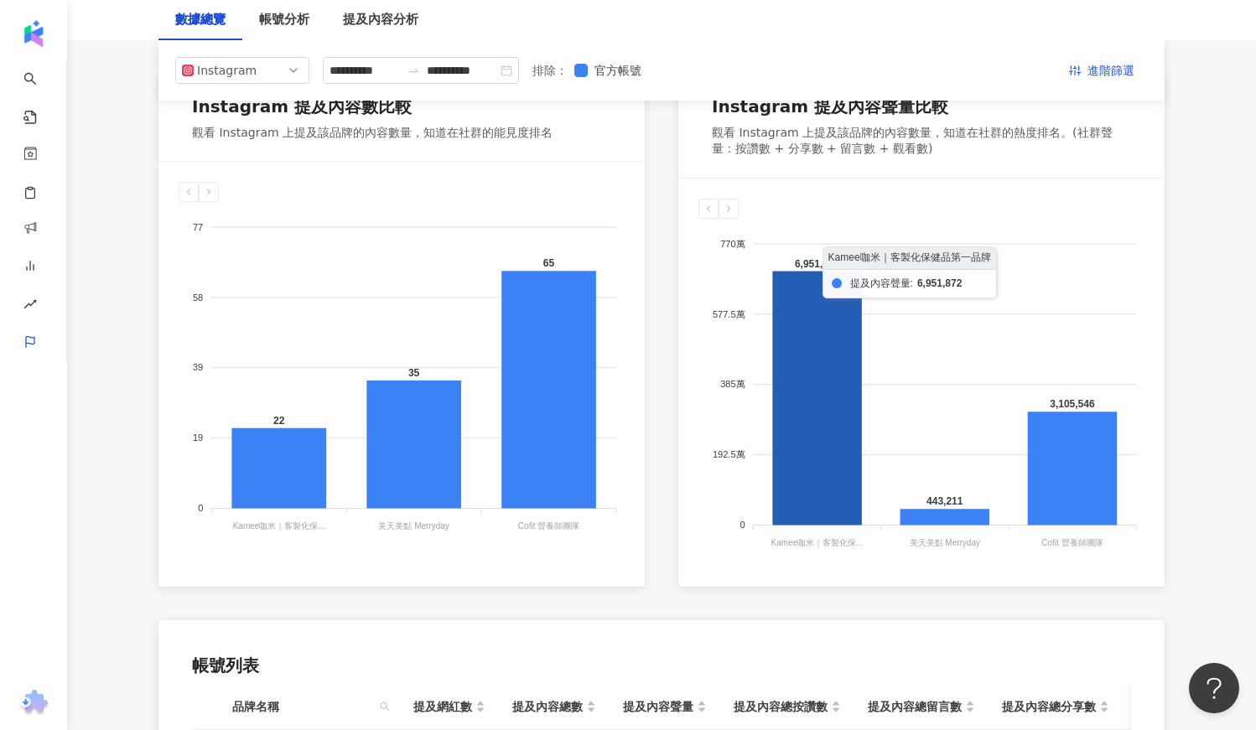
scroll to position [203, 0]
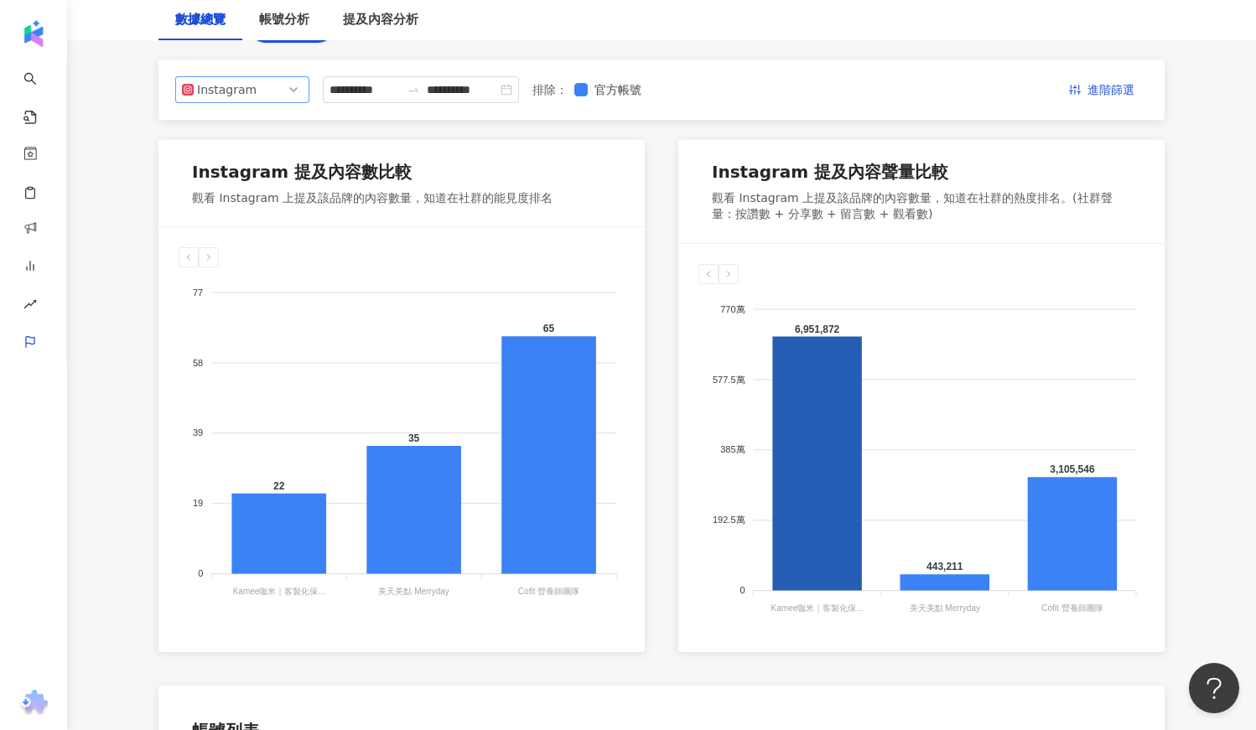
click at [272, 93] on span "Instagram" at bounding box center [242, 89] width 121 height 25
click at [235, 155] on div "Facebook" at bounding box center [231, 157] width 54 height 18
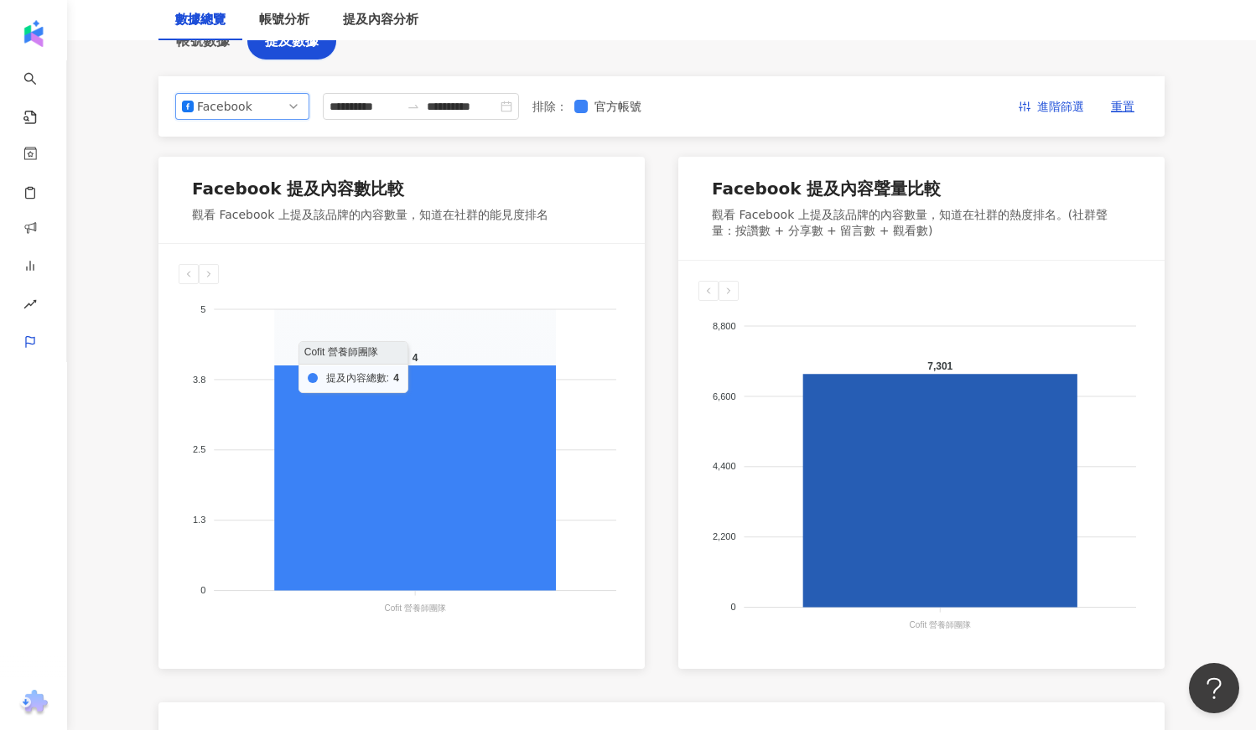
scroll to position [143, 0]
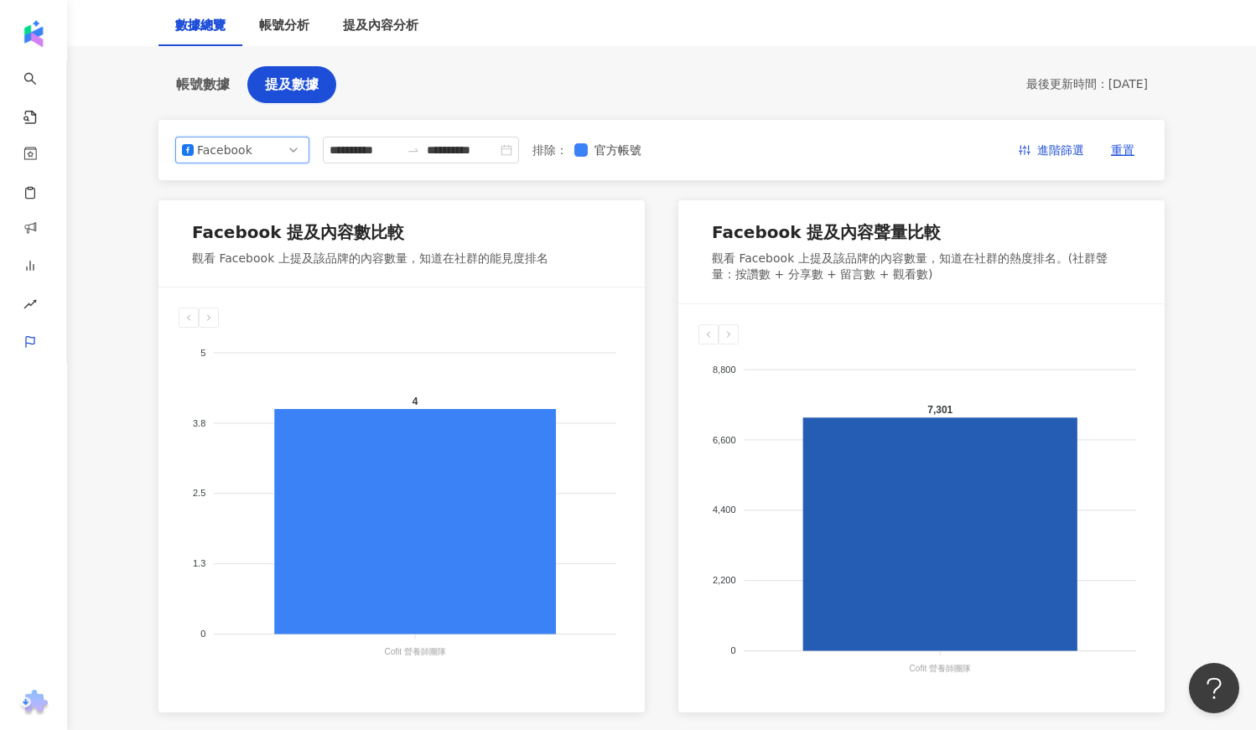
click at [228, 144] on div "Facebook" at bounding box center [224, 149] width 54 height 25
click at [236, 246] on div "YouTube" at bounding box center [231, 245] width 54 height 18
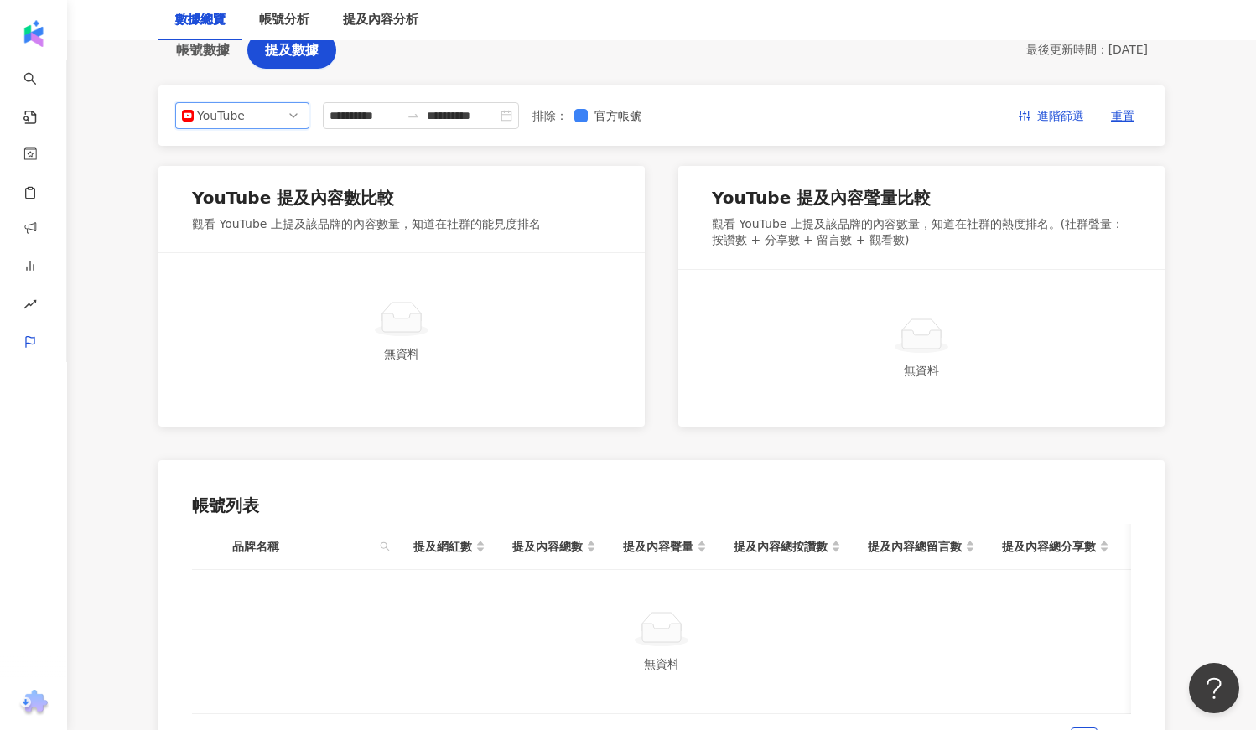
scroll to position [148, 0]
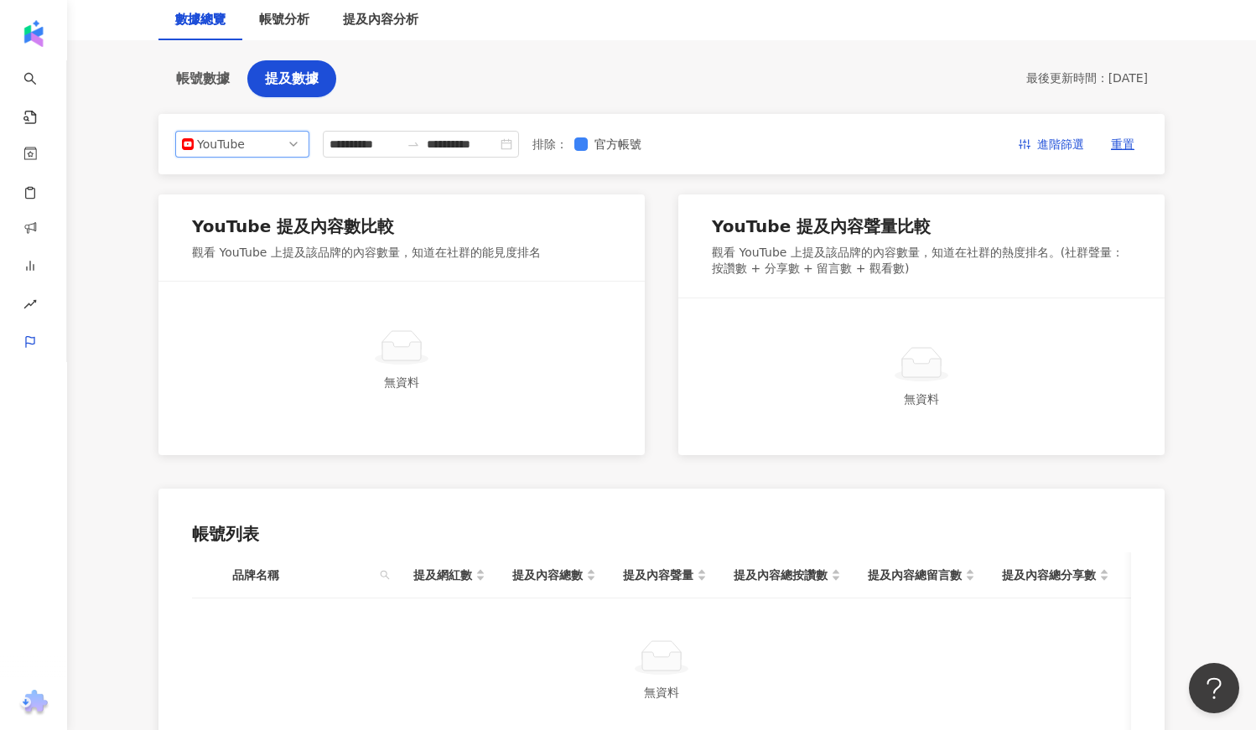
click at [268, 149] on span "YouTube" at bounding box center [242, 144] width 121 height 25
click at [260, 175] on div "Instagram" at bounding box center [242, 183] width 107 height 18
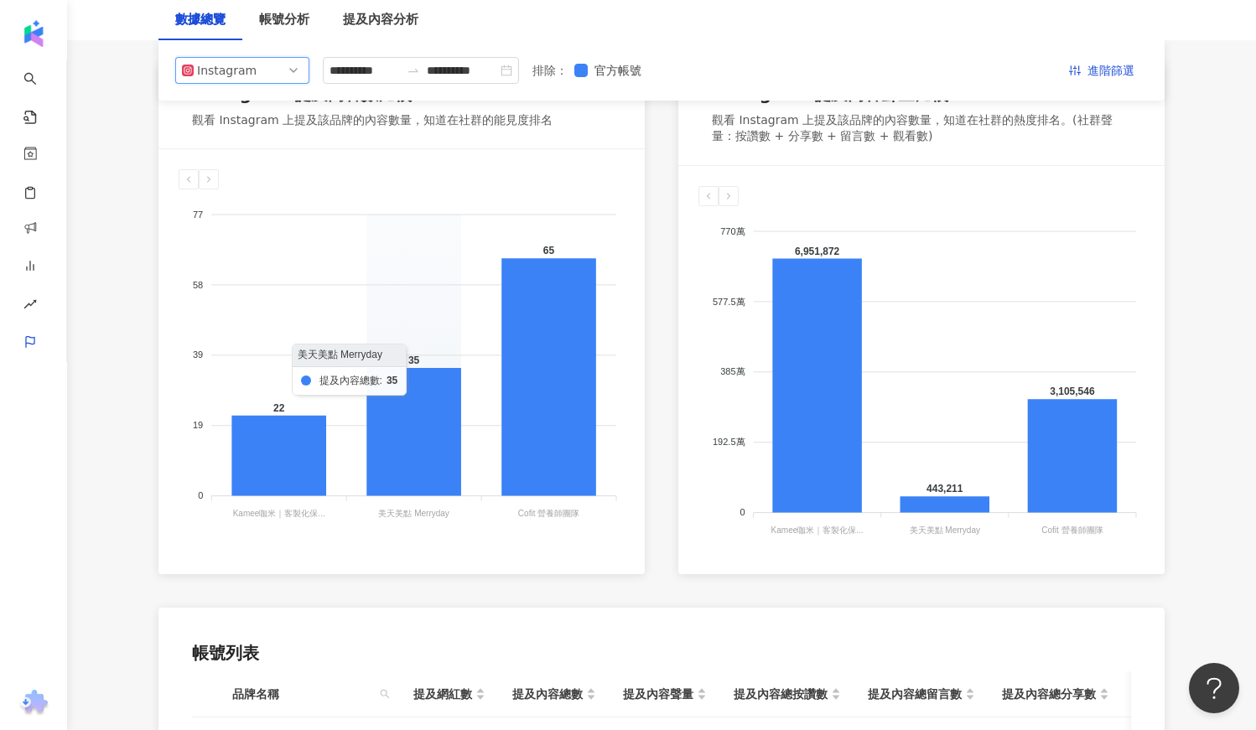
scroll to position [199, 0]
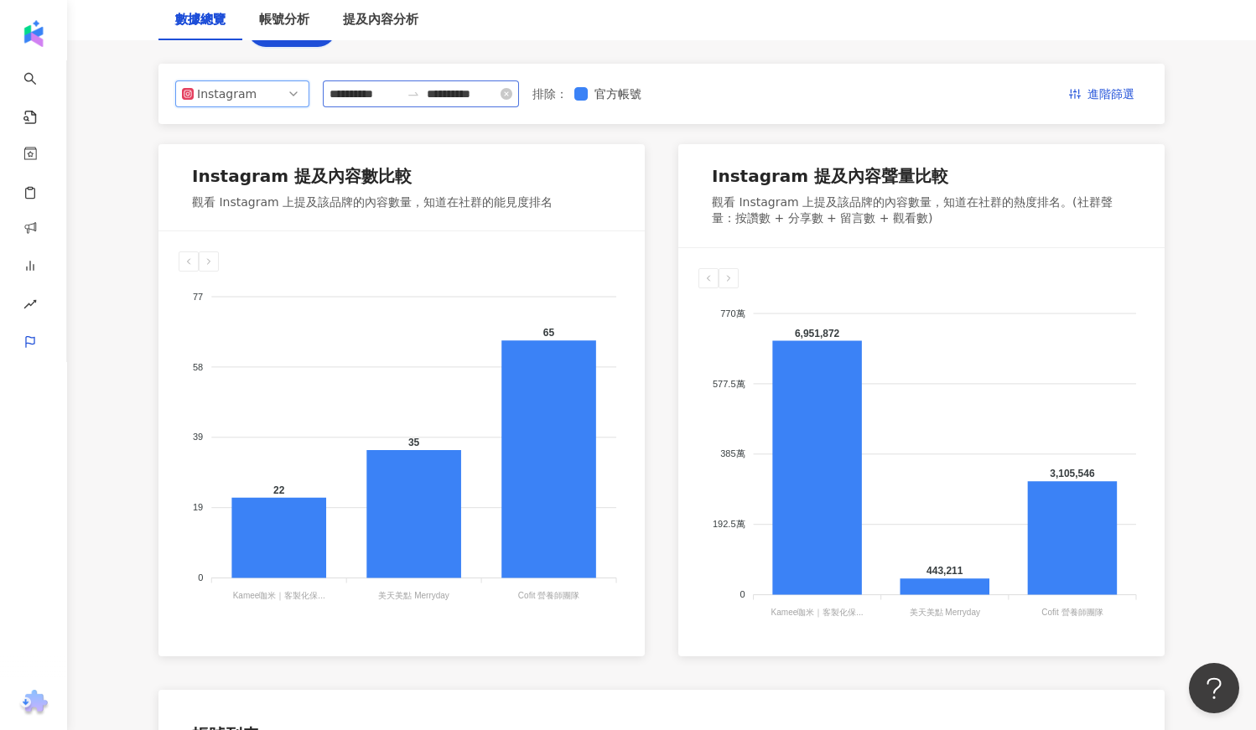
click at [505, 92] on div "**********" at bounding box center [421, 93] width 196 height 27
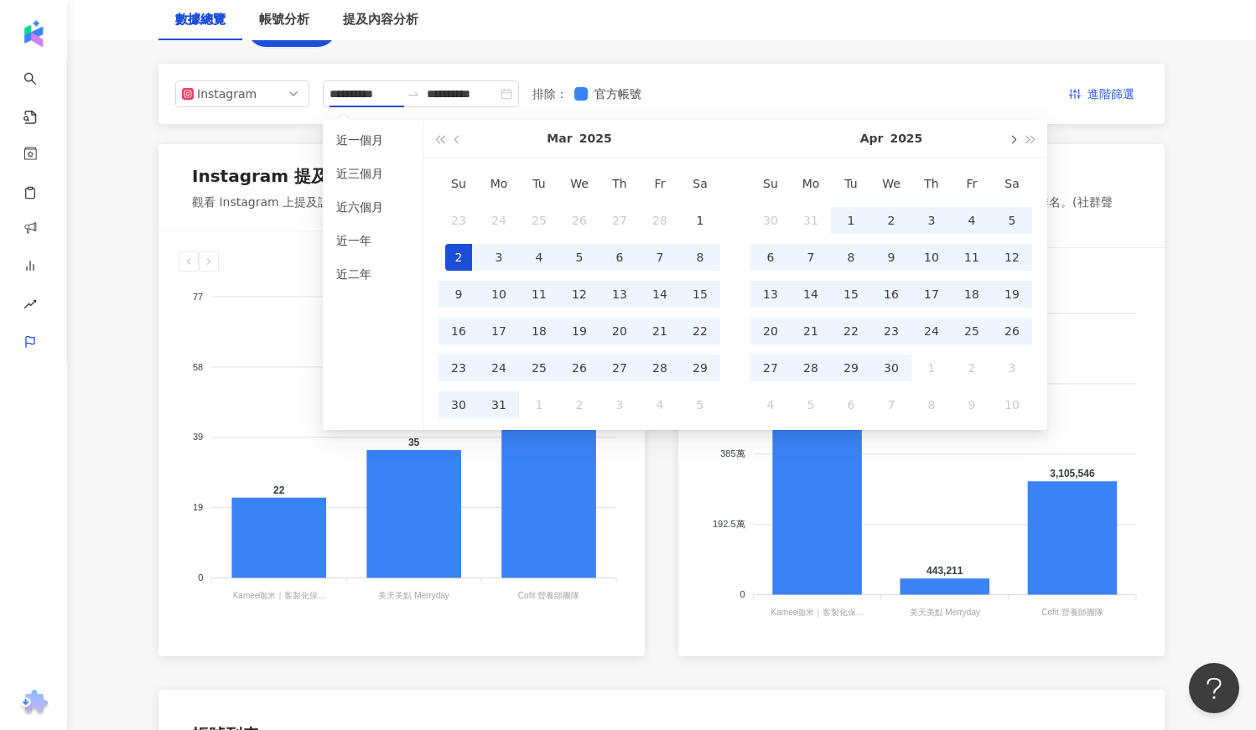
click at [1016, 145] on button "button" at bounding box center [1012, 139] width 18 height 38
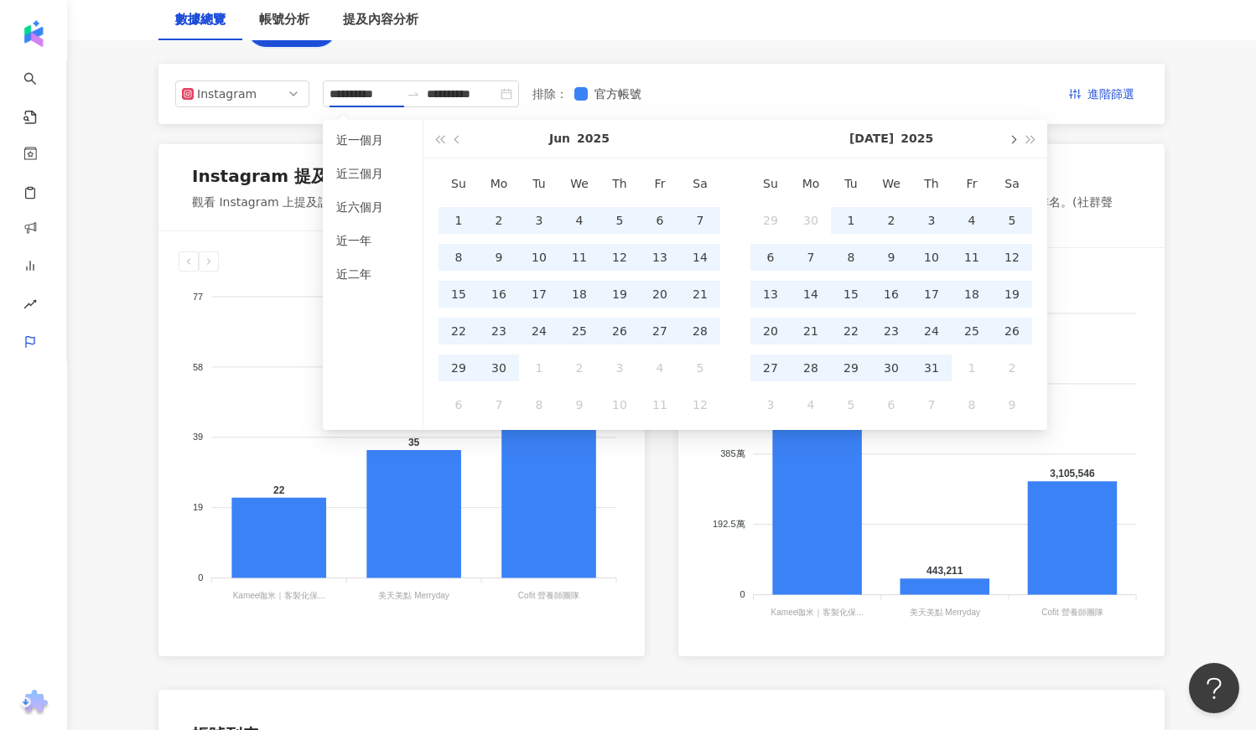
click at [1016, 145] on button "button" at bounding box center [1012, 139] width 18 height 38
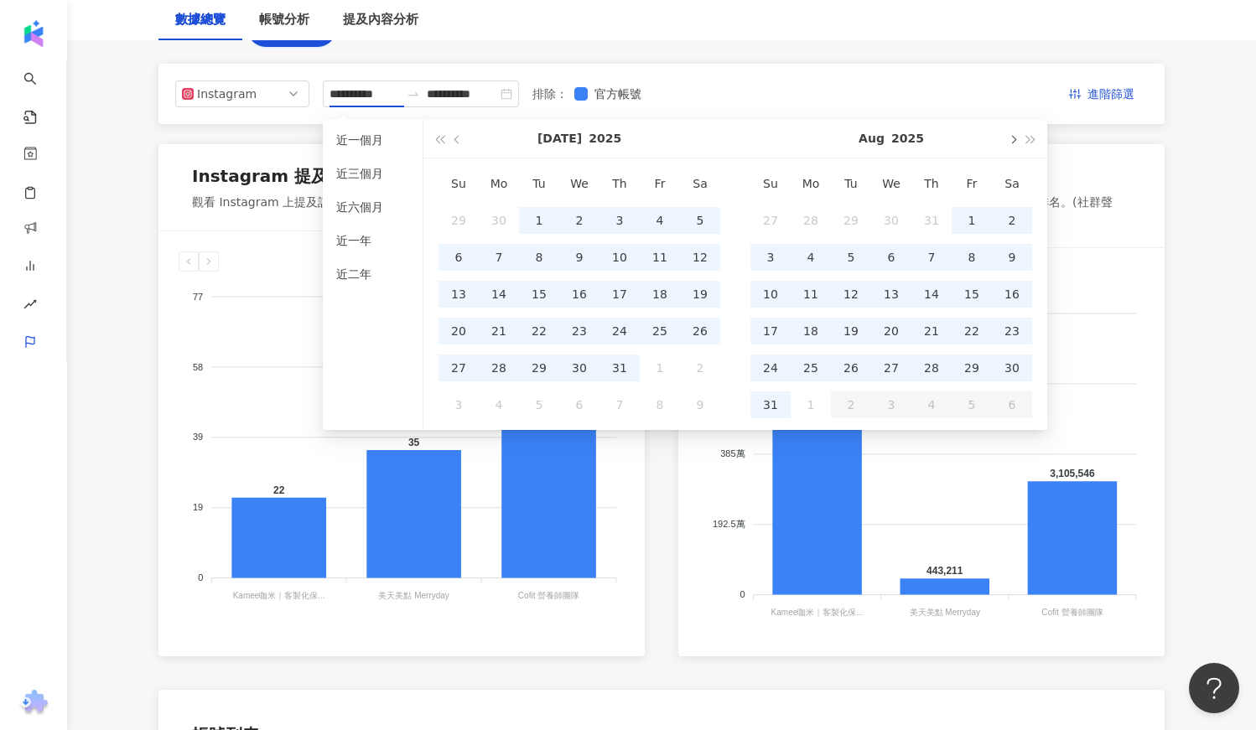
click at [1016, 145] on button "button" at bounding box center [1012, 139] width 18 height 38
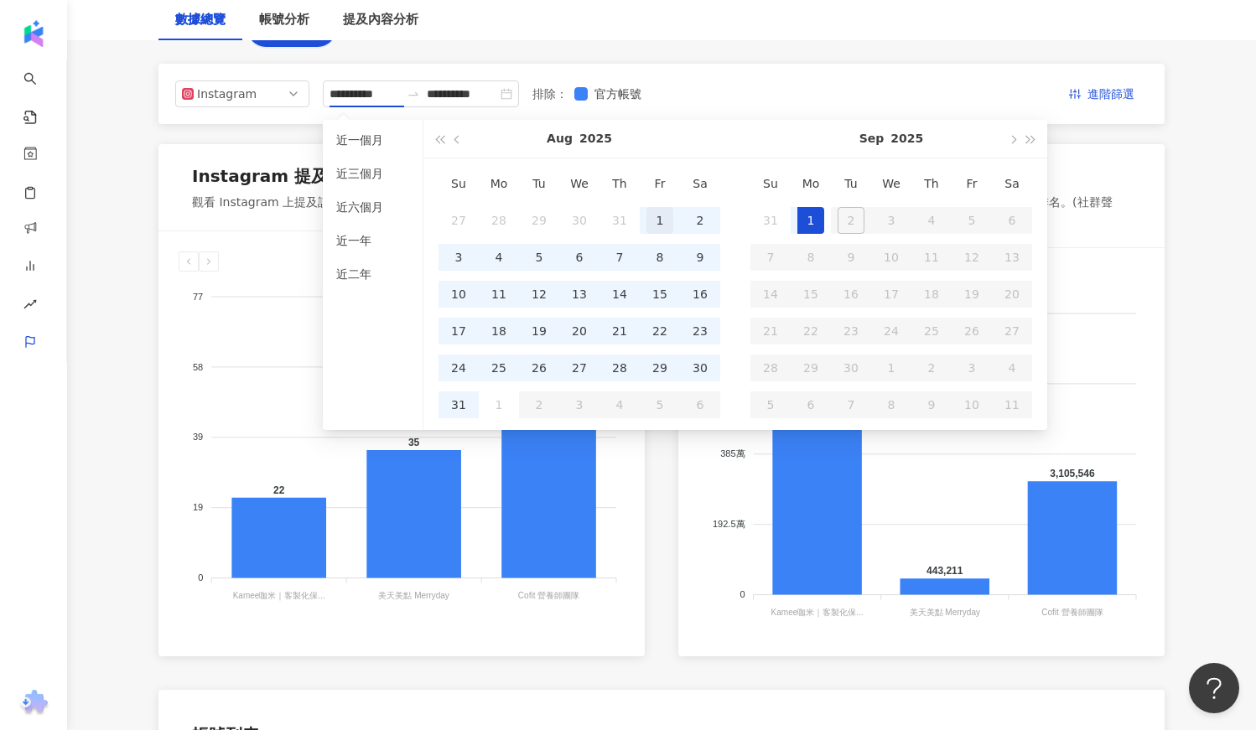
type input "**********"
click at [671, 211] on div "1" at bounding box center [659, 220] width 27 height 27
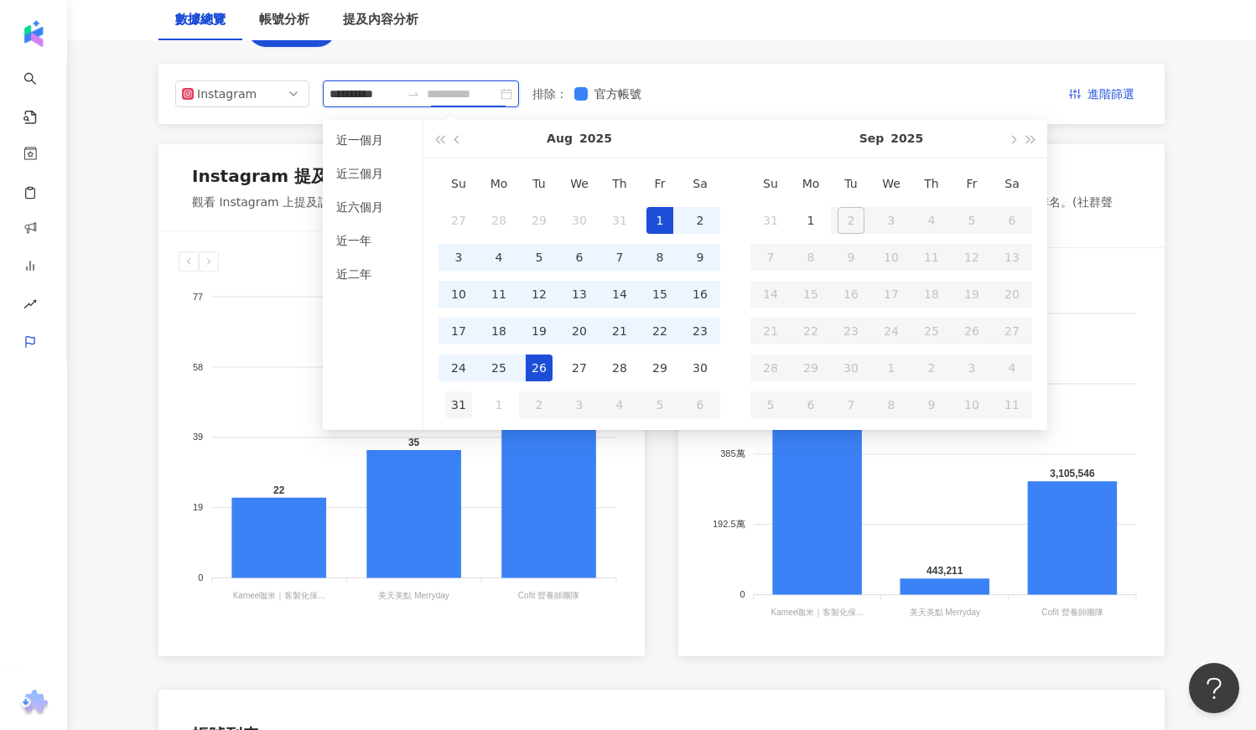
type input "**********"
click at [466, 416] on div "31" at bounding box center [458, 404] width 27 height 27
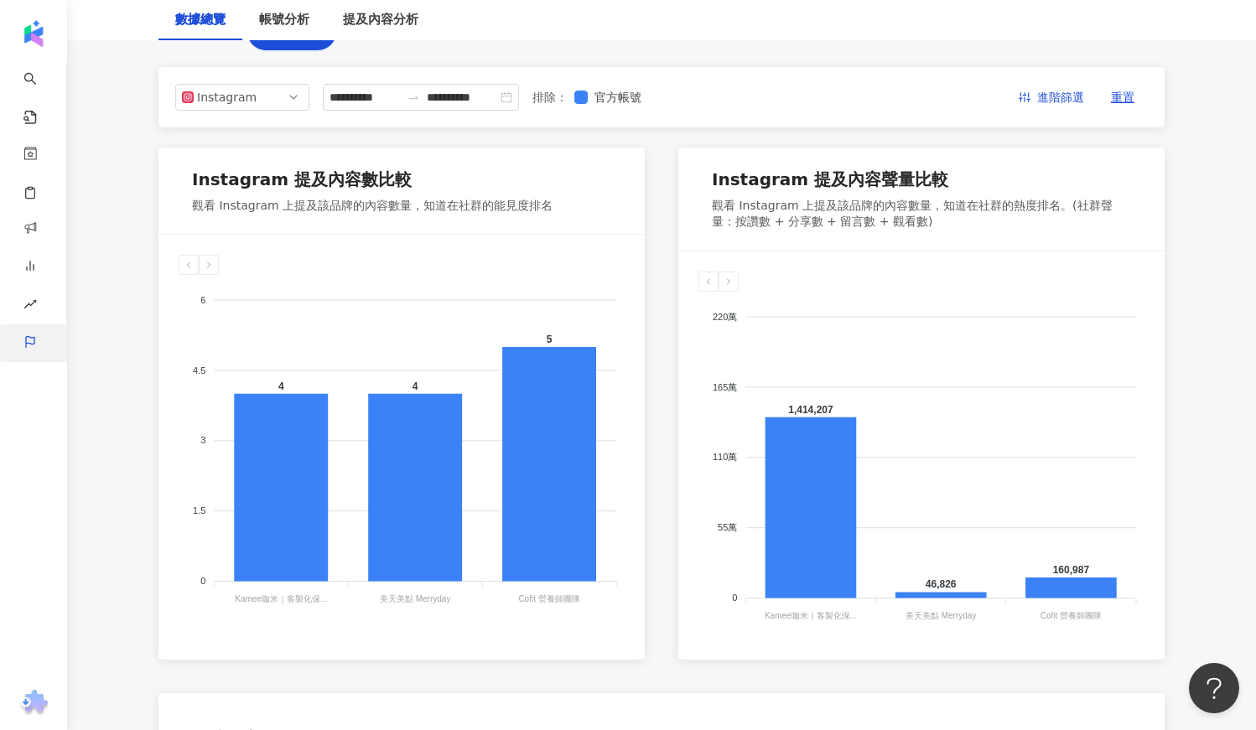
scroll to position [0, 0]
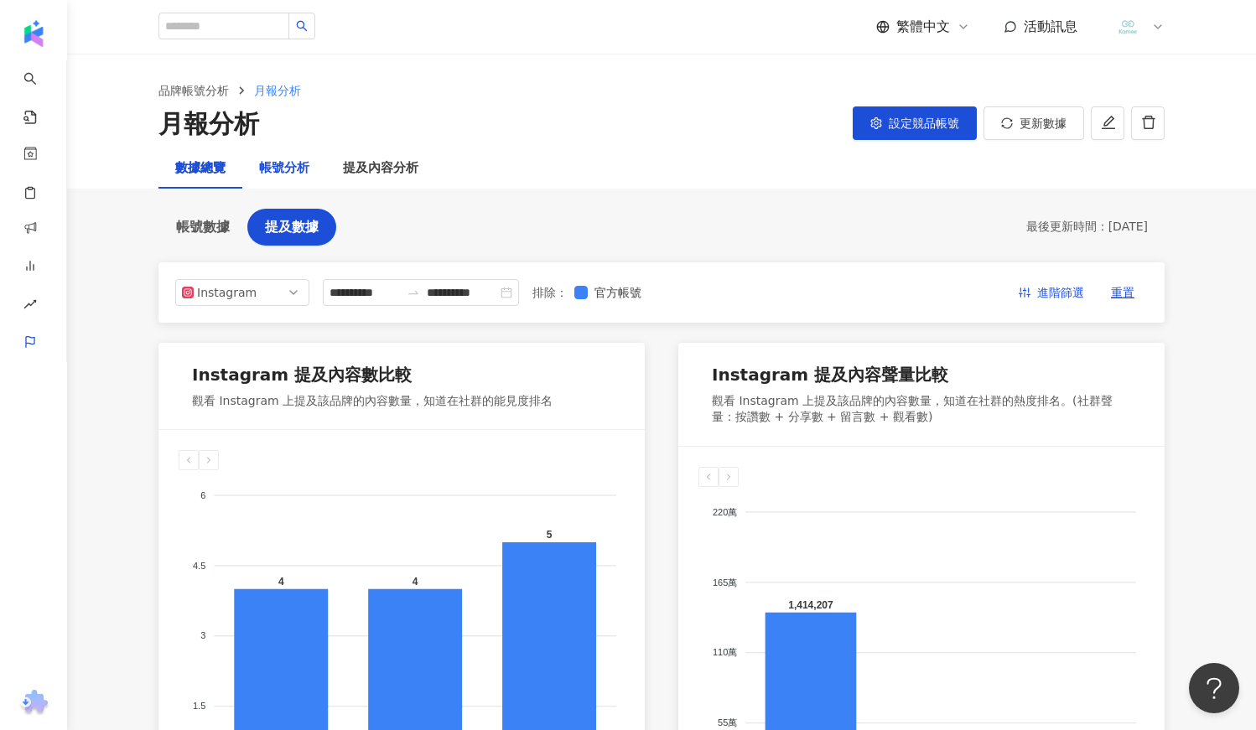
click at [305, 173] on div "帳號分析" at bounding box center [284, 168] width 50 height 20
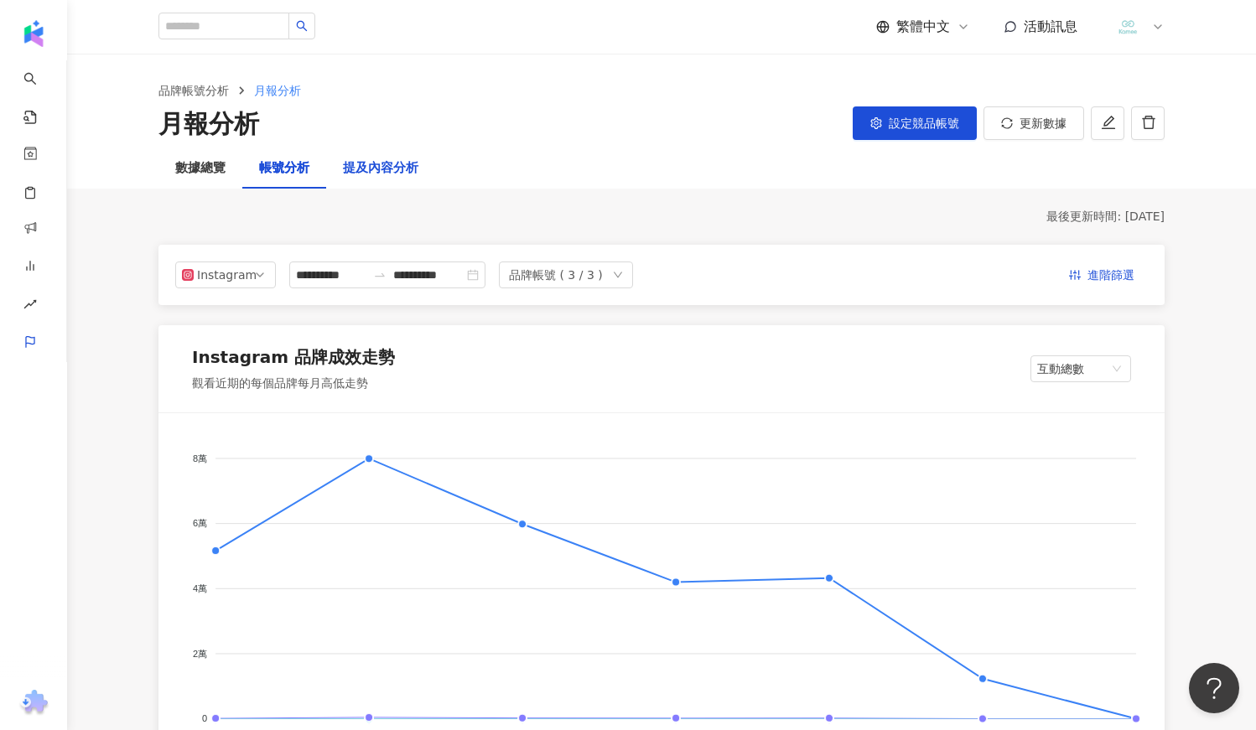
click at [382, 171] on div "提及內容分析" at bounding box center [380, 168] width 75 height 20
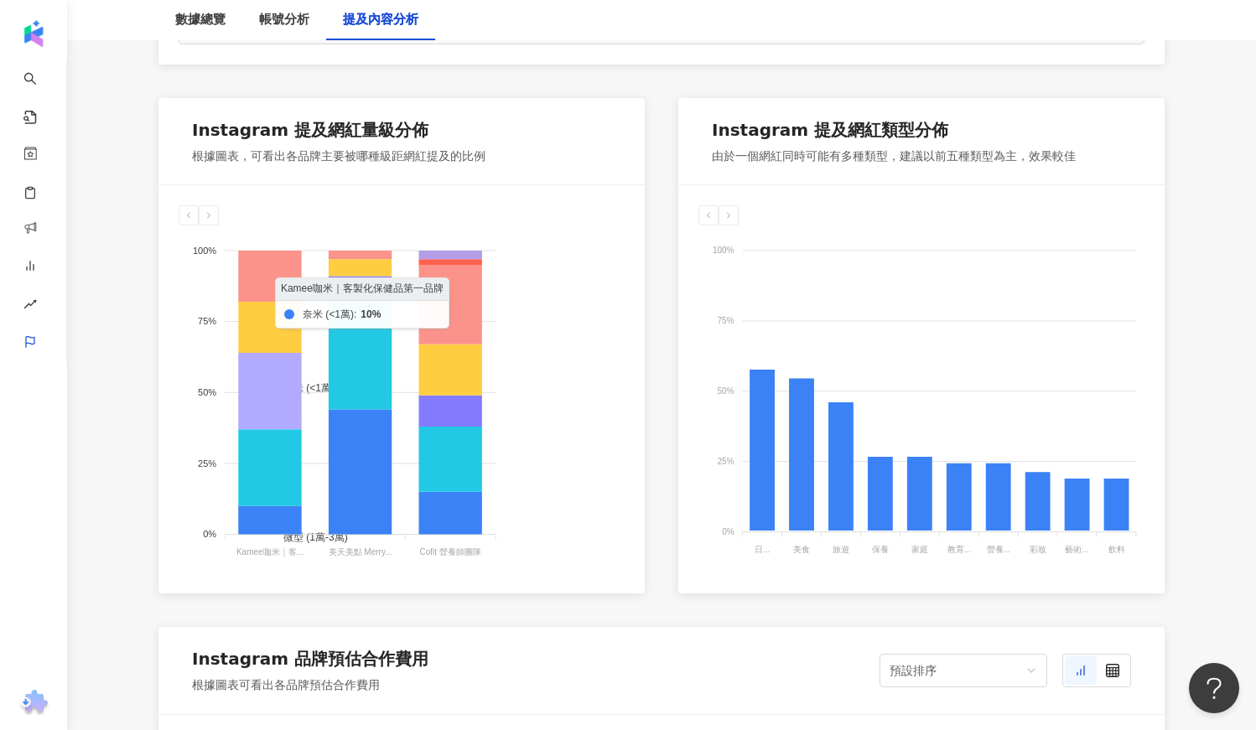
scroll to position [903, 0]
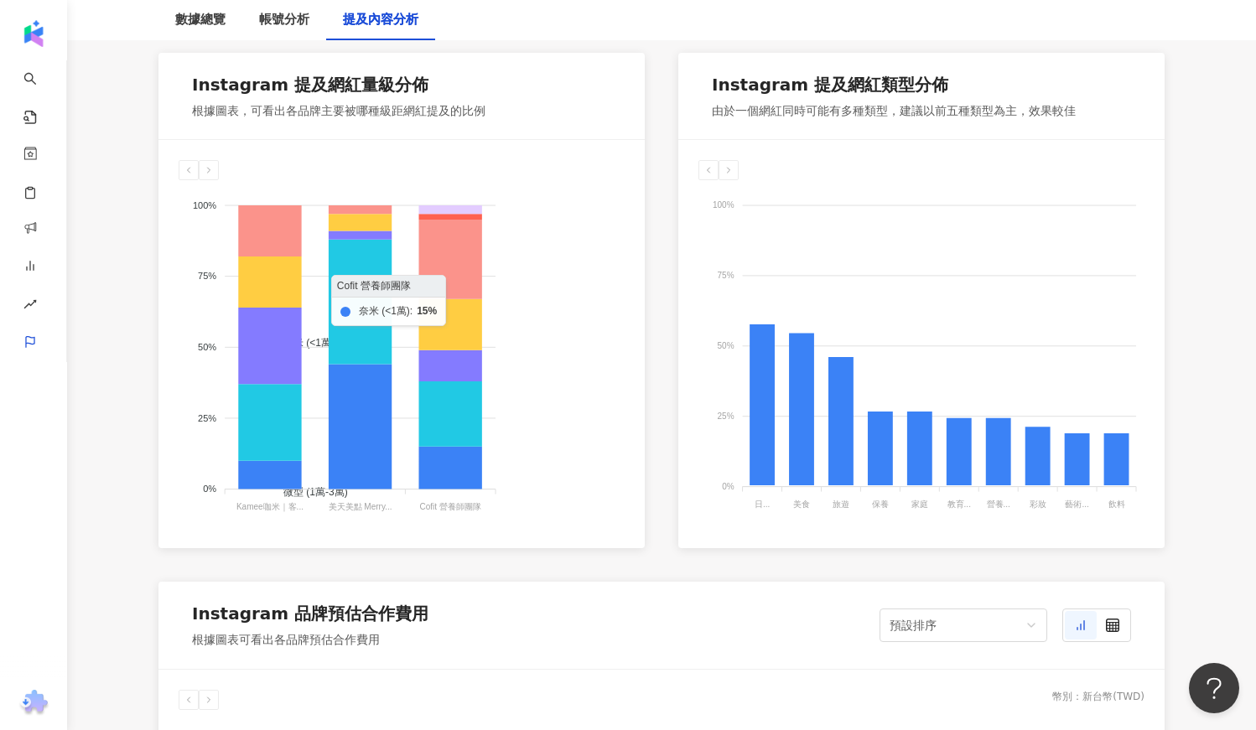
click at [458, 213] on icon at bounding box center [450, 209] width 63 height 8
click at [435, 210] on icon at bounding box center [450, 209] width 63 height 8
click at [443, 358] on icon at bounding box center [450, 365] width 63 height 31
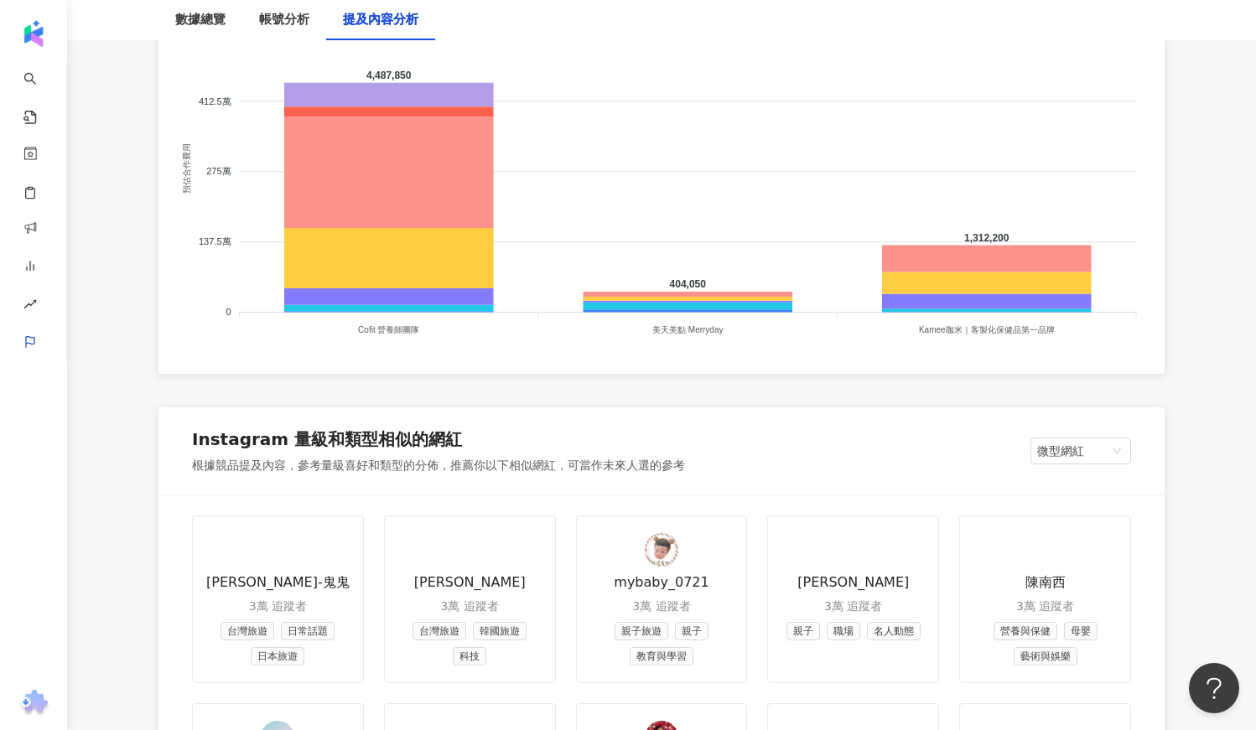
scroll to position [1657, 0]
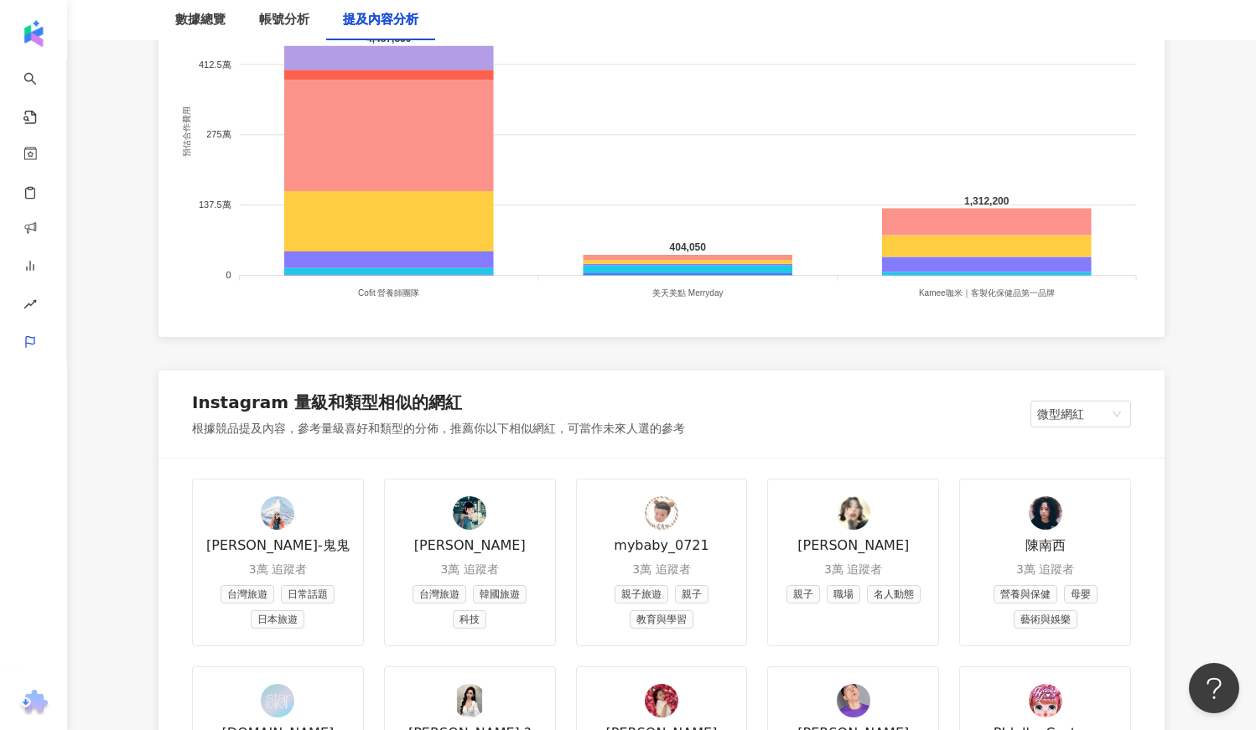
click at [592, 384] on div "Instagram 量級和類型相似的網紅 根據競品提及內容，參考量級喜好和類型的分佈，推薦你以下相似網紅，可當作未來人選的參考 微型網紅" at bounding box center [661, 414] width 1006 height 87
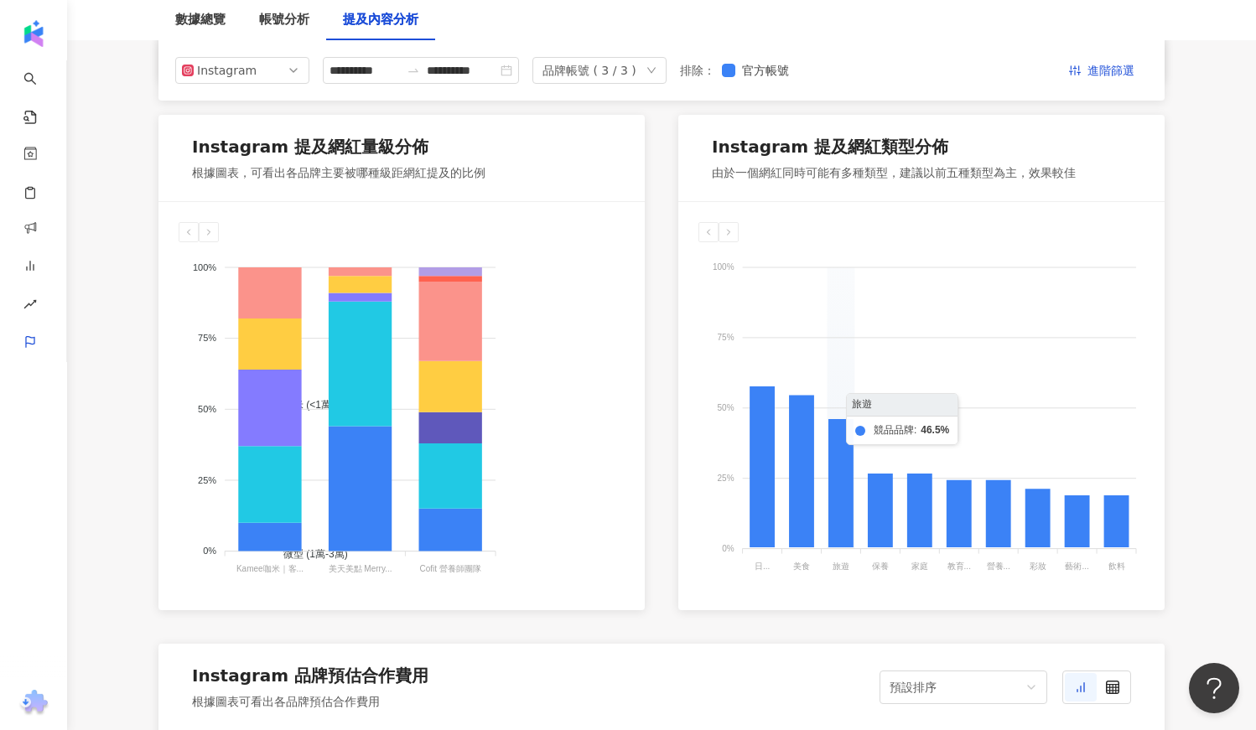
scroll to position [837, 0]
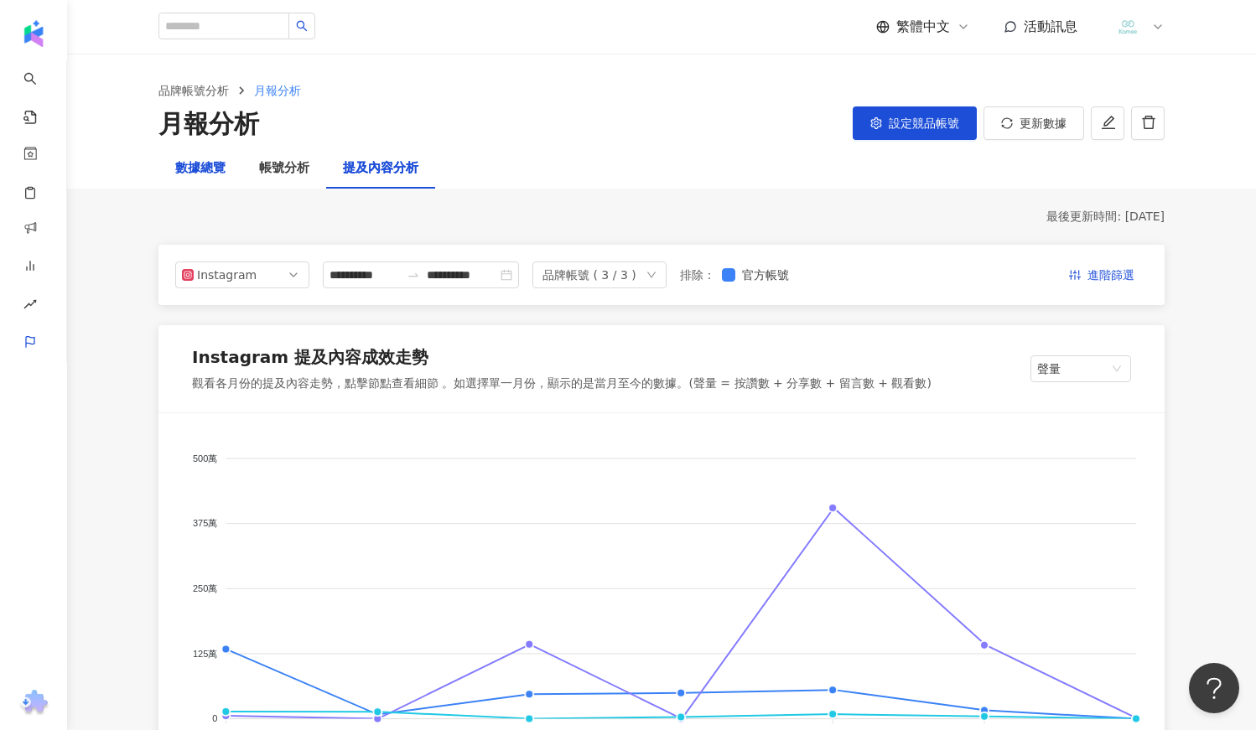
click at [202, 176] on div "數據總覽" at bounding box center [200, 168] width 50 height 20
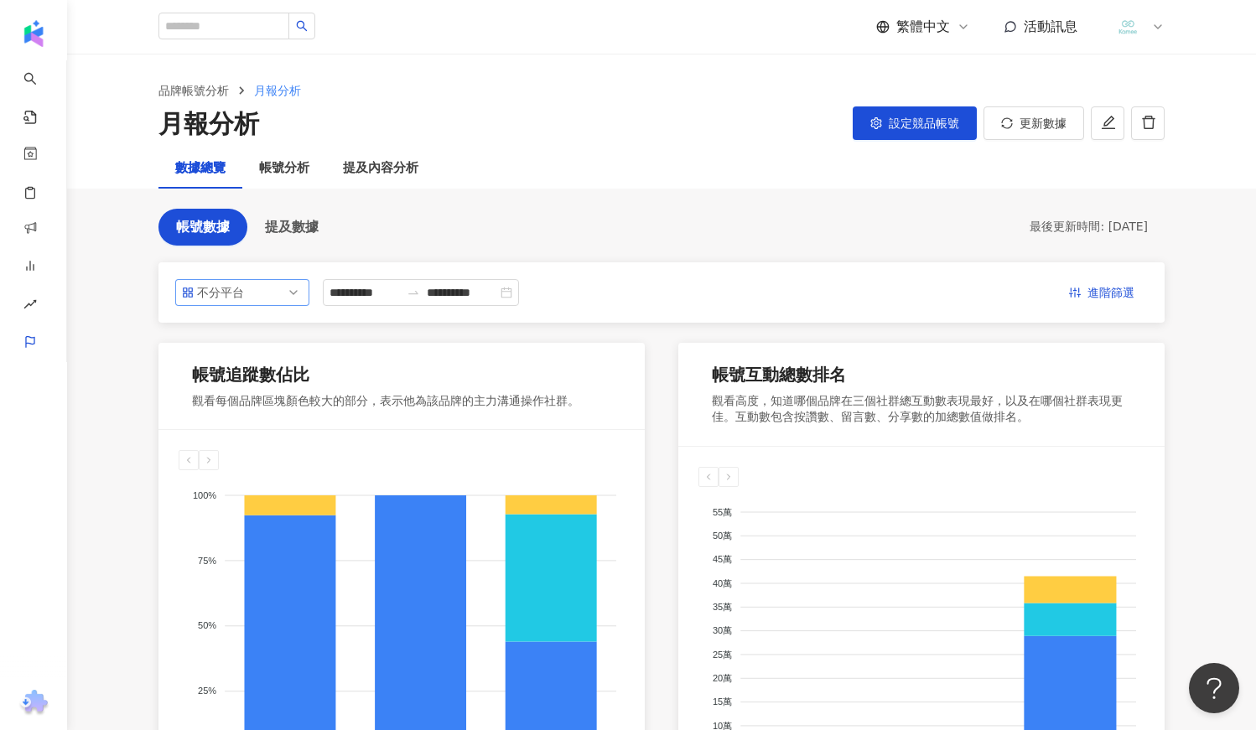
click at [294, 291] on span "不分平台" at bounding box center [242, 292] width 121 height 25
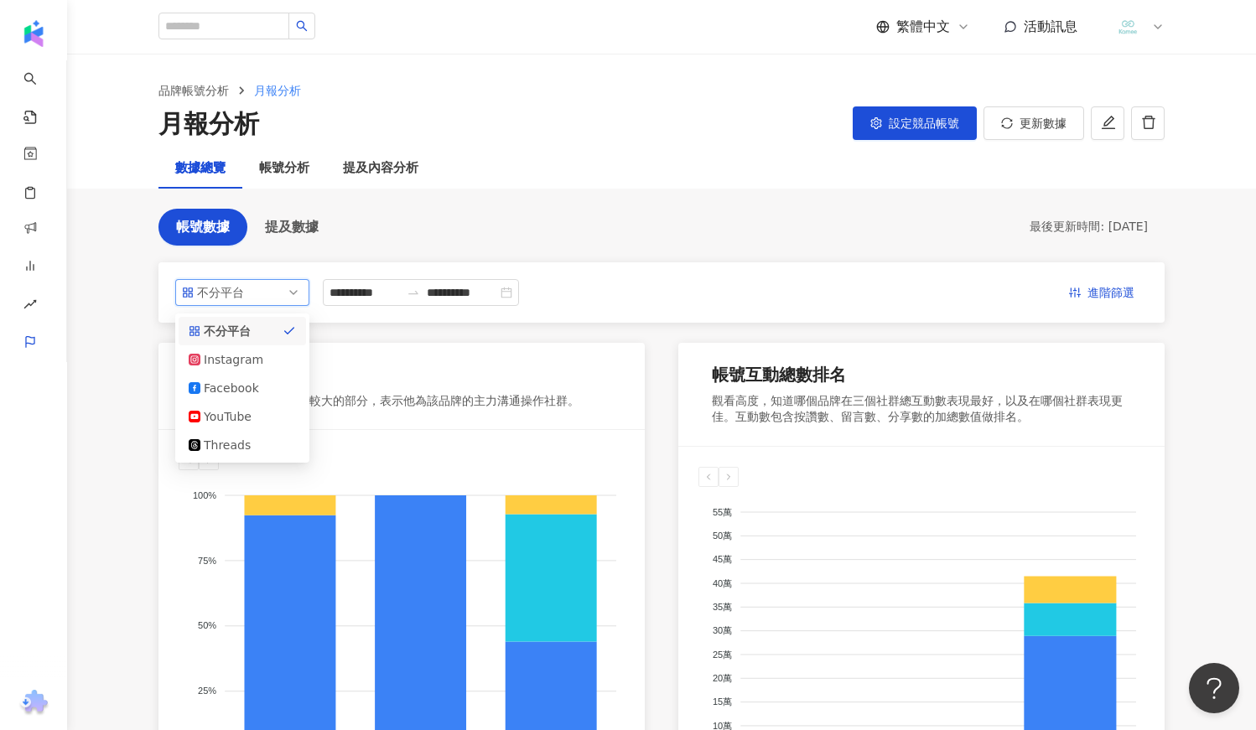
click at [294, 291] on span "不分平台" at bounding box center [242, 292] width 121 height 25
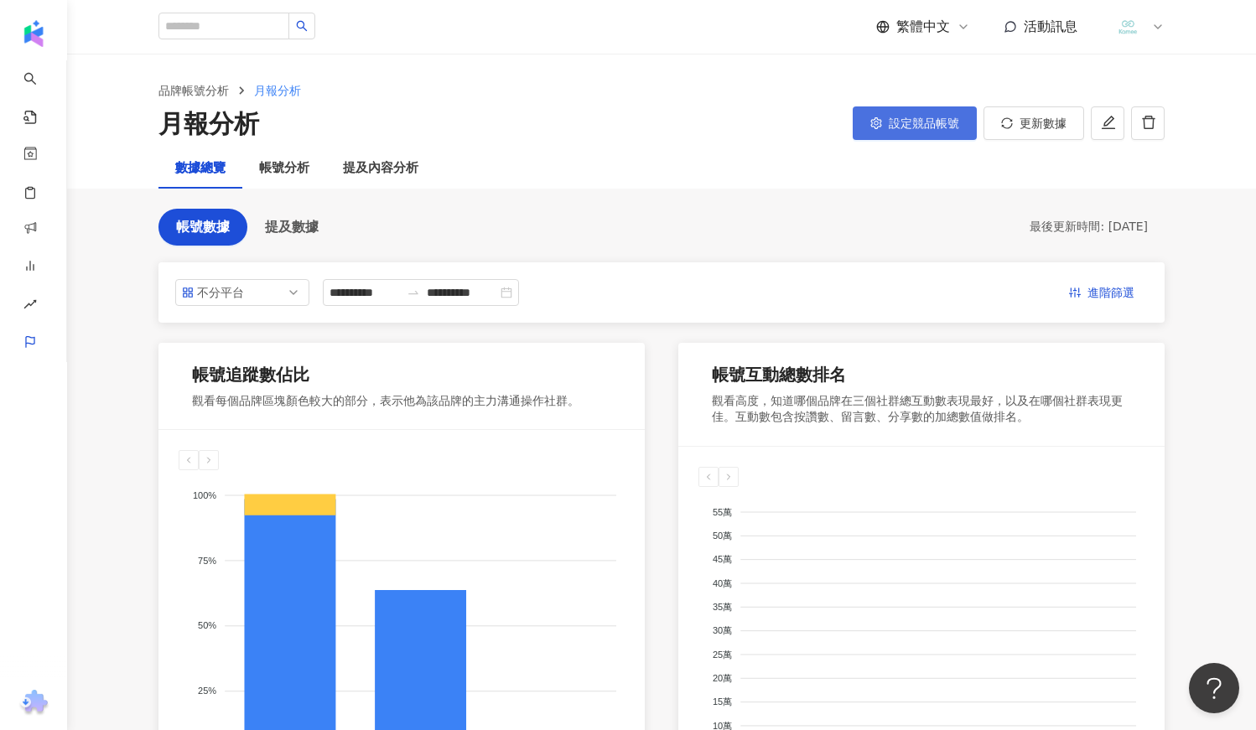
click at [913, 122] on span "設定競品帳號" at bounding box center [924, 123] width 70 height 13
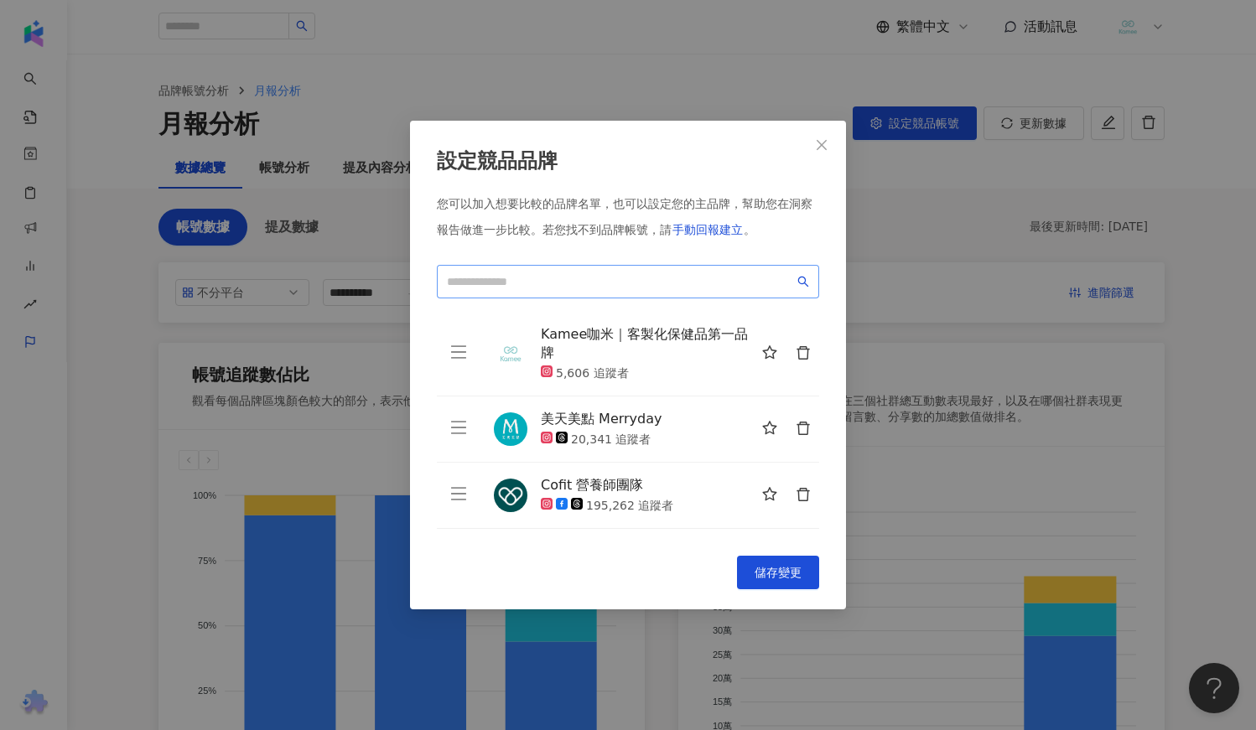
click at [562, 293] on span at bounding box center [628, 282] width 382 height 34
click at [803, 350] on icon "delete" at bounding box center [803, 352] width 15 height 15
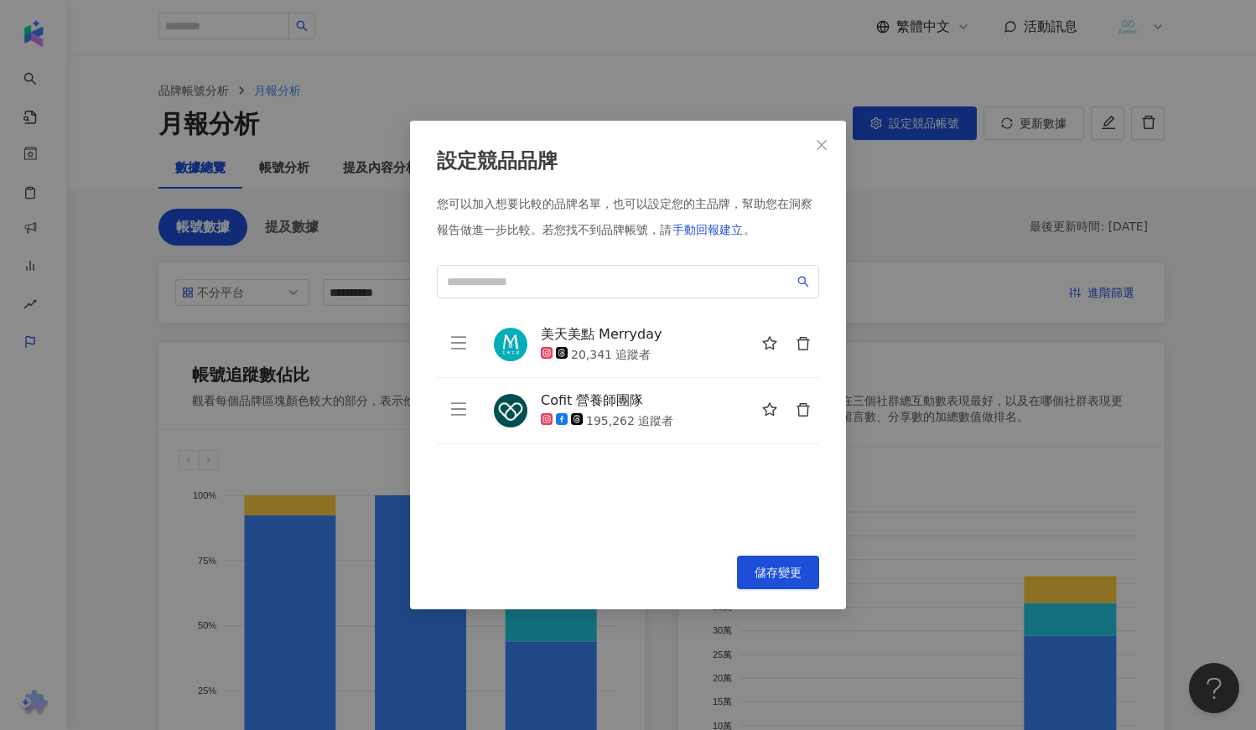
click at [806, 340] on icon "delete" at bounding box center [802, 343] width 13 height 13
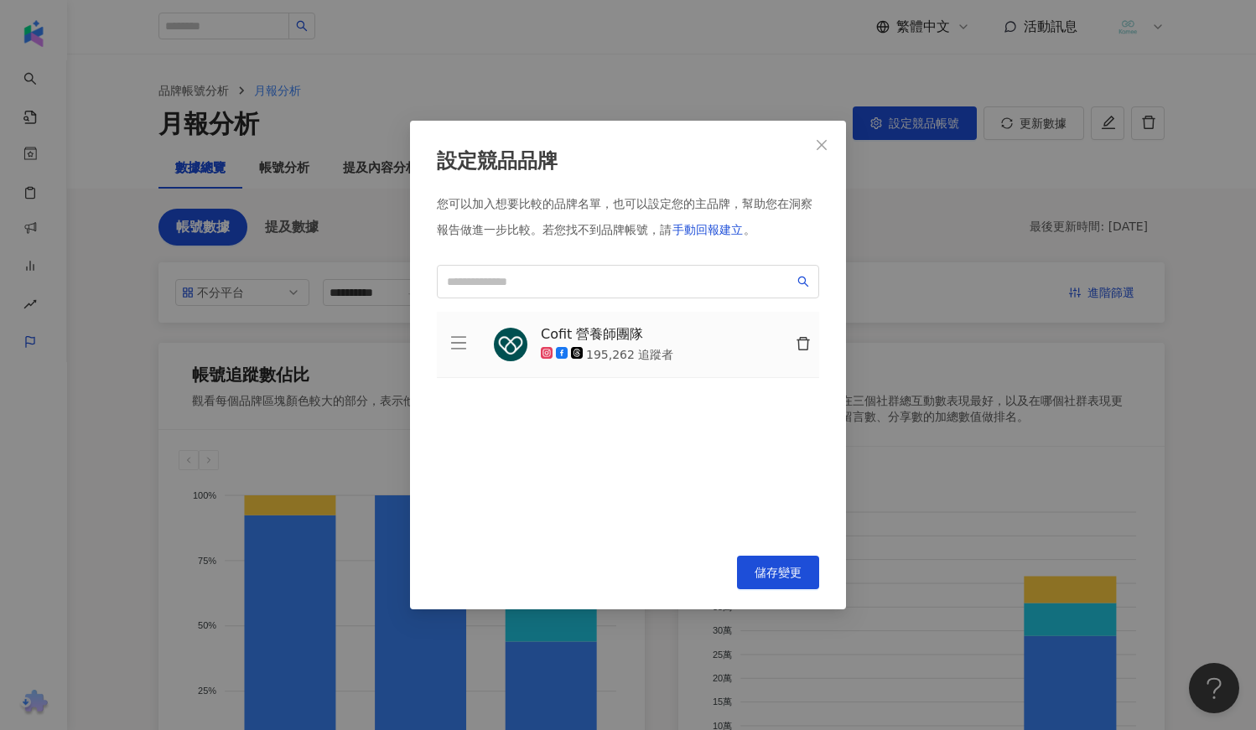
click at [806, 340] on icon "delete" at bounding box center [802, 343] width 13 height 13
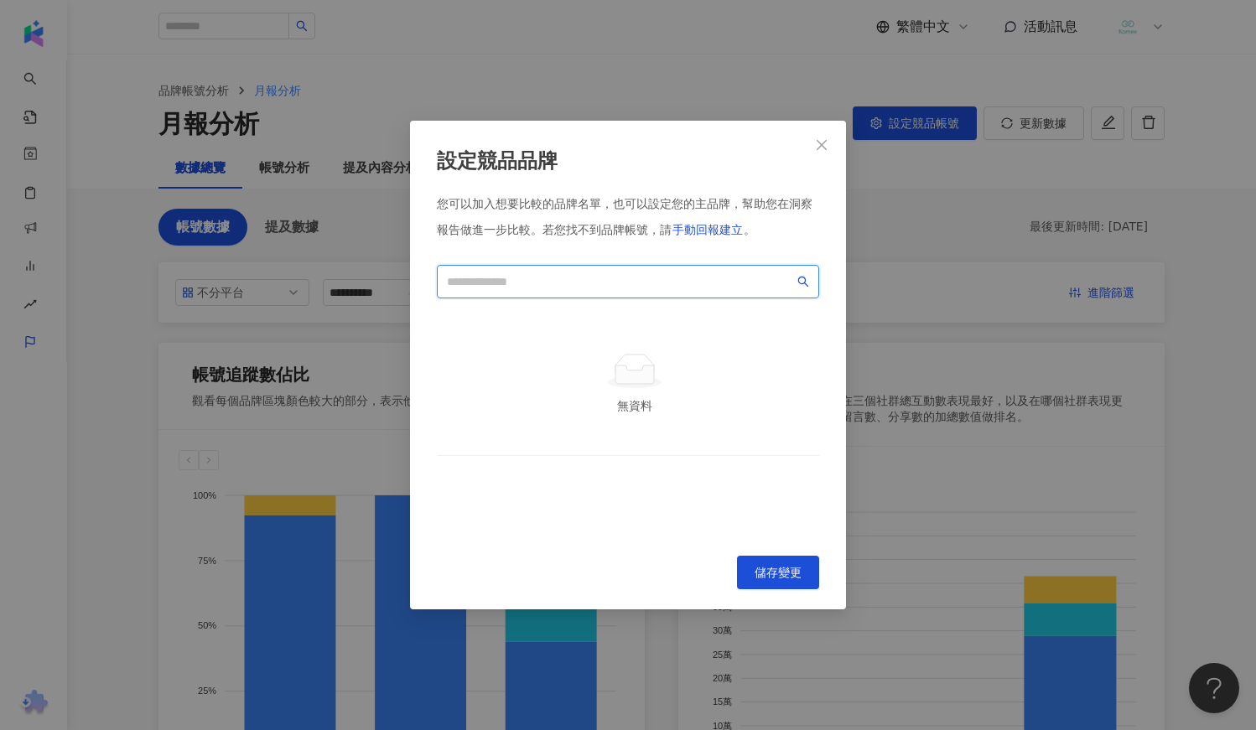
click at [608, 276] on input "search" at bounding box center [620, 281] width 347 height 18
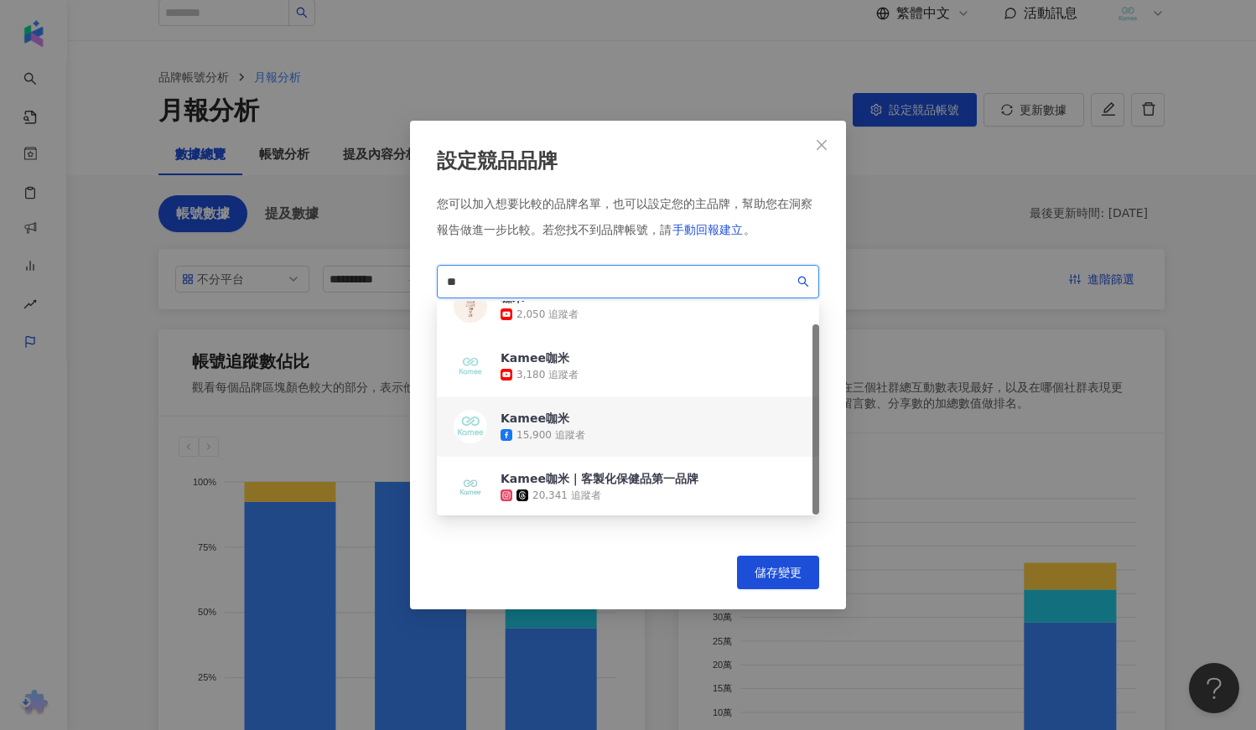
scroll to position [22, 0]
click at [588, 424] on div "Kamee咖米 15,900 追蹤者" at bounding box center [628, 430] width 382 height 60
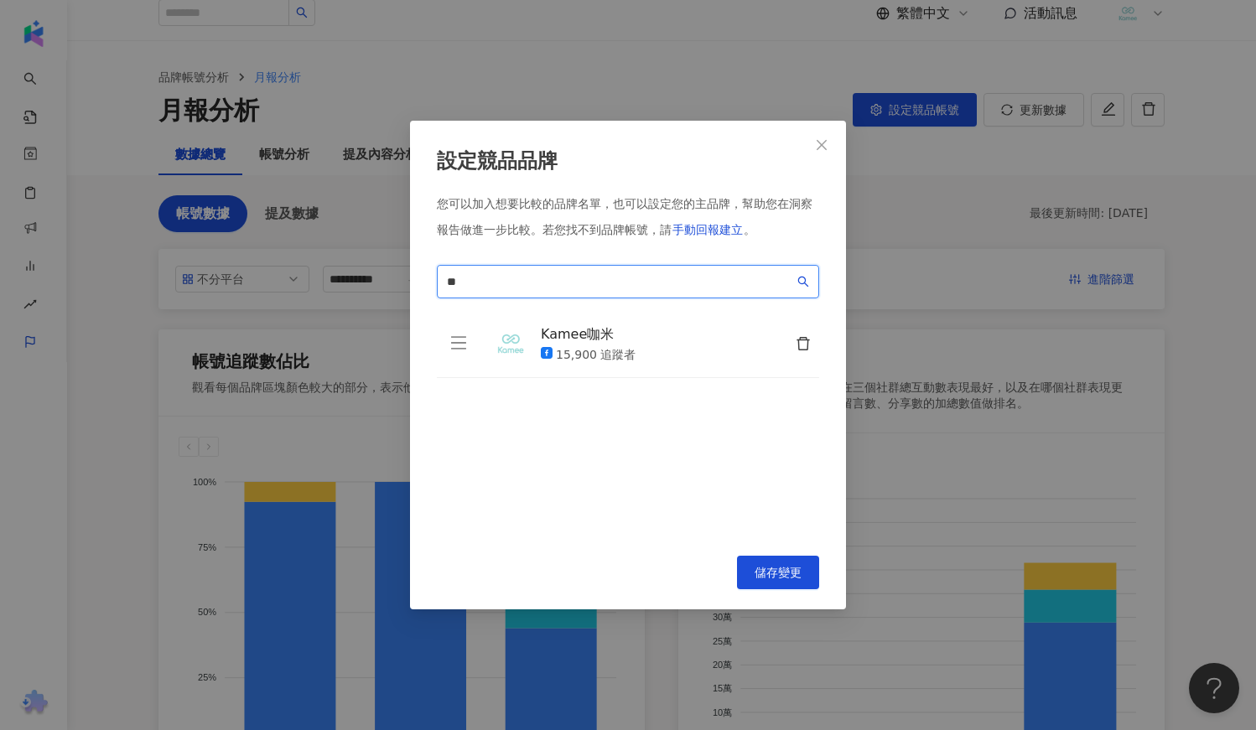
type input "*"
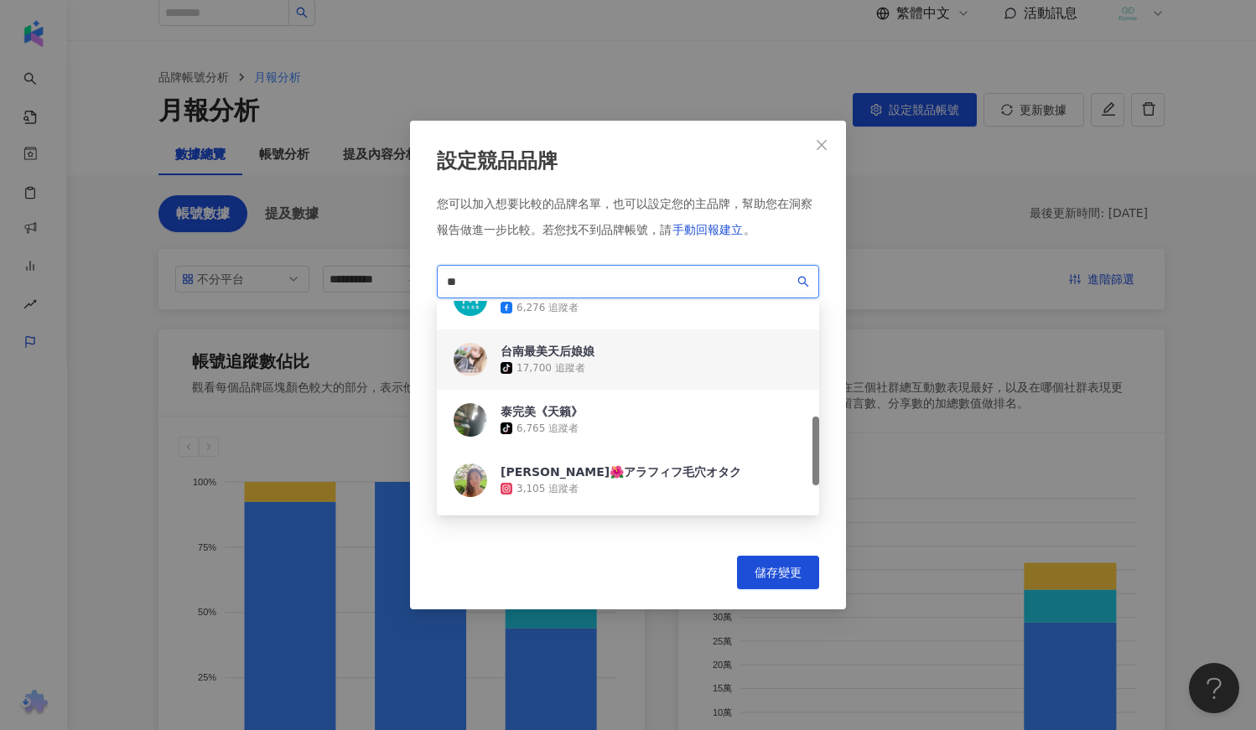
scroll to position [334, 0]
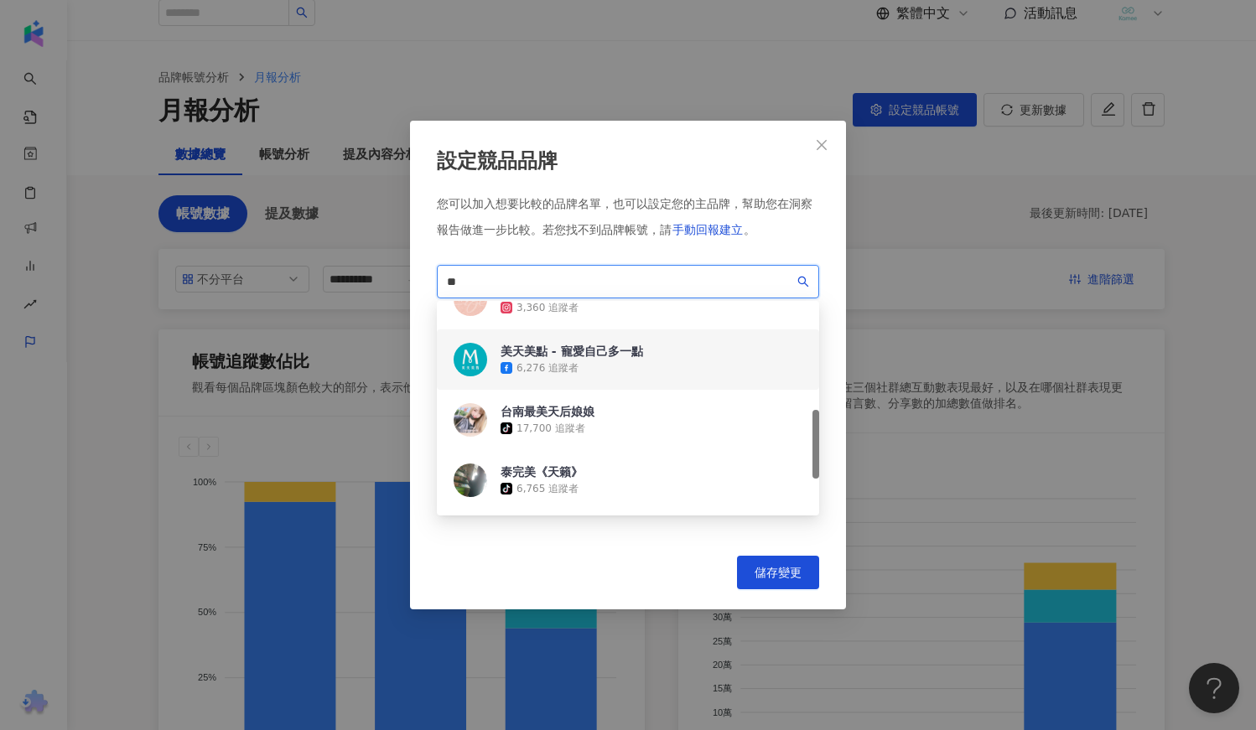
click at [599, 369] on div "6,276 追蹤者" at bounding box center [571, 368] width 143 height 17
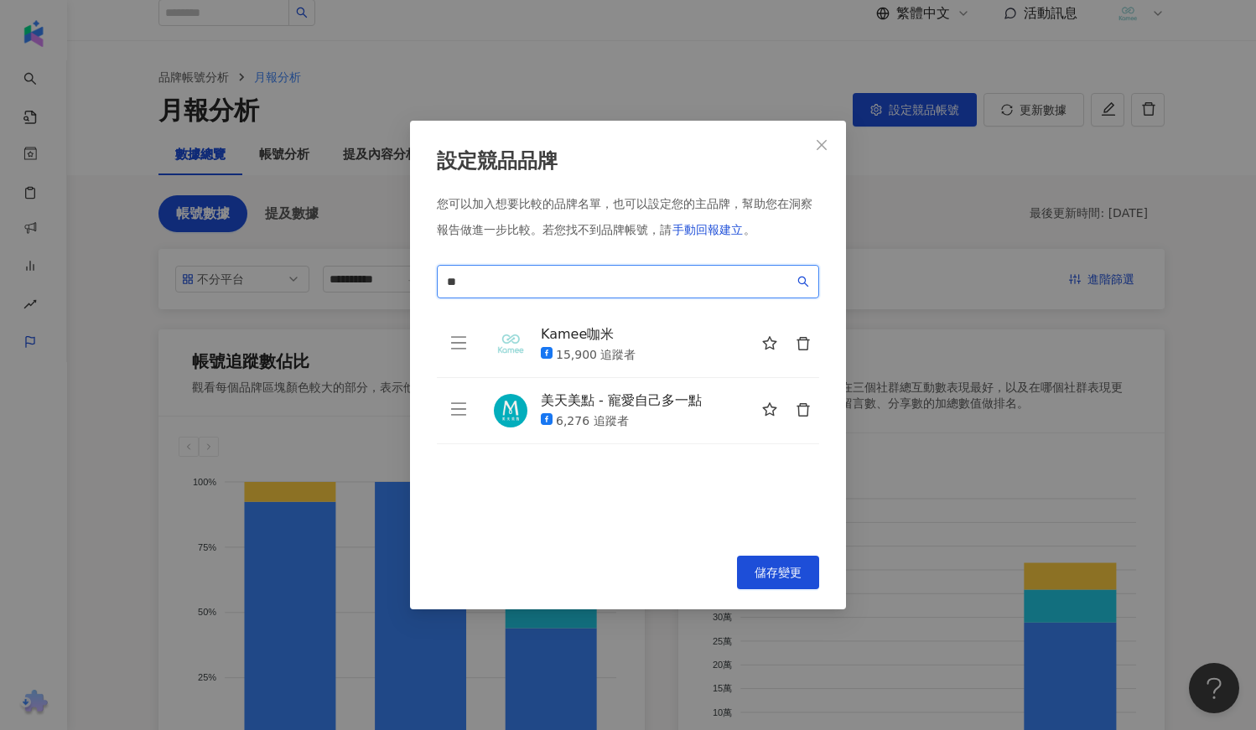
type input "*"
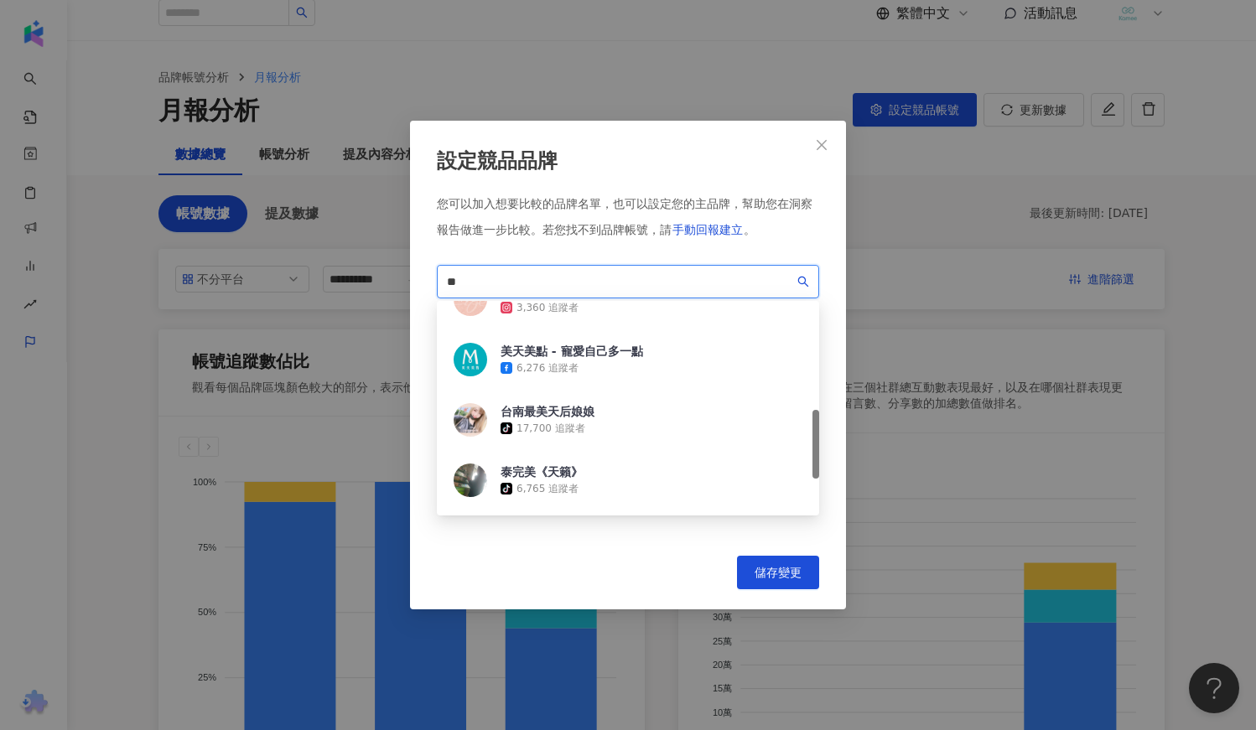
type input "*"
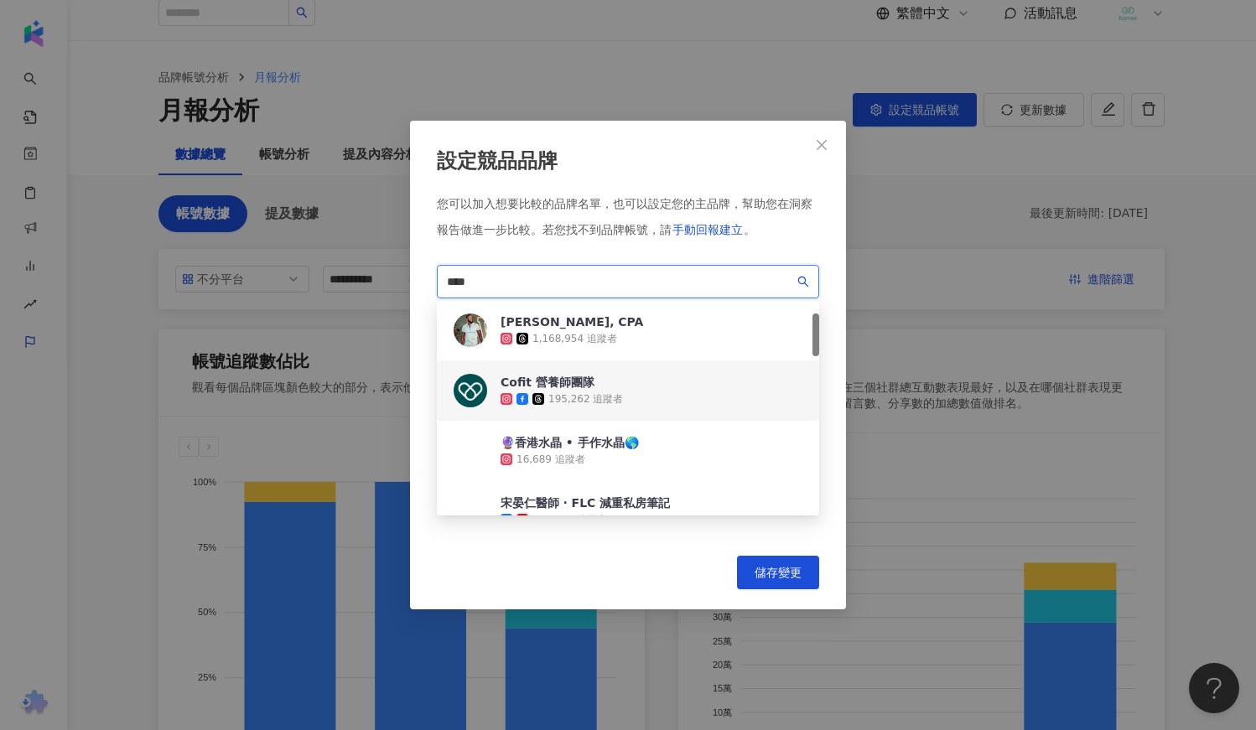
scroll to position [64, 0]
click at [585, 390] on div "195,262 追蹤者" at bounding box center [585, 397] width 75 height 14
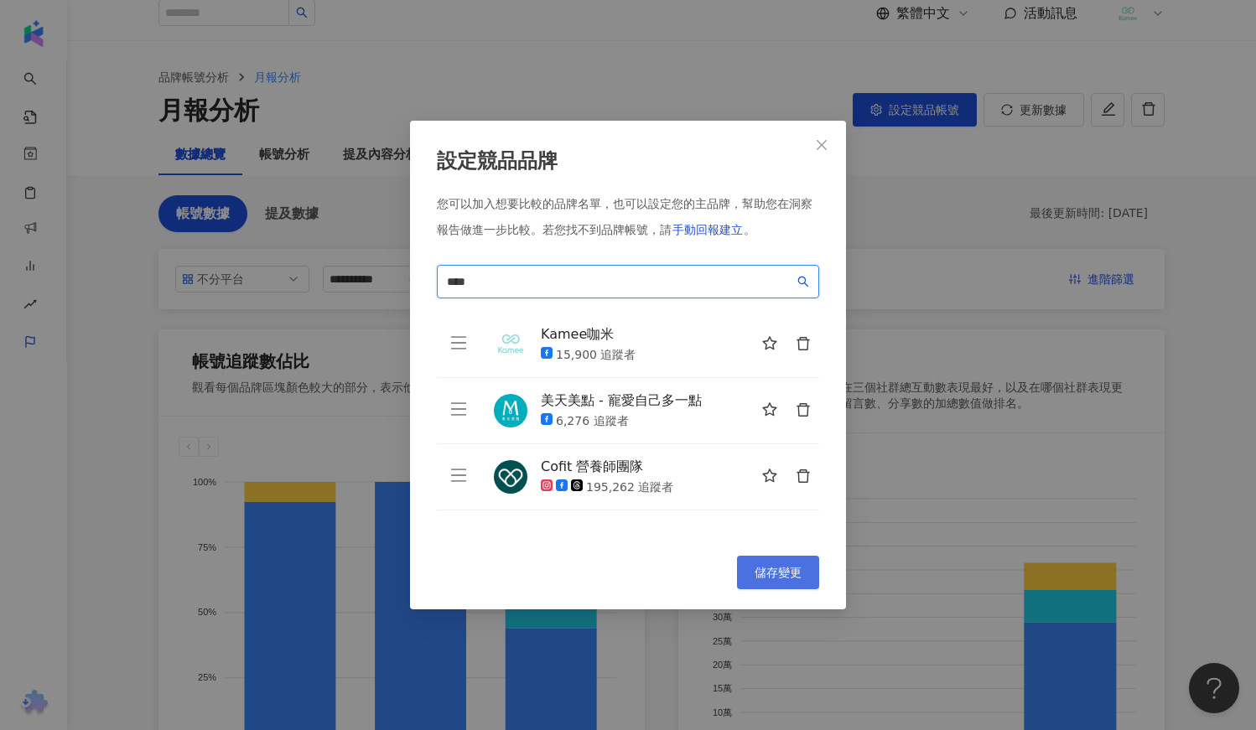
type input "****"
click at [802, 577] on button "儲存變更" at bounding box center [778, 573] width 82 height 34
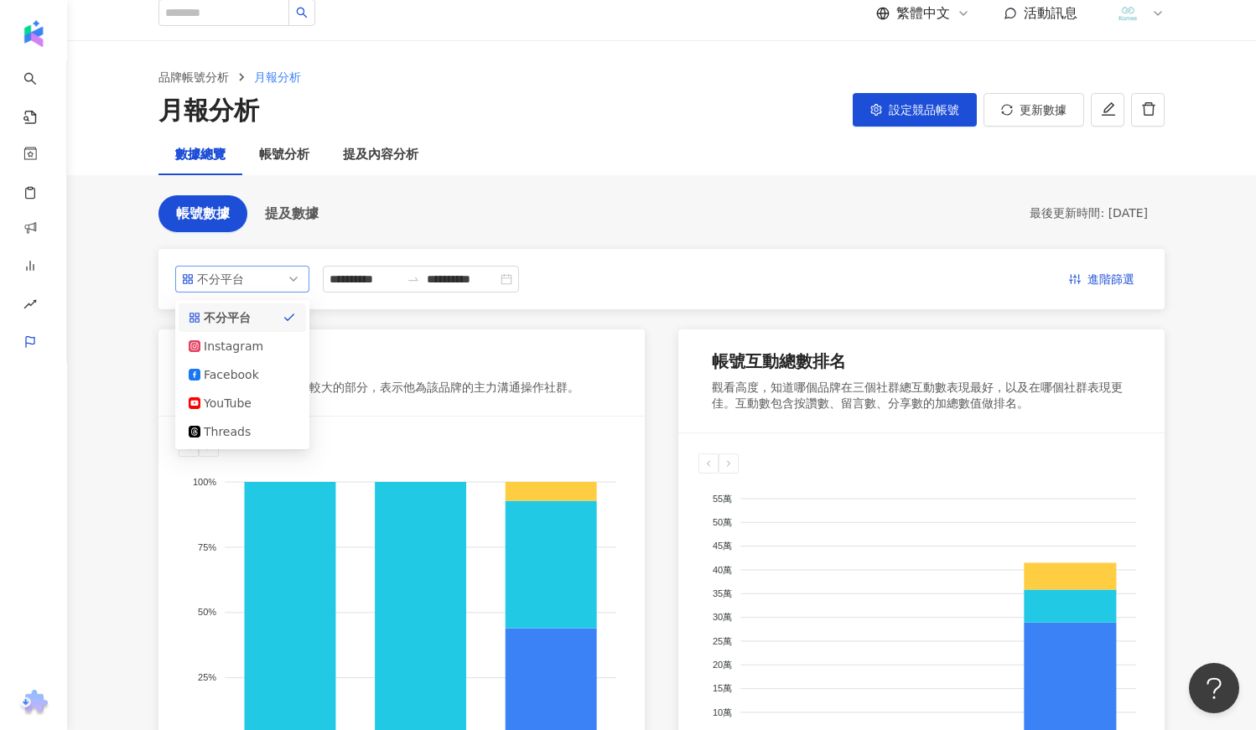
click at [272, 272] on span "不分平台" at bounding box center [242, 279] width 121 height 25
click at [200, 372] on icon at bounding box center [195, 375] width 12 height 12
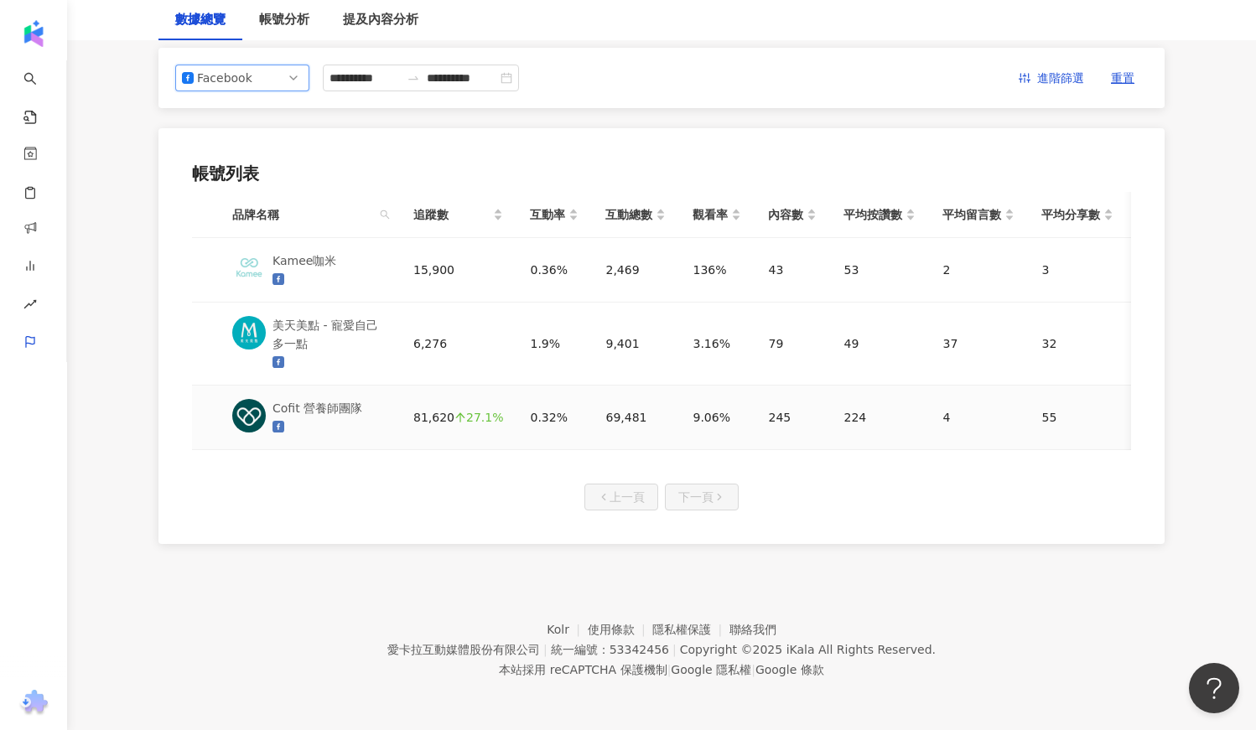
scroll to position [0, 0]
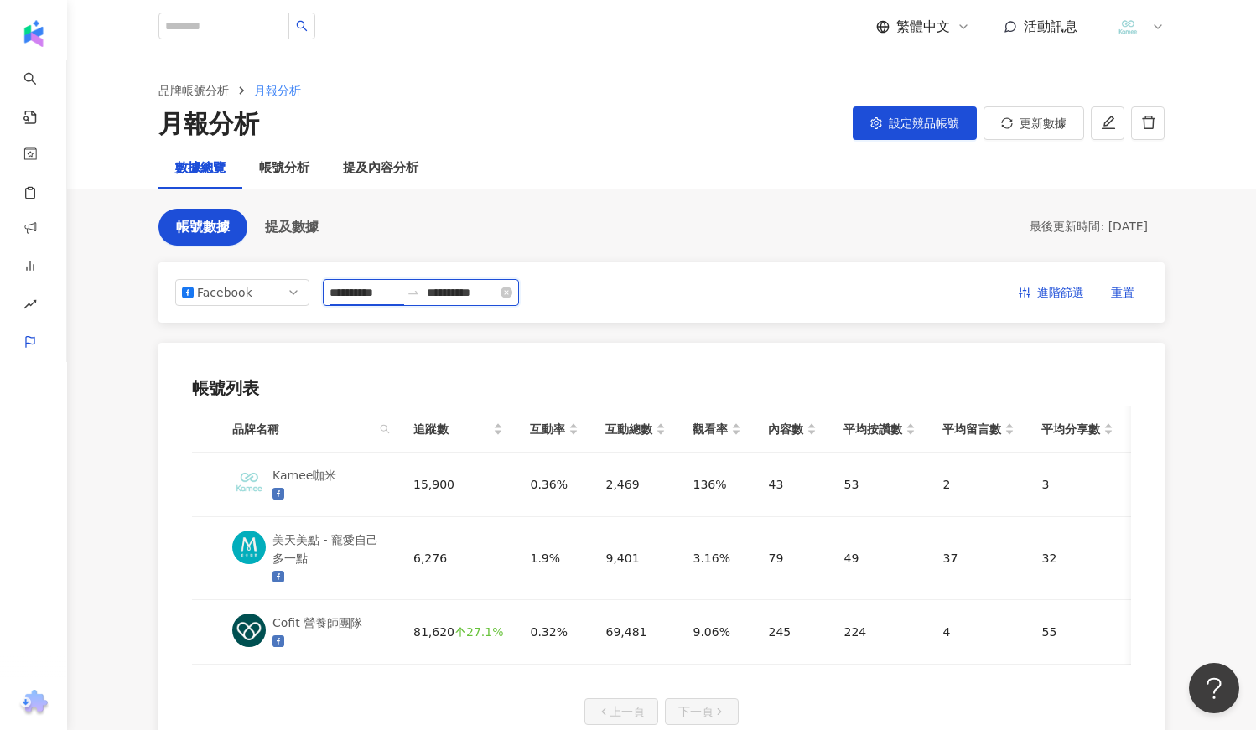
click at [388, 292] on input "**********" at bounding box center [364, 292] width 70 height 18
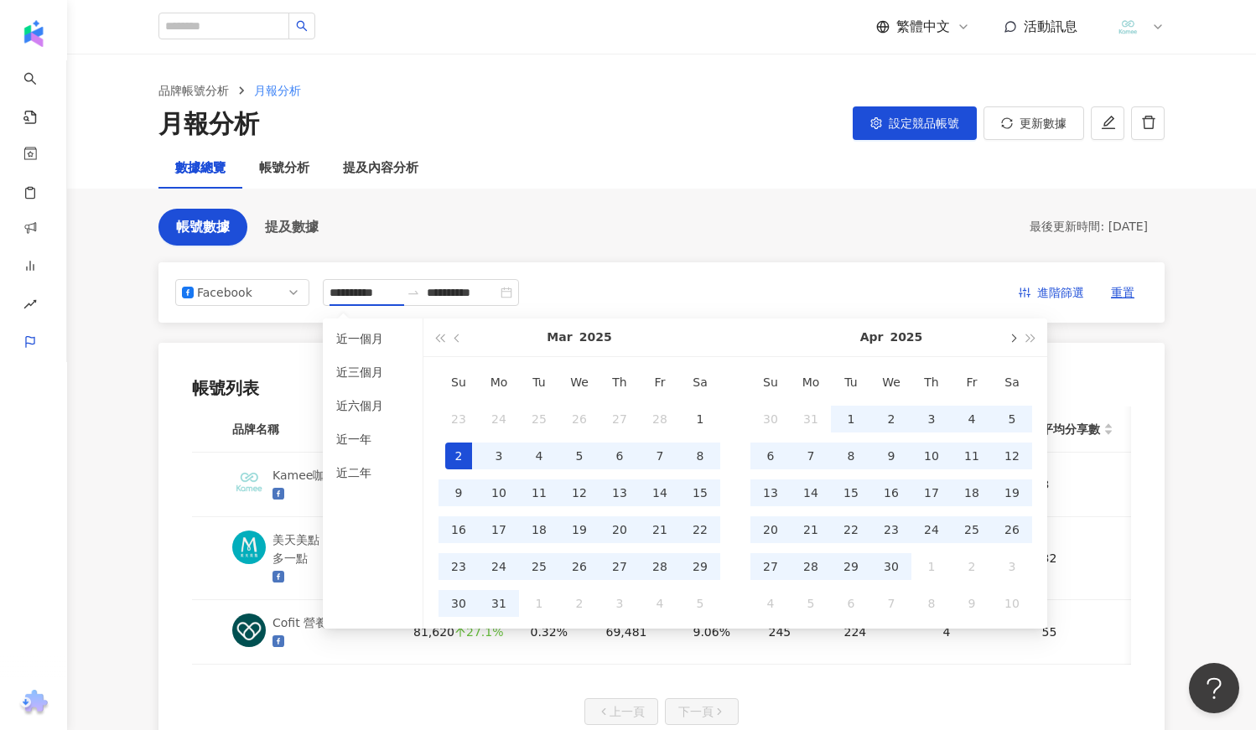
click at [1017, 336] on button "button" at bounding box center [1012, 338] width 18 height 38
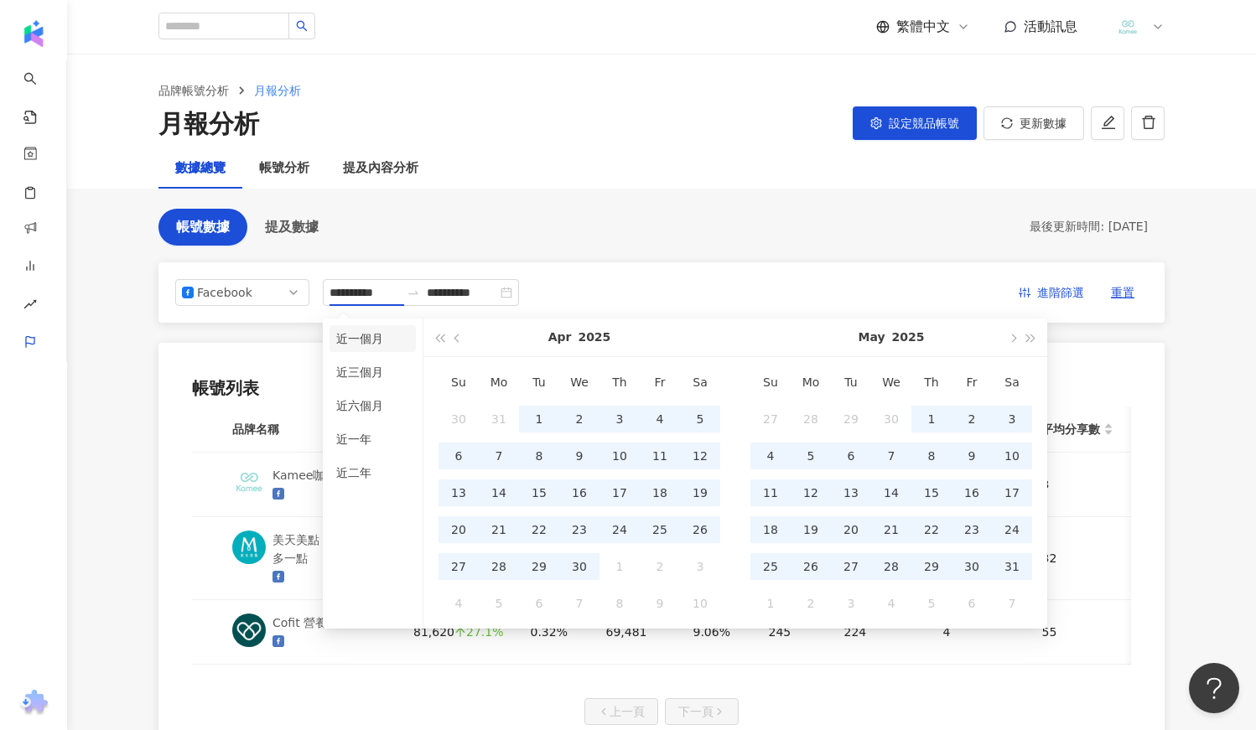
type input "**********"
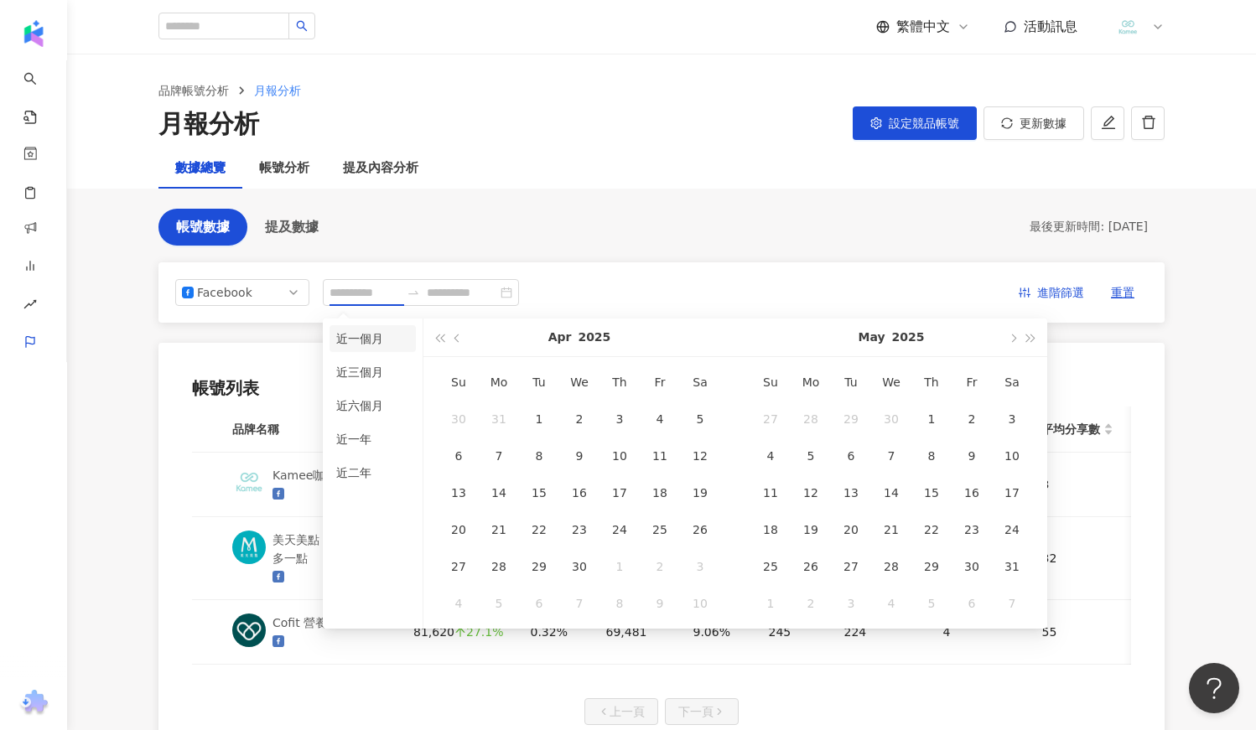
click at [368, 345] on li "近一個月" at bounding box center [372, 338] width 86 height 27
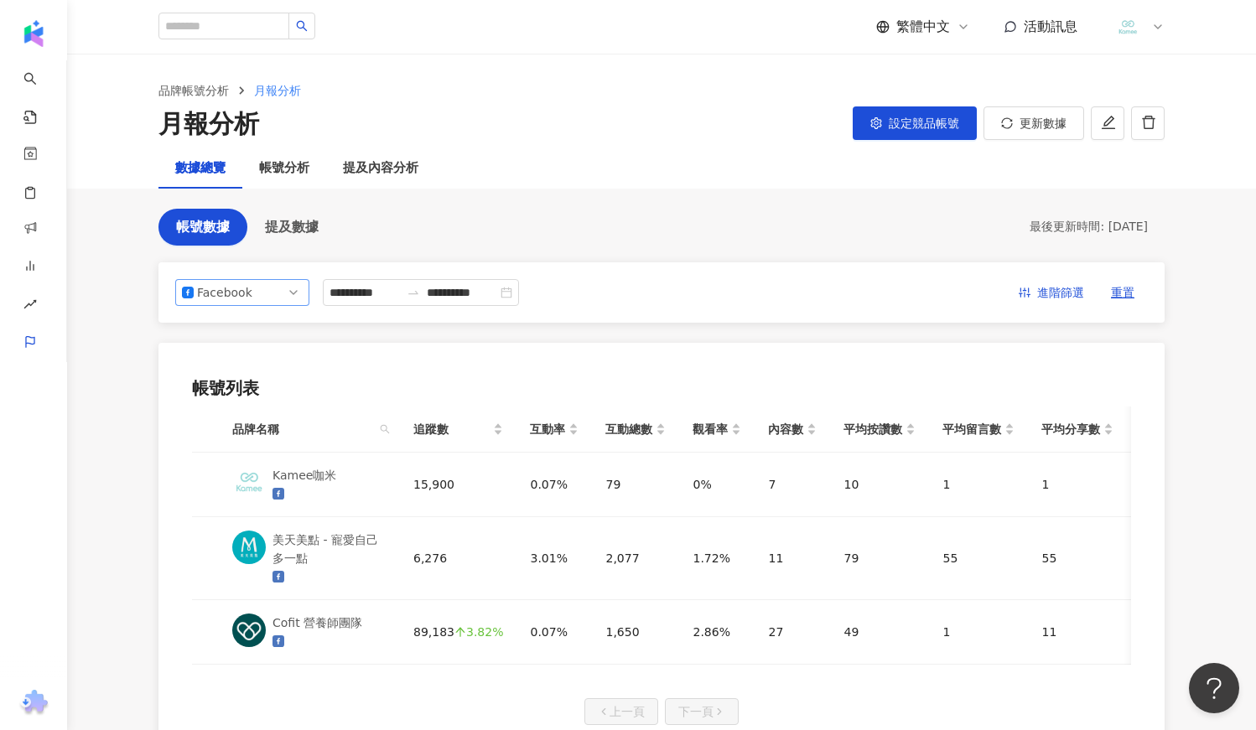
click at [273, 287] on span "Facebook" at bounding box center [242, 292] width 121 height 25
click at [254, 337] on div "不分平台" at bounding box center [231, 331] width 54 height 18
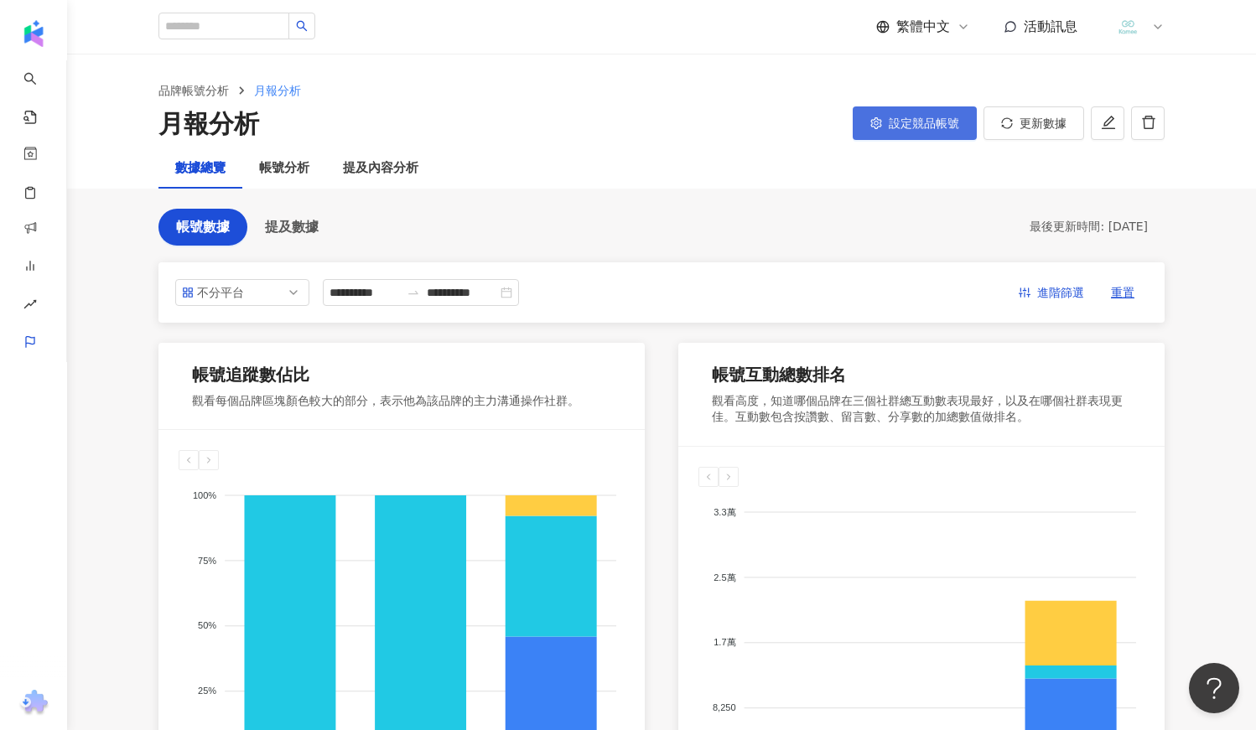
click at [933, 132] on button "設定競品帳號" at bounding box center [915, 123] width 124 height 34
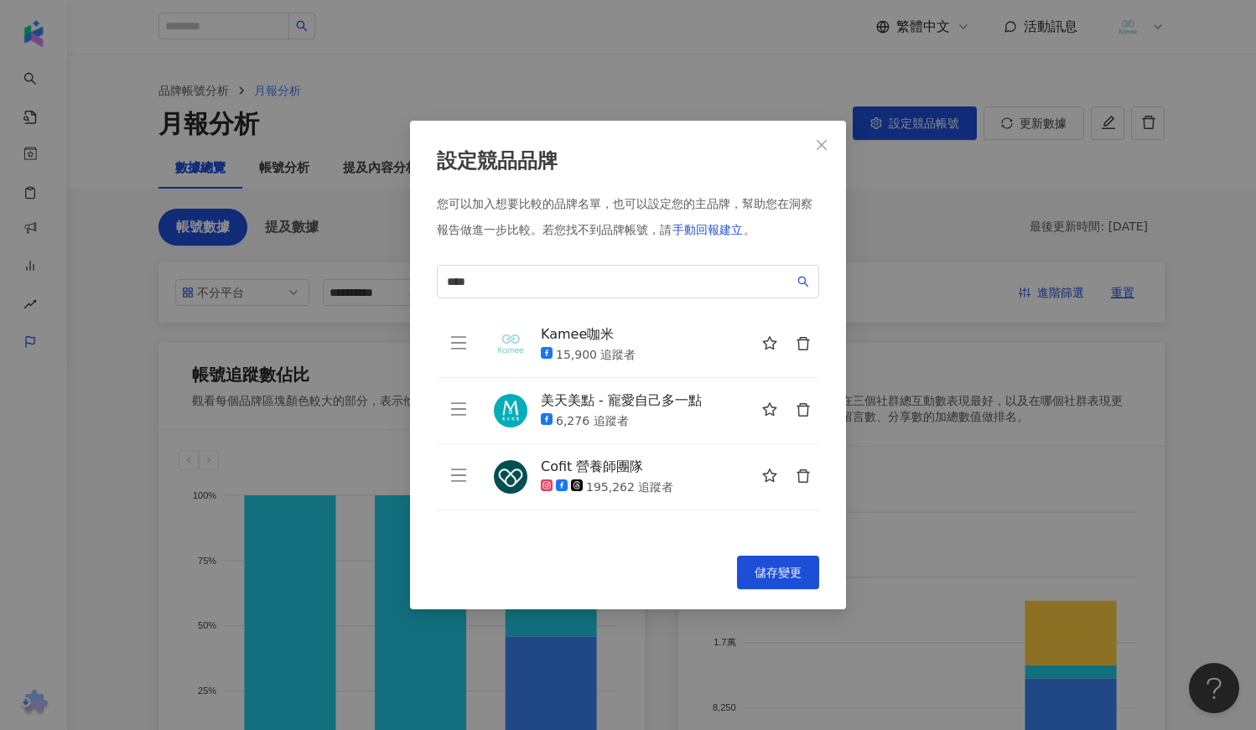
click at [814, 350] on button "button" at bounding box center [802, 345] width 34 height 34
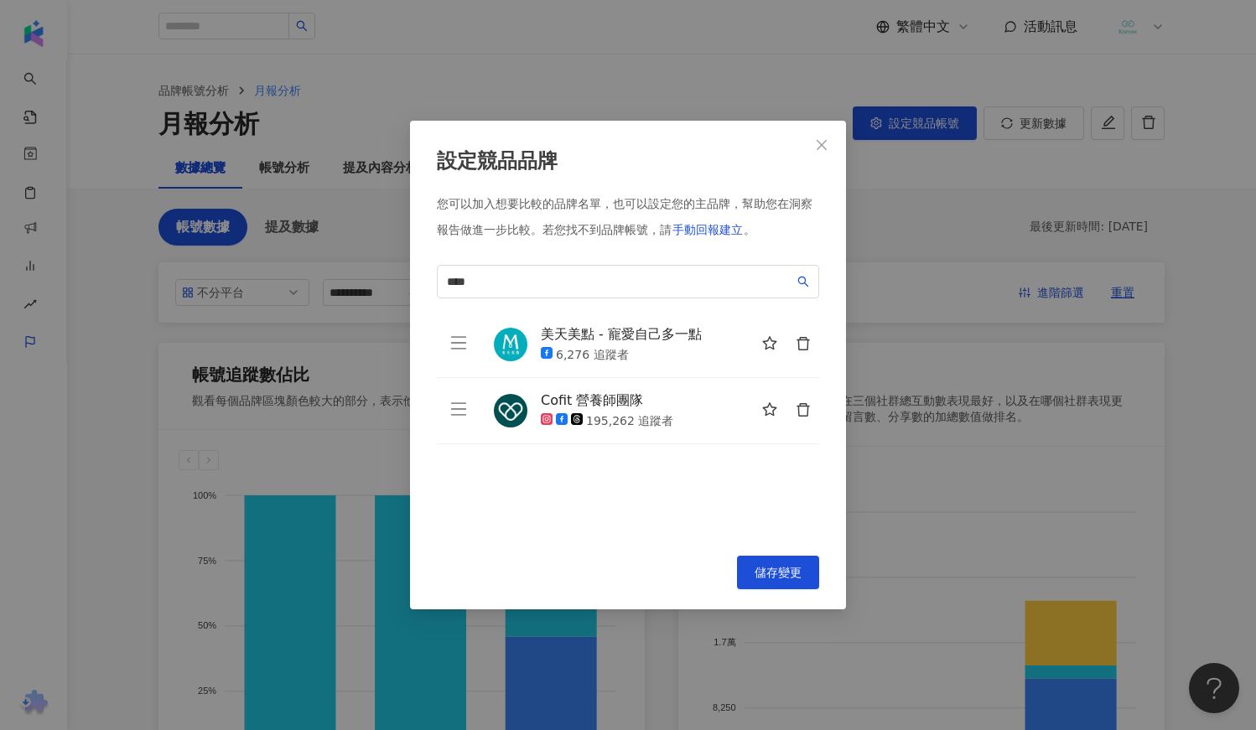
click at [812, 350] on button "button" at bounding box center [802, 345] width 34 height 34
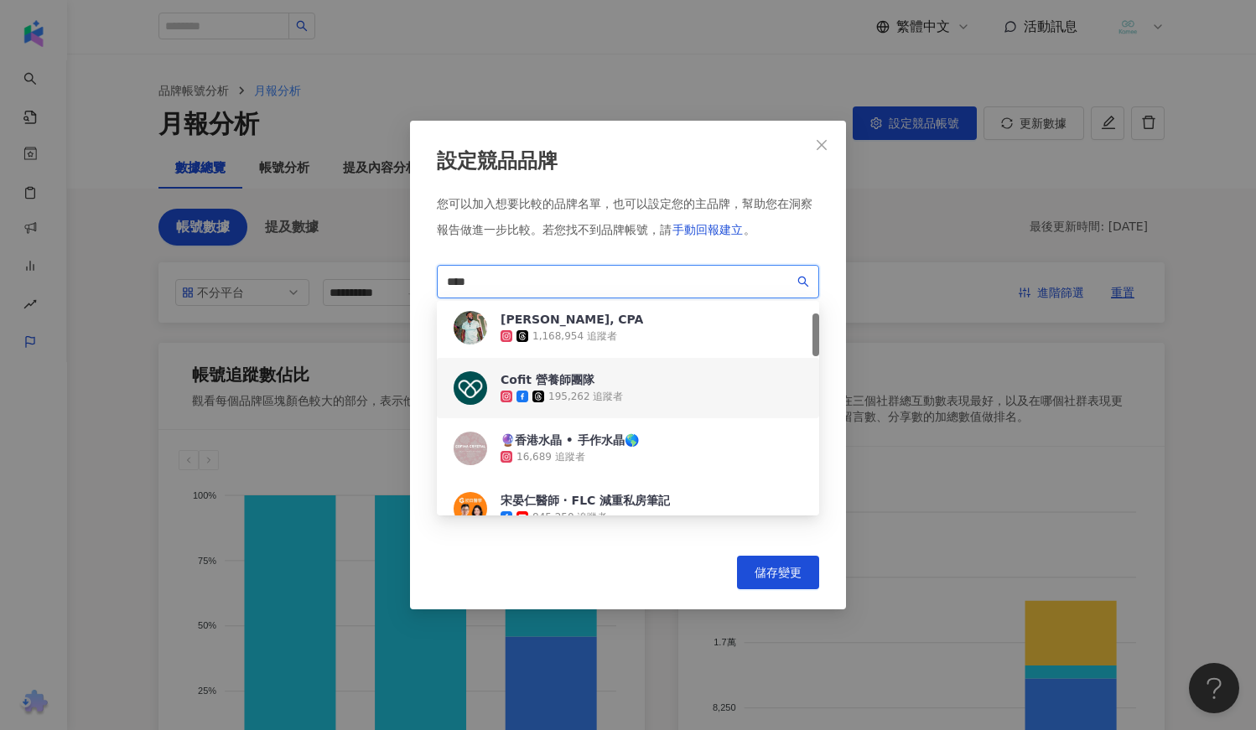
click at [596, 283] on input "****" at bounding box center [620, 281] width 347 height 18
type input "*"
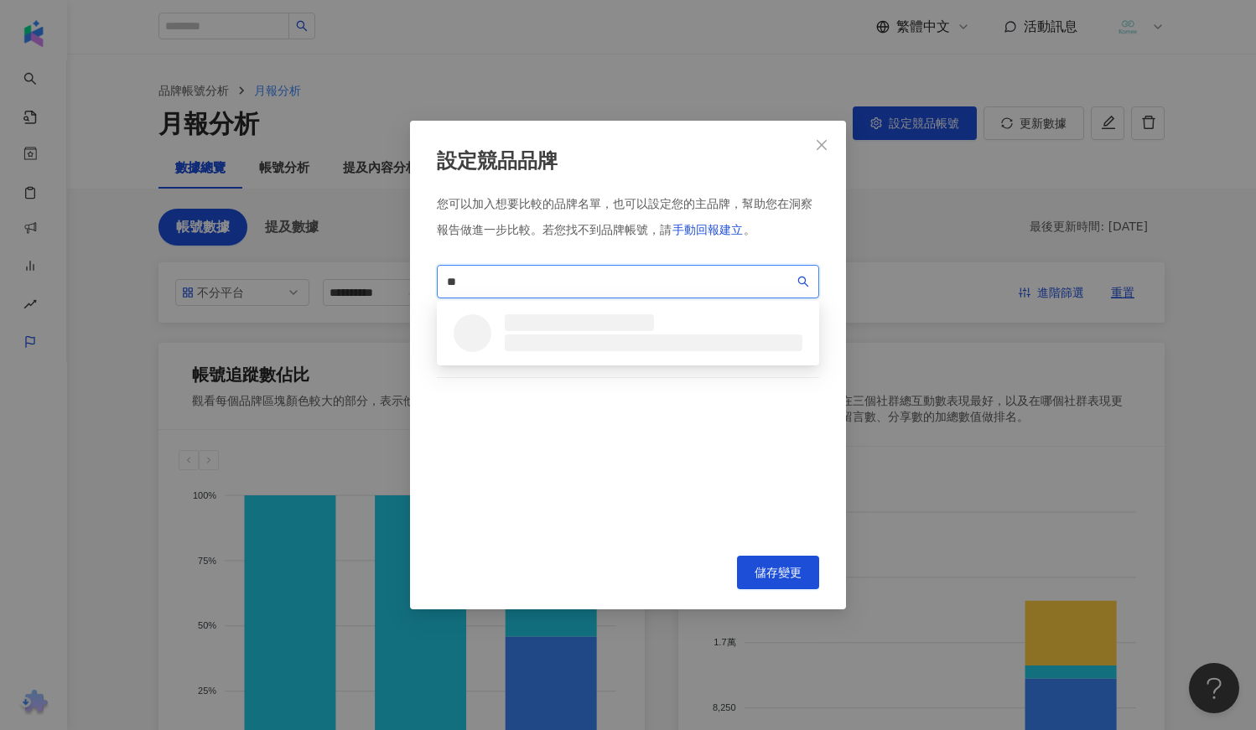
type input "*"
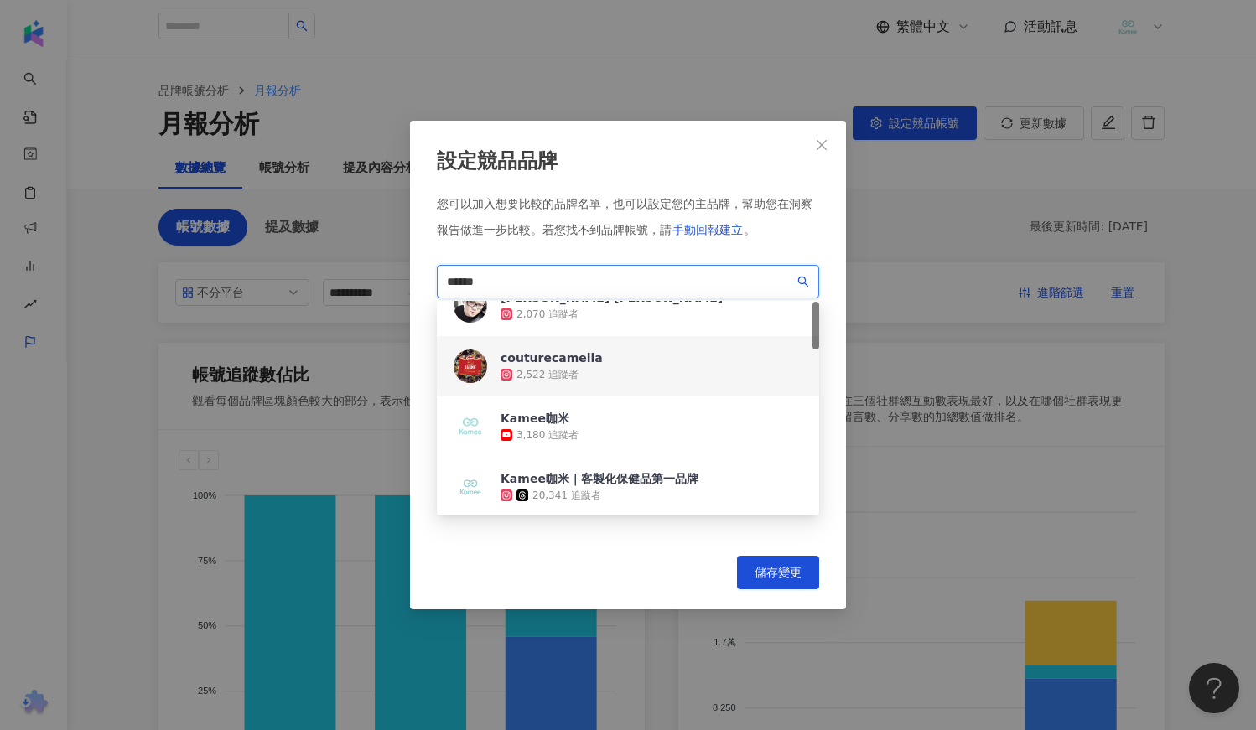
scroll to position [91, 0]
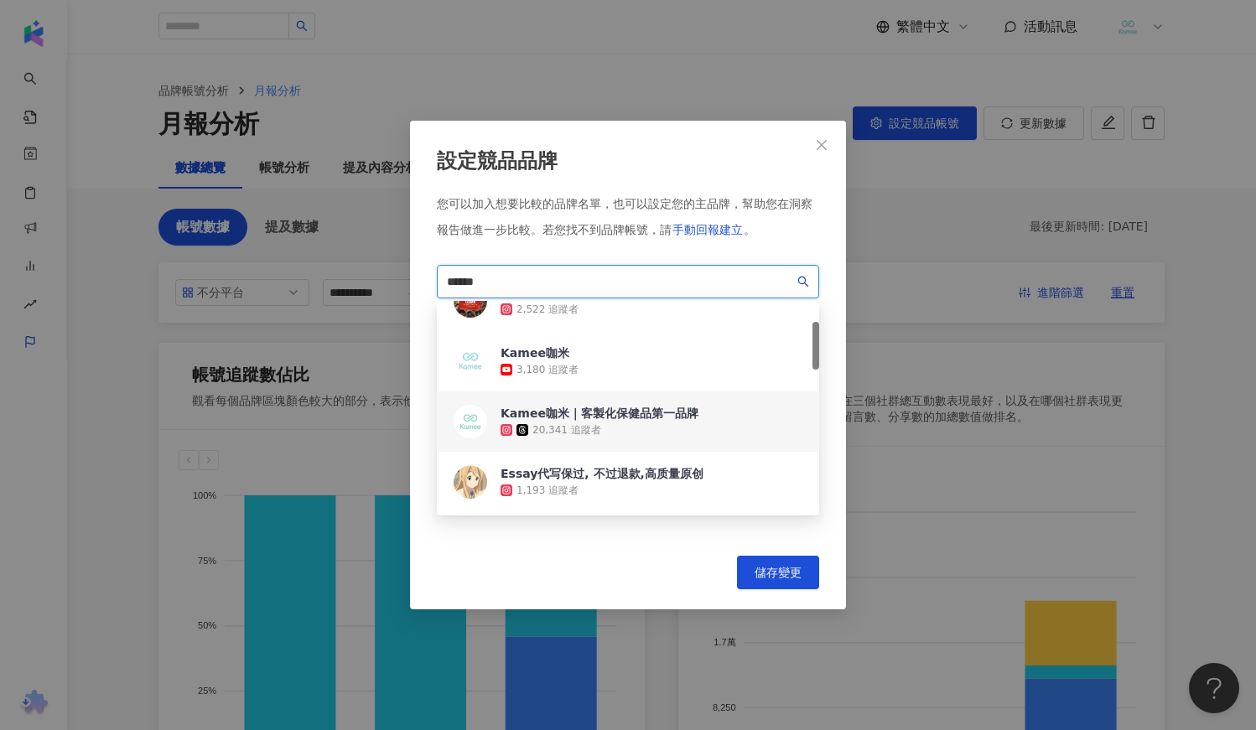
click at [583, 426] on div "20,341 追蹤者" at bounding box center [566, 430] width 69 height 14
drag, startPoint x: 304, startPoint y: 273, endPoint x: 276, endPoint y: 272, distance: 28.6
click at [276, 272] on div "設定競品品牌 您可以加入想要比較的品牌名單，也可以設定您的主品牌，幫助您在洞察報告做進一步比較。 若您找不到品牌帳號，請 手動回報建立 。 ****** 09…" at bounding box center [628, 365] width 1256 height 730
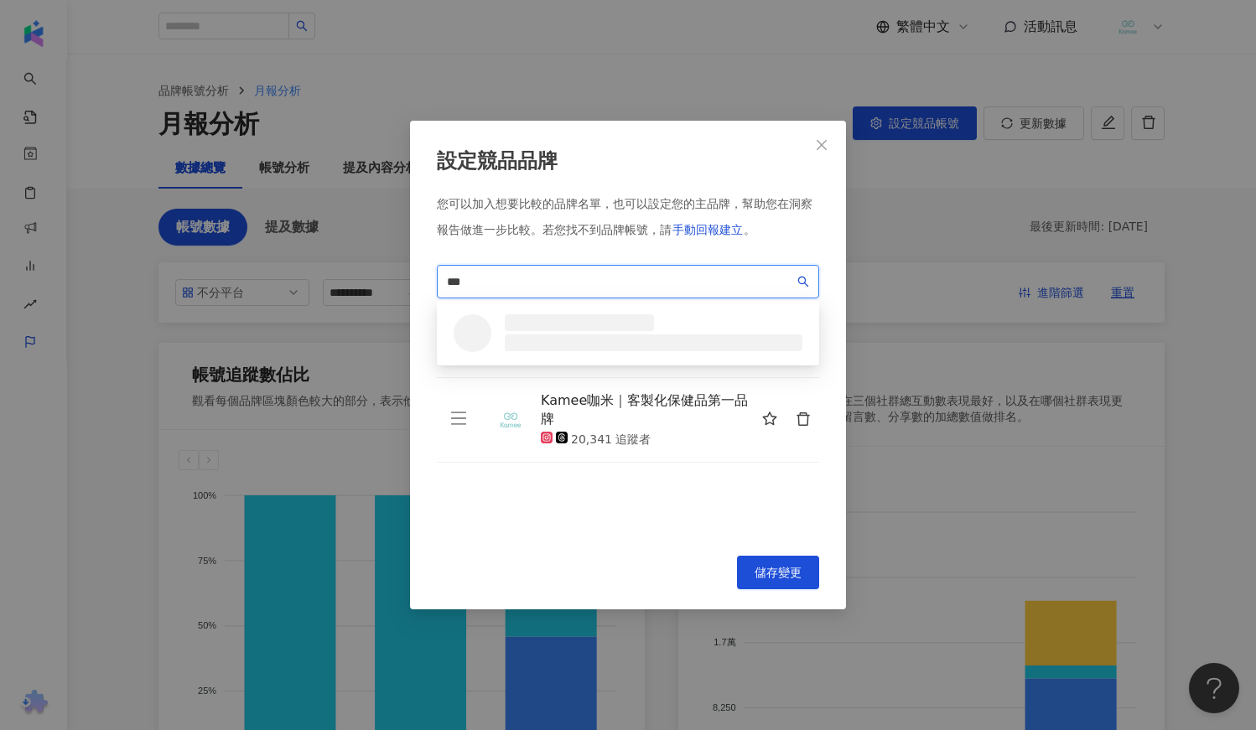
scroll to position [0, 0]
type input "*"
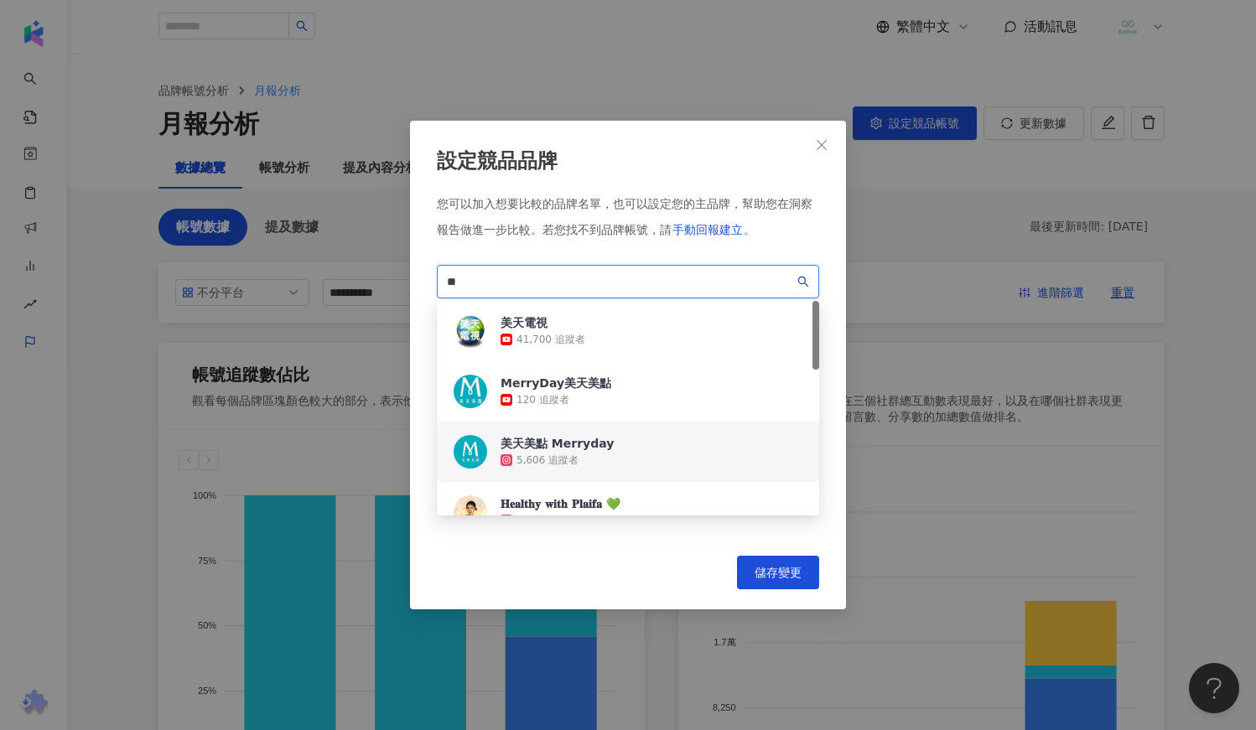
click at [606, 464] on div "美天美點 Merryday 5,606 追蹤者" at bounding box center [628, 452] width 382 height 60
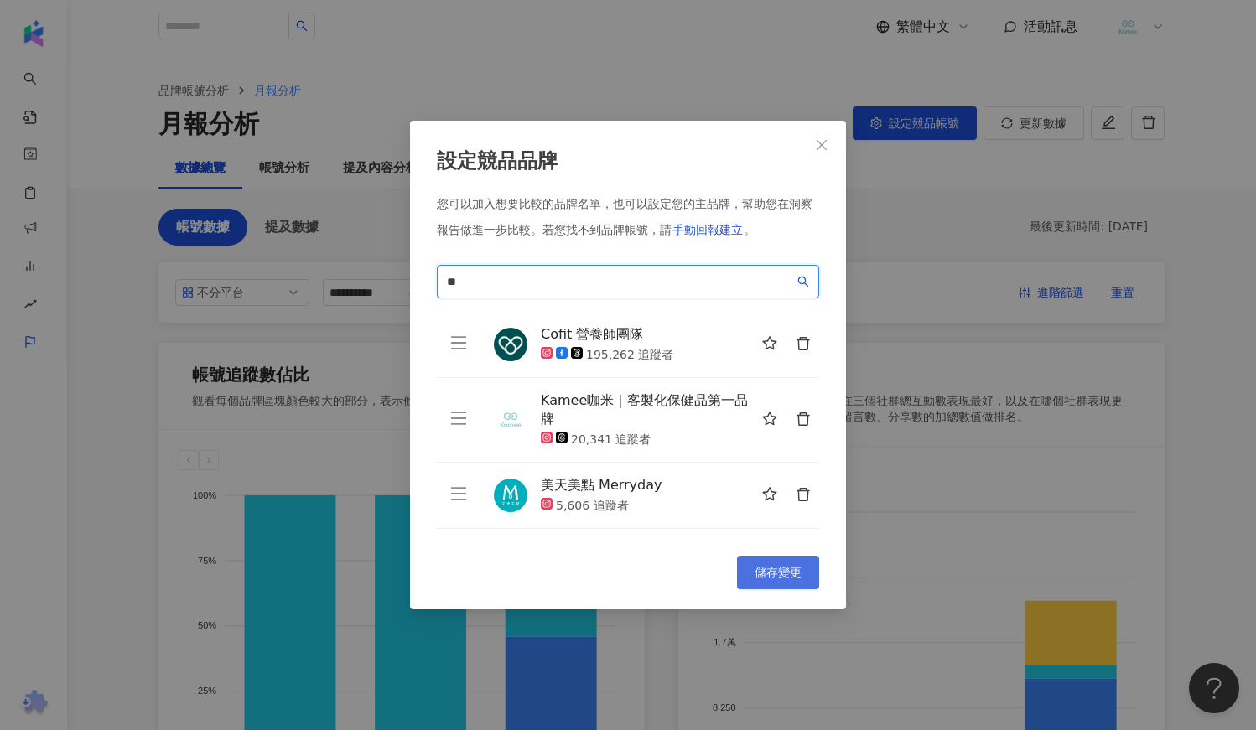
type input "**"
click at [755, 568] on span "儲存變更" at bounding box center [777, 572] width 47 height 13
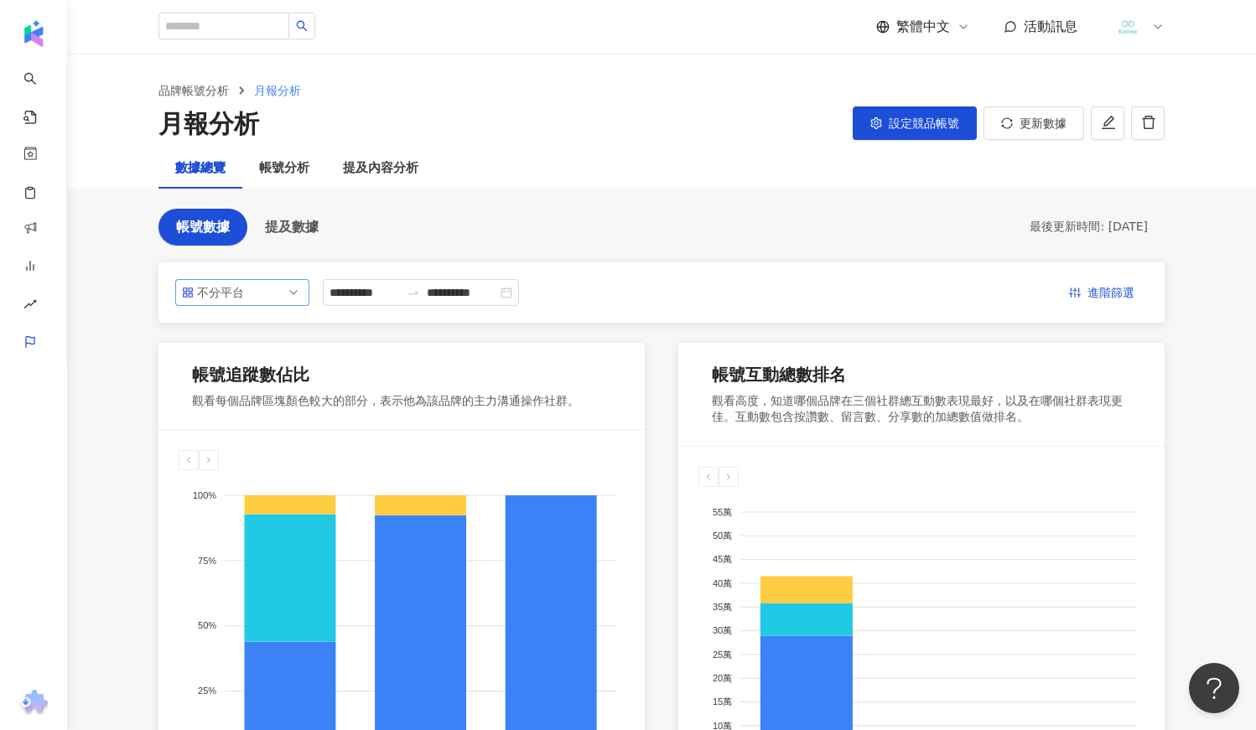
click at [270, 300] on span "不分平台" at bounding box center [242, 292] width 121 height 25
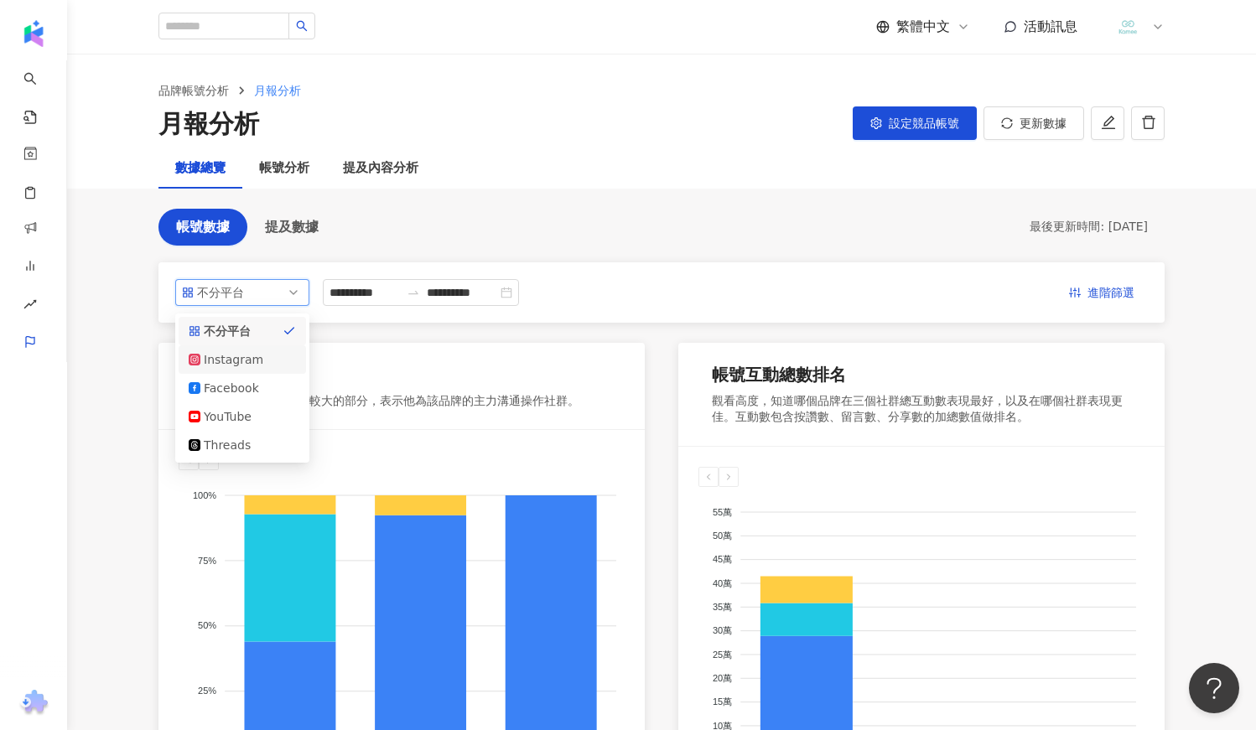
click at [238, 367] on div "Instagram" at bounding box center [231, 359] width 54 height 18
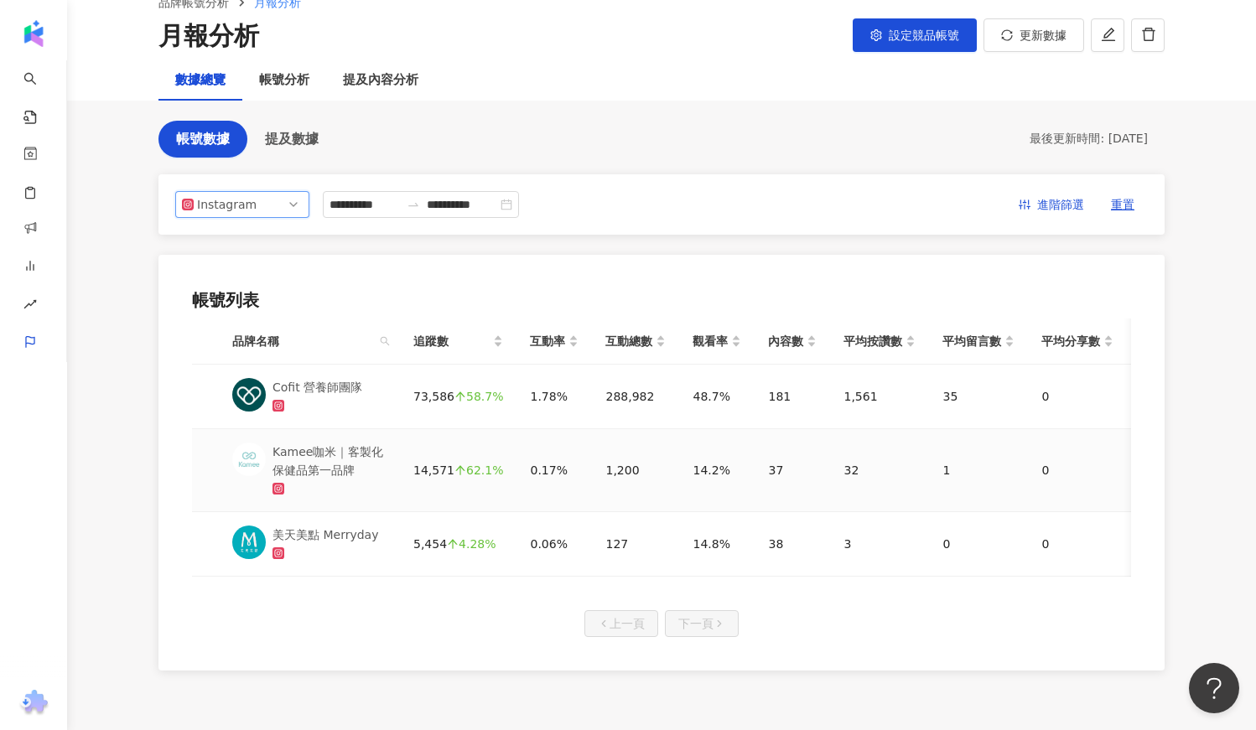
scroll to position [85, 0]
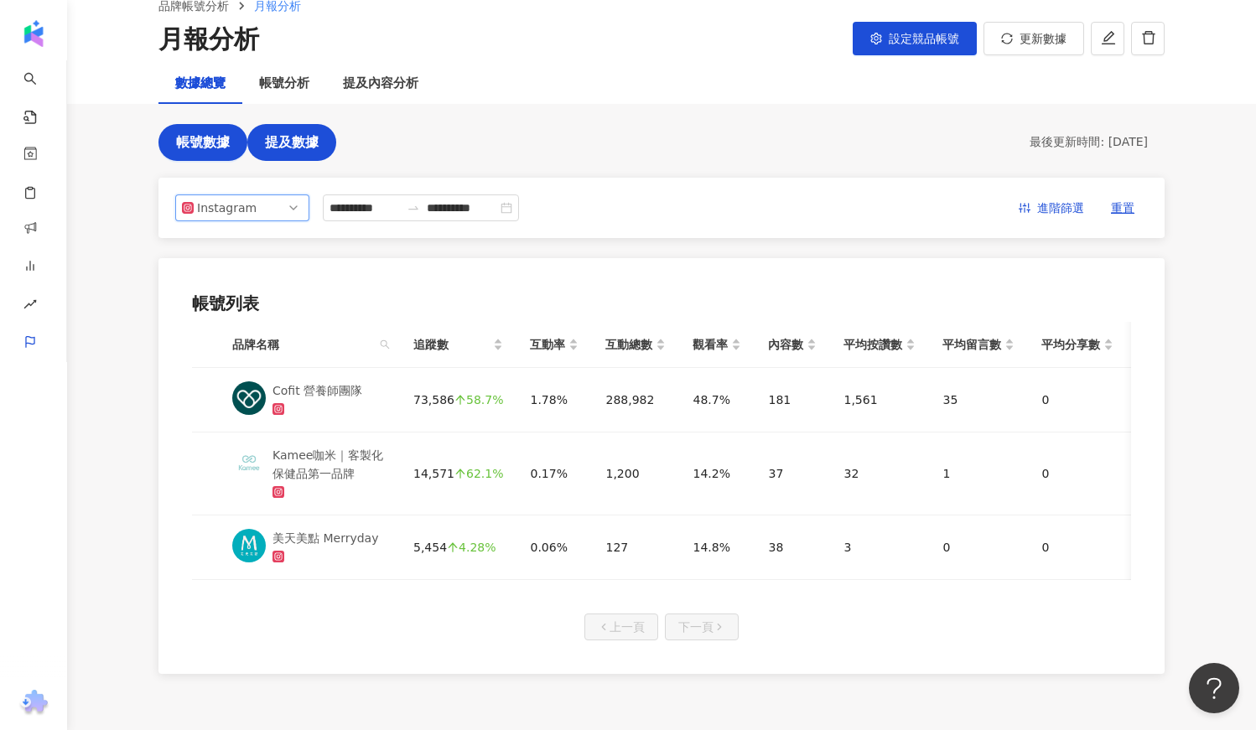
click at [301, 143] on span "提及數據" at bounding box center [292, 142] width 54 height 15
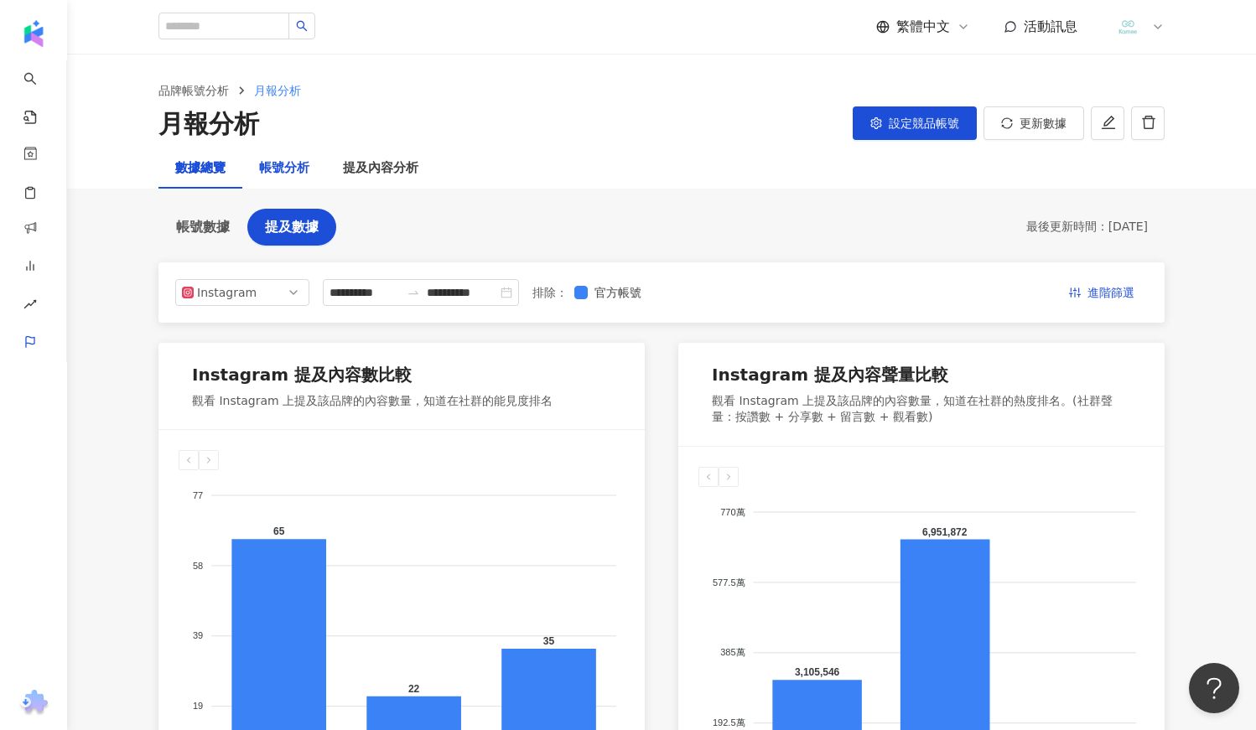
click at [287, 174] on div "帳號分析" at bounding box center [284, 168] width 50 height 20
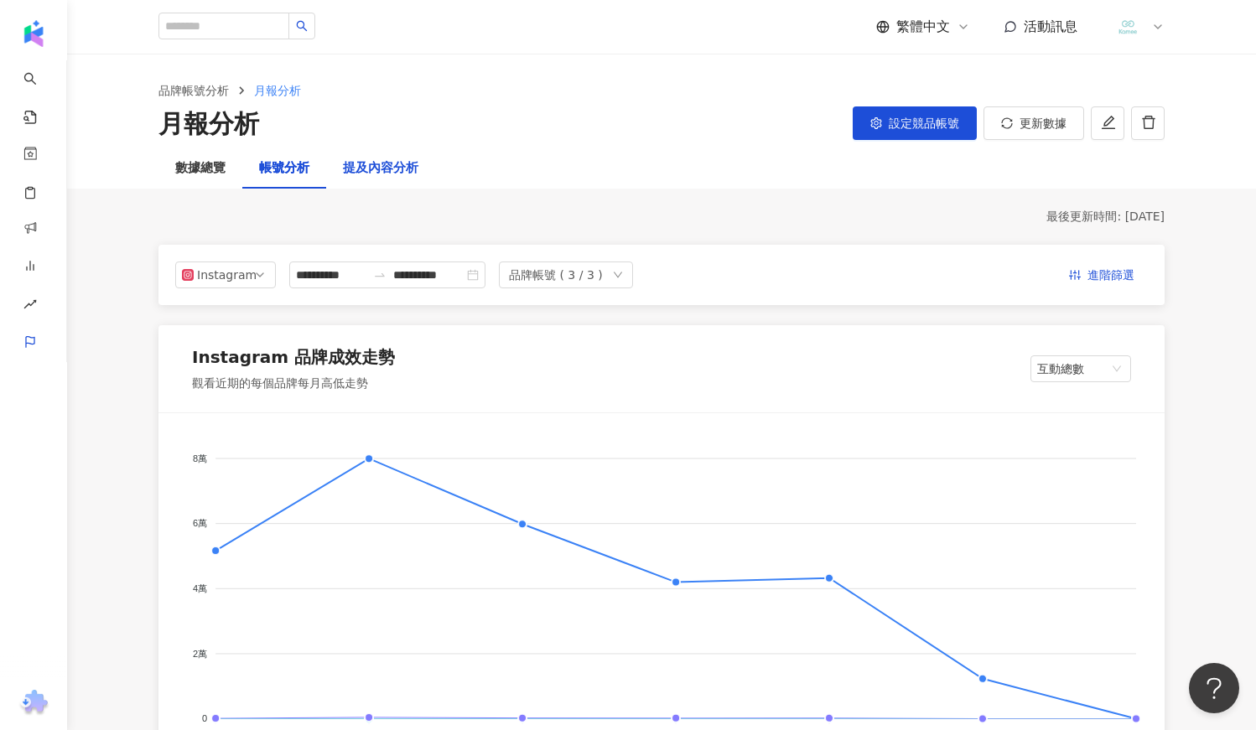
click at [377, 174] on div "提及內容分析" at bounding box center [380, 168] width 75 height 20
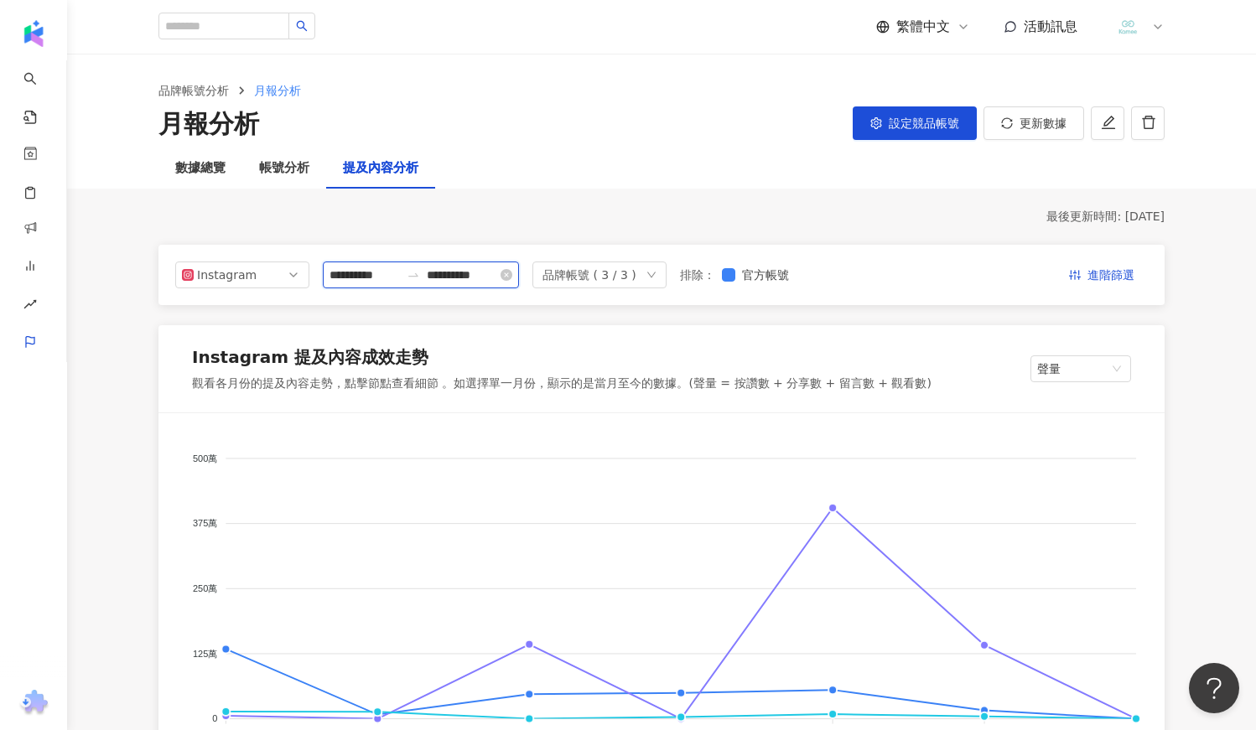
click at [478, 275] on input "**********" at bounding box center [462, 275] width 70 height 18
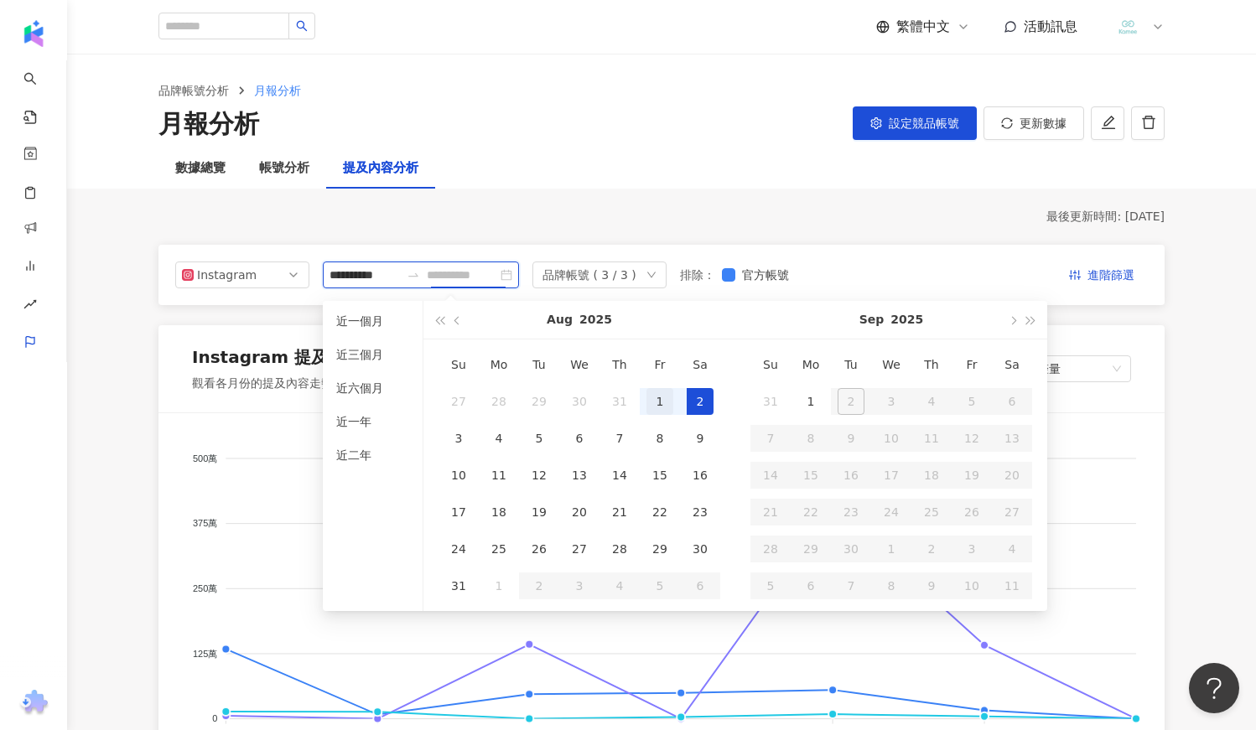
type input "**********"
drag, startPoint x: 662, startPoint y: 400, endPoint x: 656, endPoint y: 407, distance: 10.1
click at [662, 400] on div "1" at bounding box center [659, 401] width 27 height 27
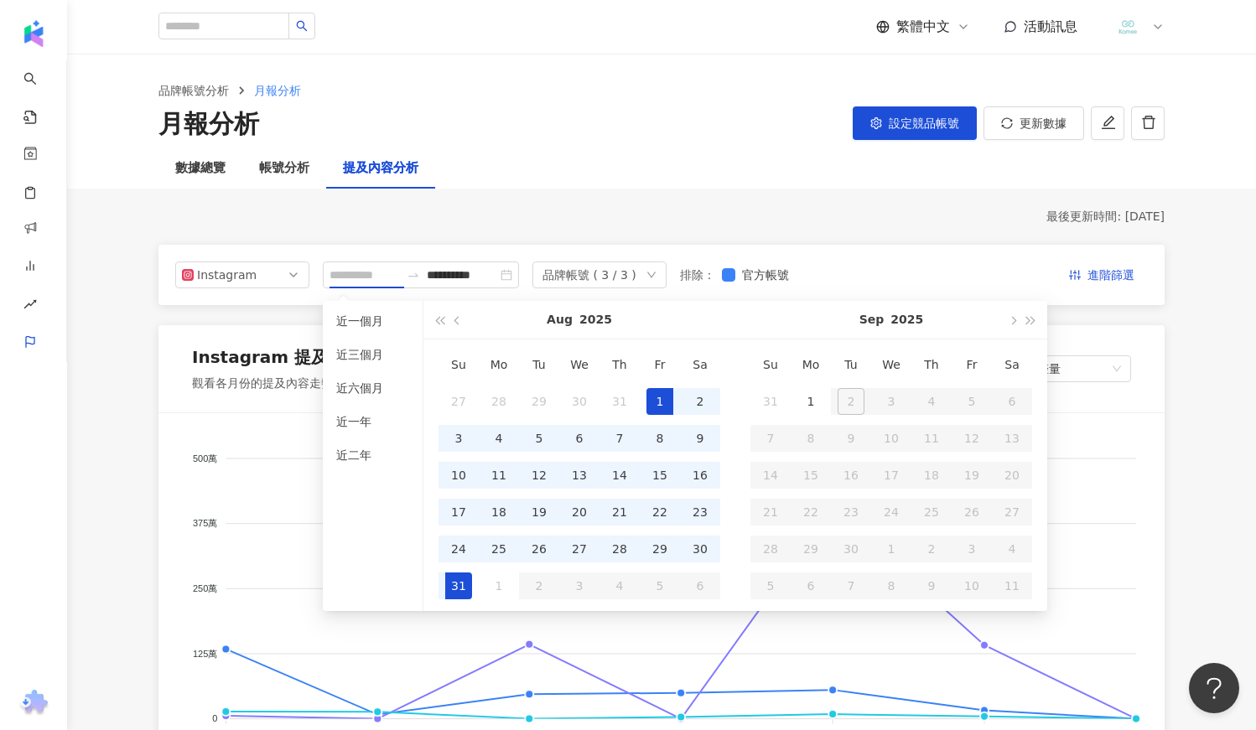
click at [461, 580] on div "31" at bounding box center [458, 586] width 27 height 27
type input "**********"
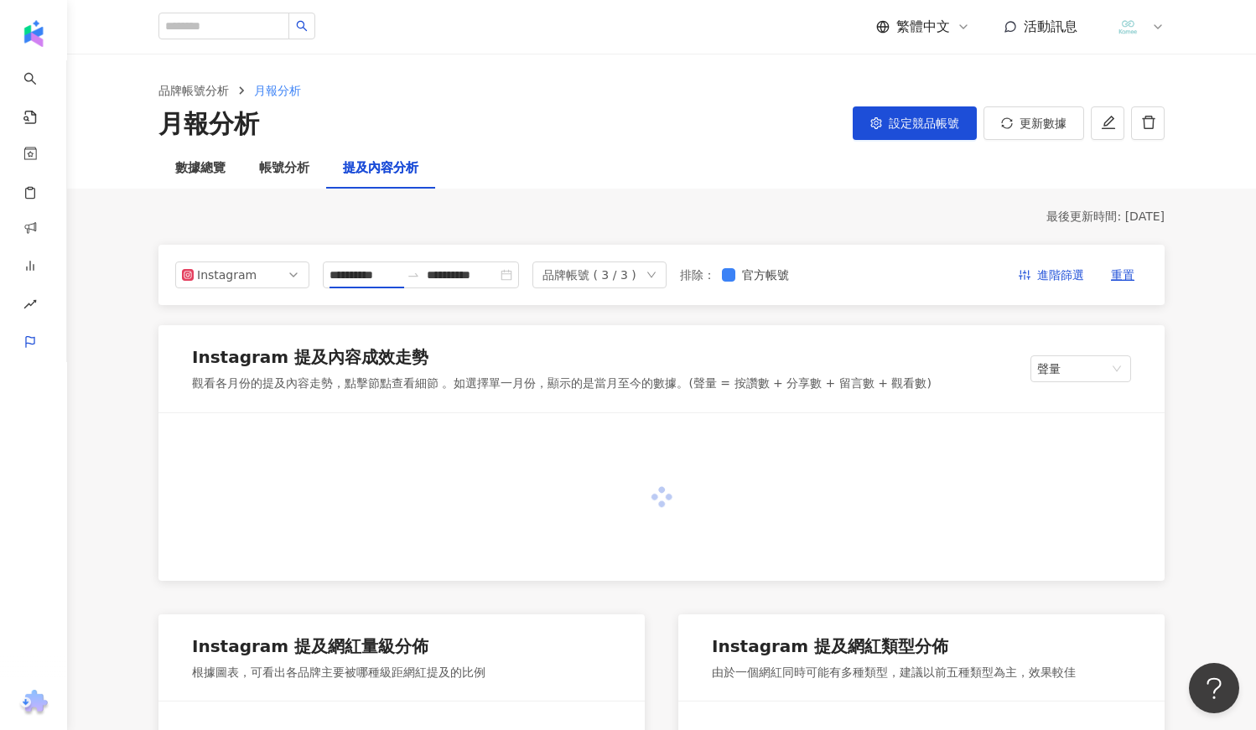
type input "**********"
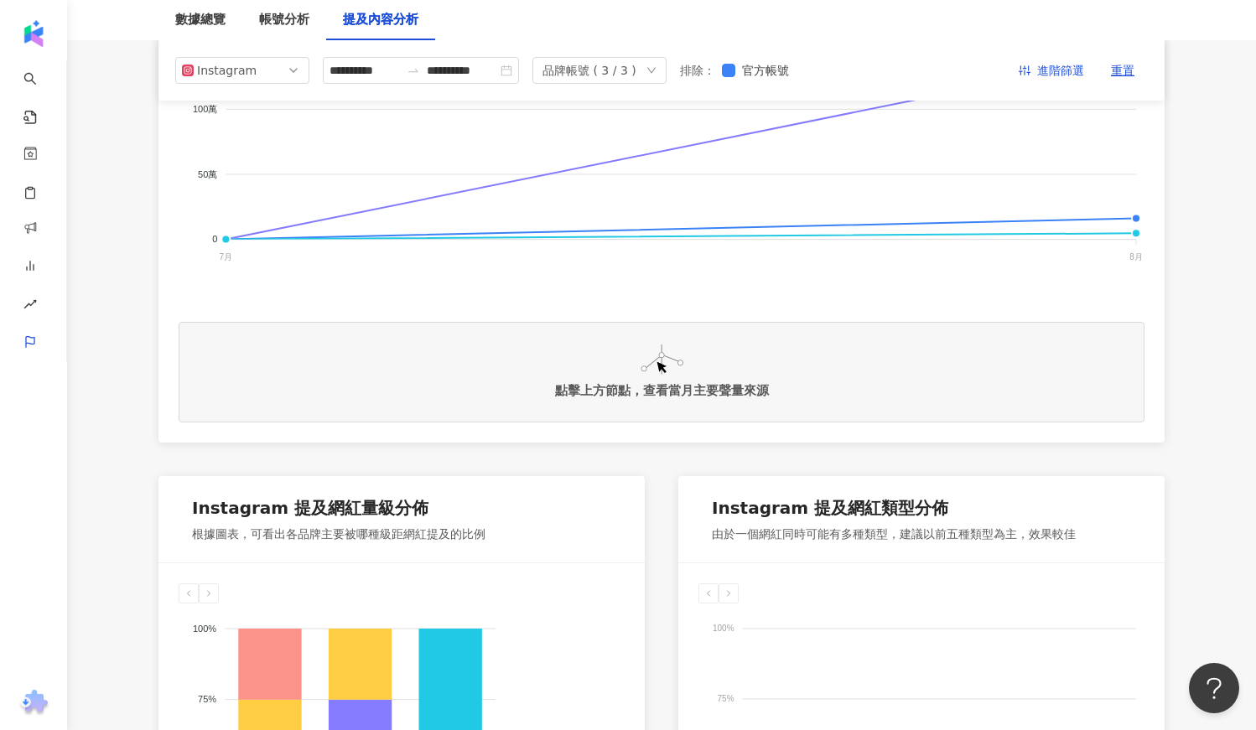
scroll to position [449, 0]
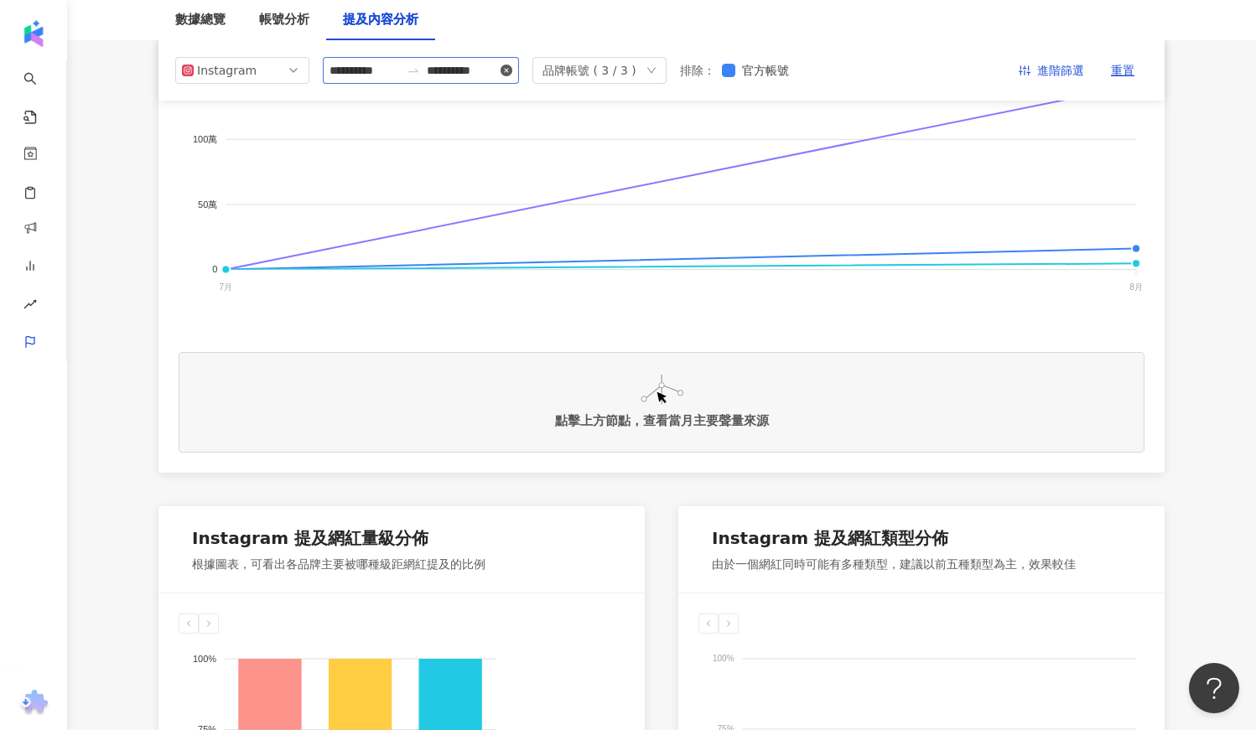
click at [512, 65] on icon "close-circle" at bounding box center [506, 71] width 12 height 12
click at [510, 74] on div at bounding box center [421, 70] width 196 height 27
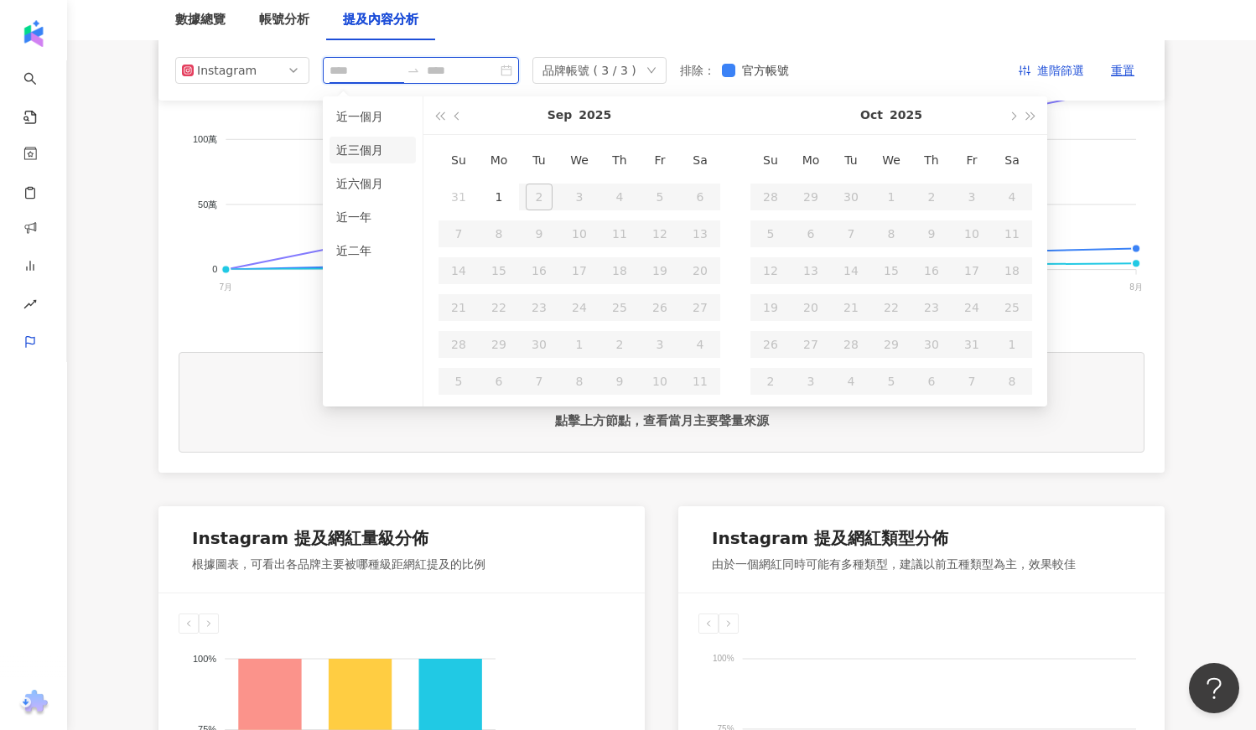
type input "**********"
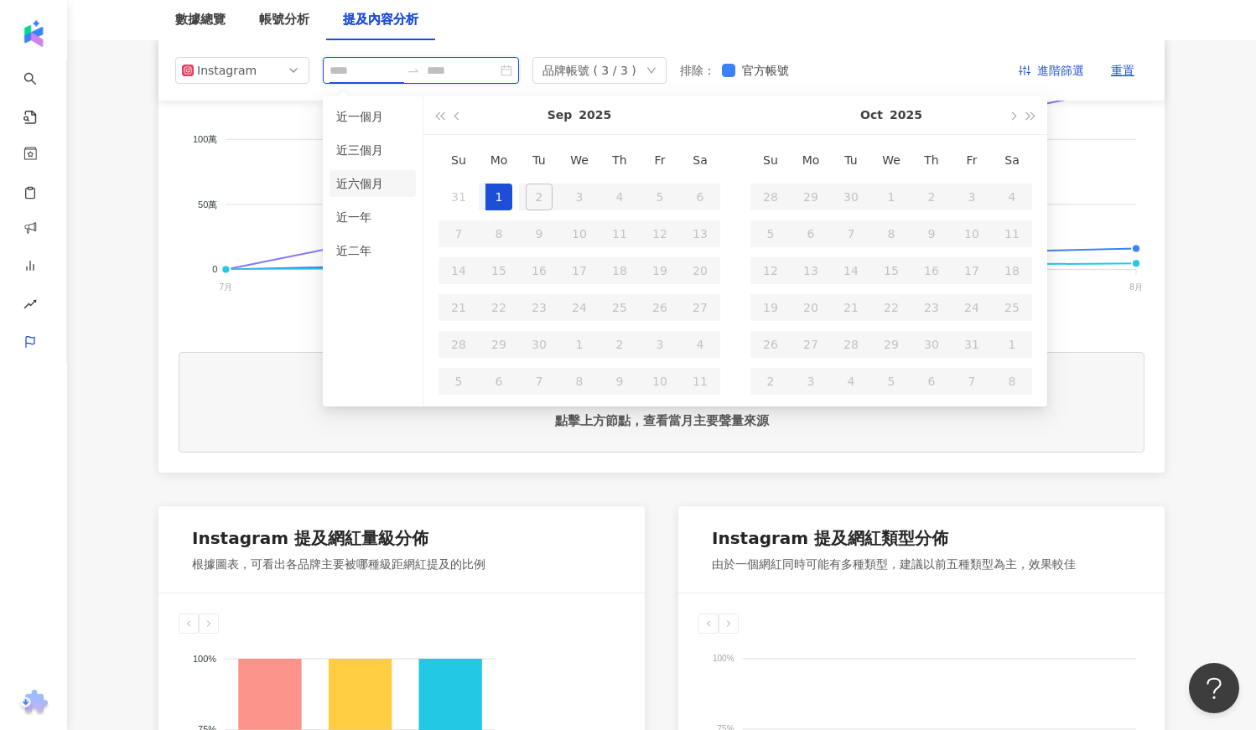
type input "**********"
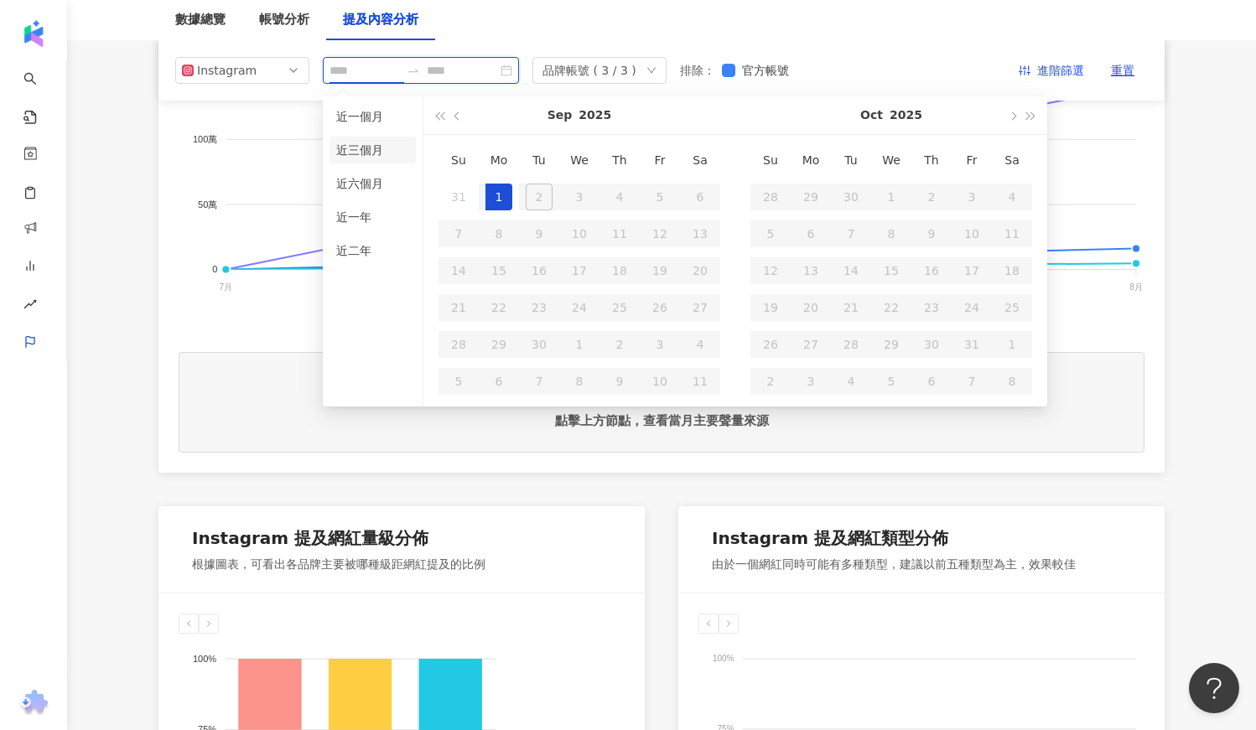
type input "**********"
click at [360, 185] on li "近六個月" at bounding box center [372, 183] width 86 height 27
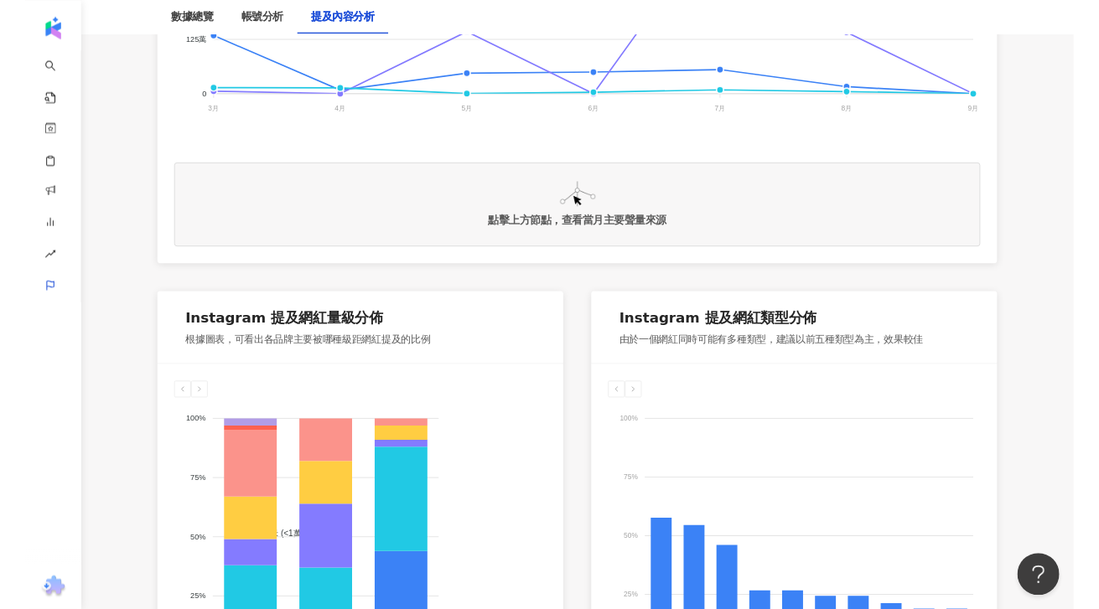
scroll to position [767, 0]
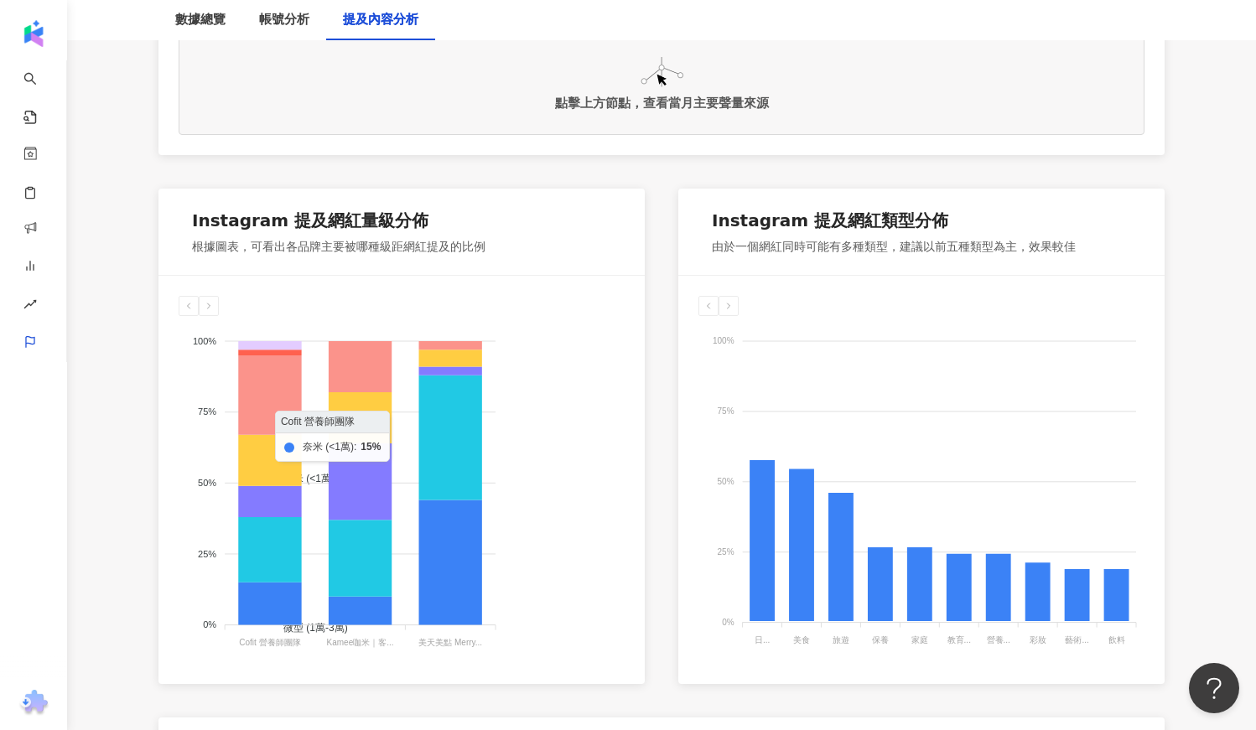
click at [259, 348] on icon at bounding box center [269, 345] width 63 height 8
click at [438, 223] on div "Instagram 提及網紅量級分佈" at bounding box center [338, 224] width 293 height 30
